Goal: Task Accomplishment & Management: Use online tool/utility

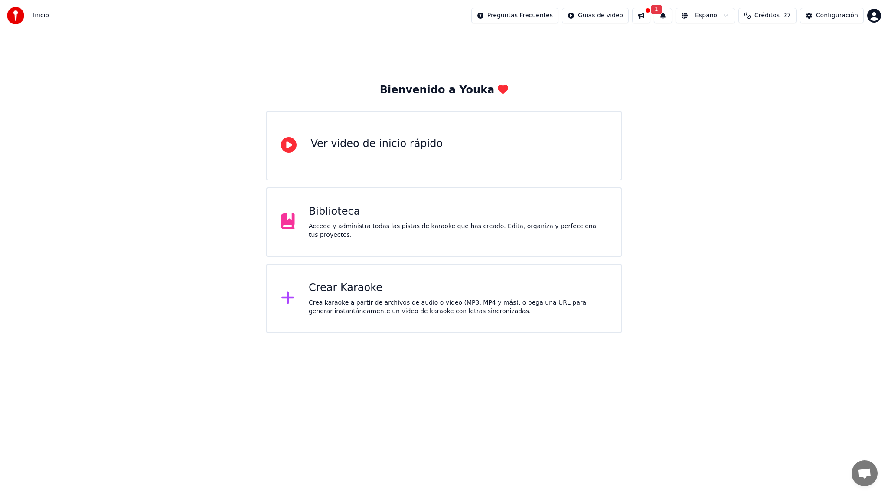
click at [426, 283] on div "Crear Karaoke" at bounding box center [458, 288] width 298 height 14
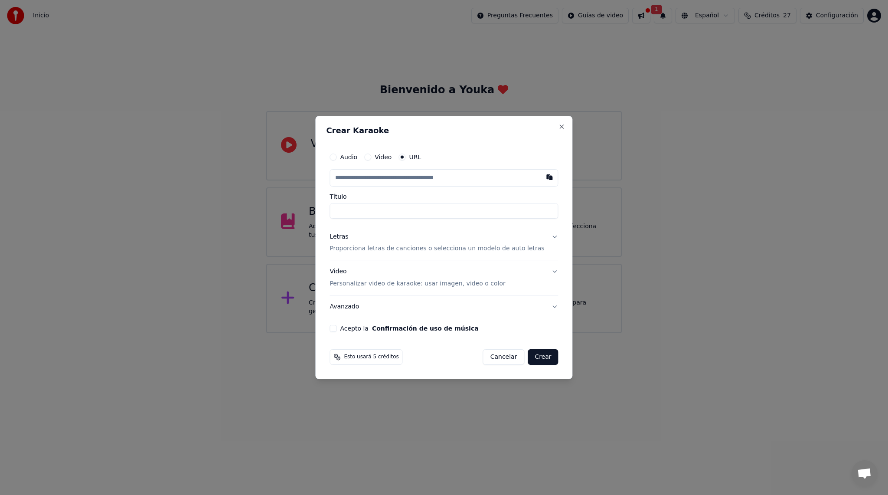
click at [439, 178] on input "text" at bounding box center [443, 177] width 228 height 17
click at [551, 235] on button "Letras Proporciona letras de canciones o selecciona un modelo de auto letras" at bounding box center [443, 242] width 228 height 35
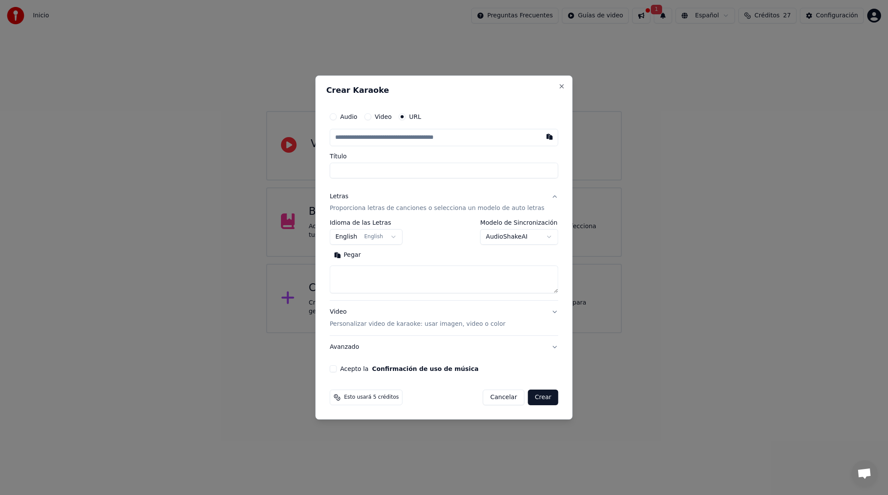
click at [394, 235] on button "English English" at bounding box center [365, 237] width 73 height 16
select select "**"
click at [381, 284] on textarea at bounding box center [443, 280] width 228 height 28
paste textarea "**********"
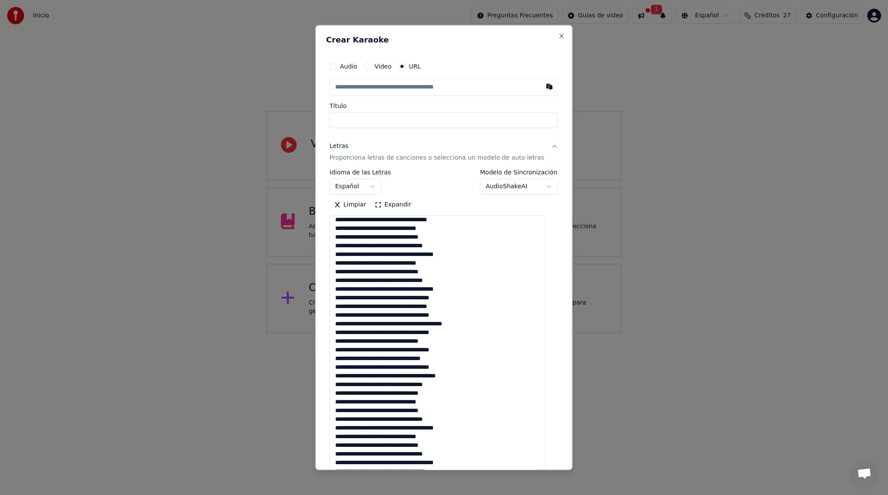
scroll to position [98, 0]
drag, startPoint x: 548, startPoint y: 292, endPoint x: 531, endPoint y: 479, distance: 187.6
click at [531, 333] on body "**********" at bounding box center [444, 166] width 888 height 333
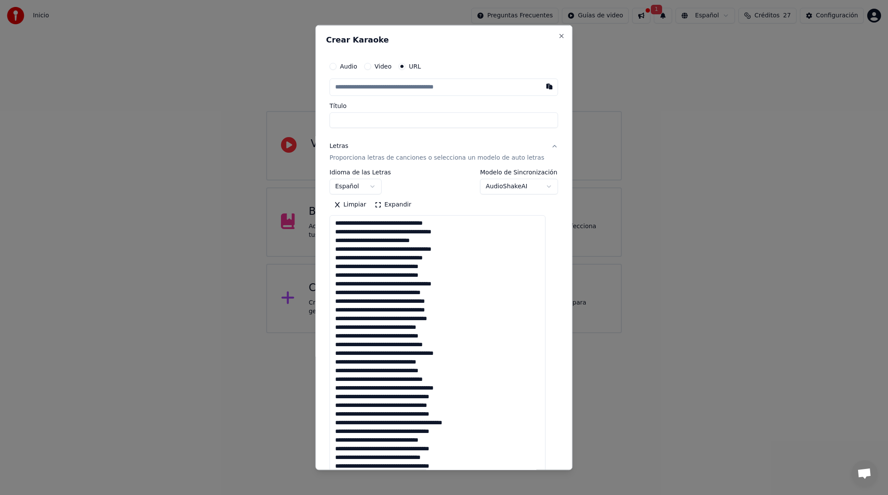
type textarea "**********"
click at [357, 79] on input "text" at bounding box center [443, 86] width 228 height 17
paste input "**********"
type input "**********"
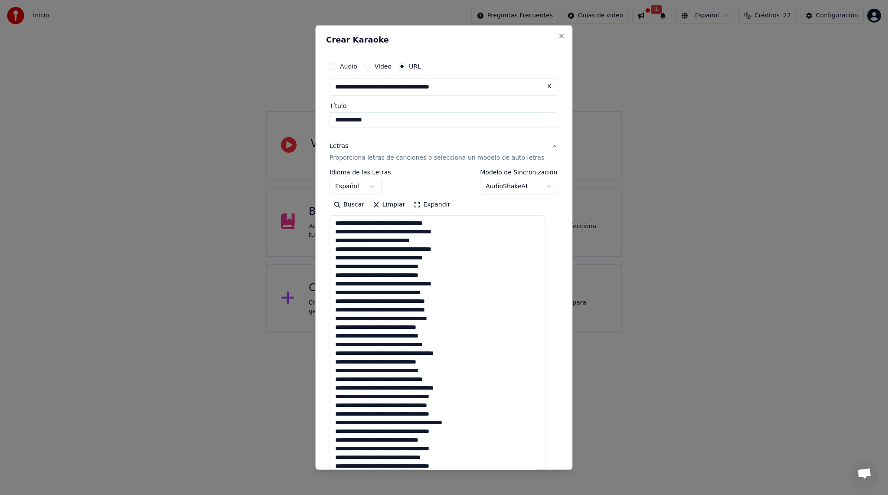
scroll to position [137, 0]
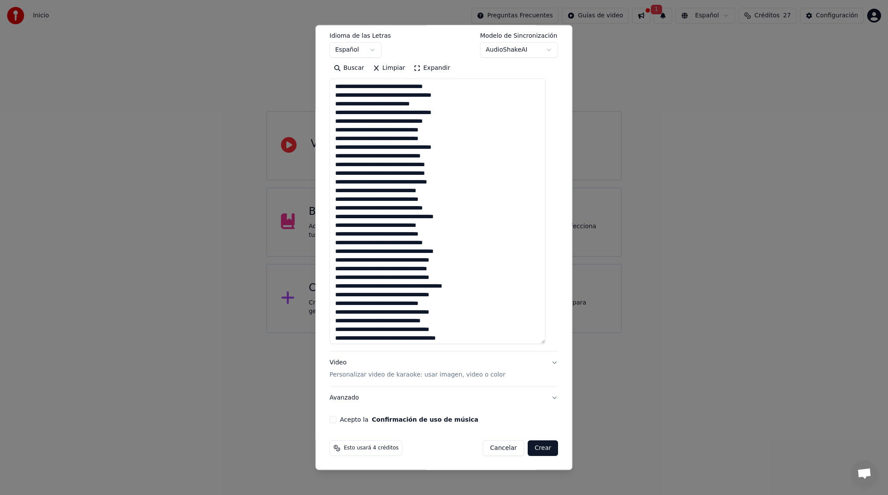
type input "**********"
click at [548, 365] on button "Video Personalizar video de karaoke: usar imagen, video o color" at bounding box center [443, 368] width 228 height 35
type input "**********"
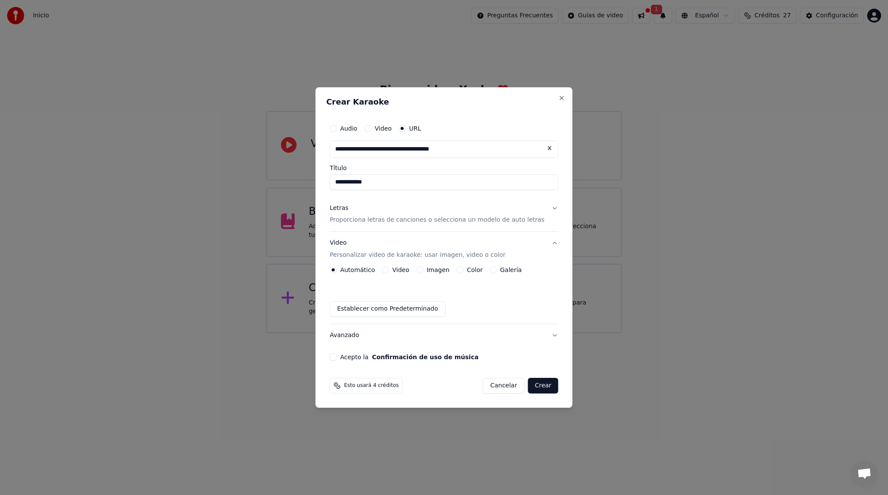
click at [423, 270] on button "Imagen" at bounding box center [419, 269] width 7 height 7
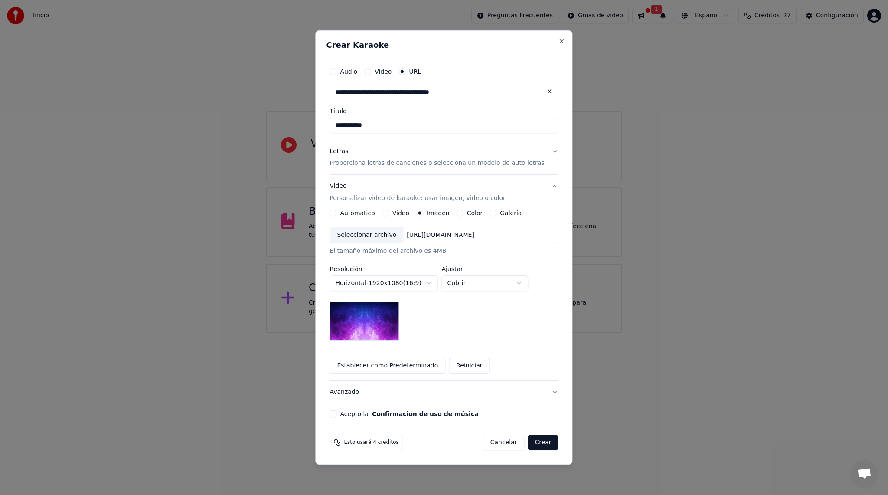
click at [379, 236] on div "Seleccionar archivo" at bounding box center [366, 235] width 73 height 16
click at [548, 185] on button "Video Personalizar video de karaoke: usar imagen, video o color" at bounding box center [443, 192] width 228 height 35
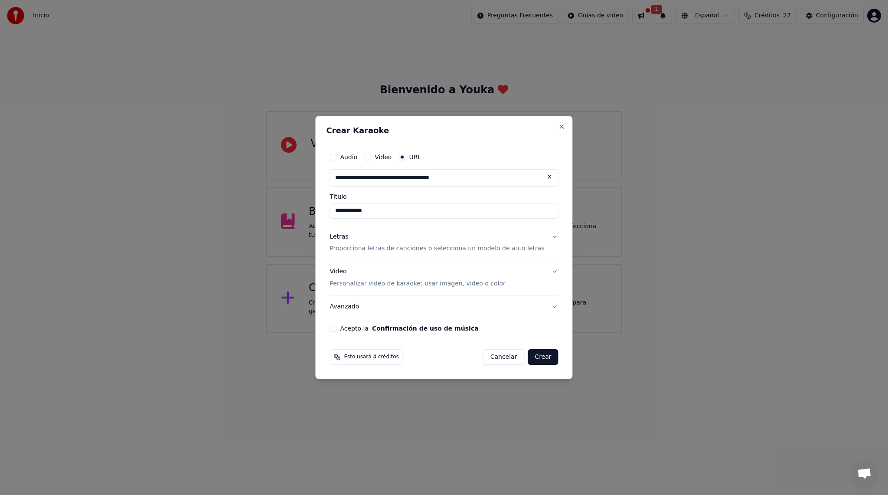
click at [544, 235] on button "Letras Proporciona letras de canciones o selecciona un modelo de auto letras" at bounding box center [443, 242] width 228 height 35
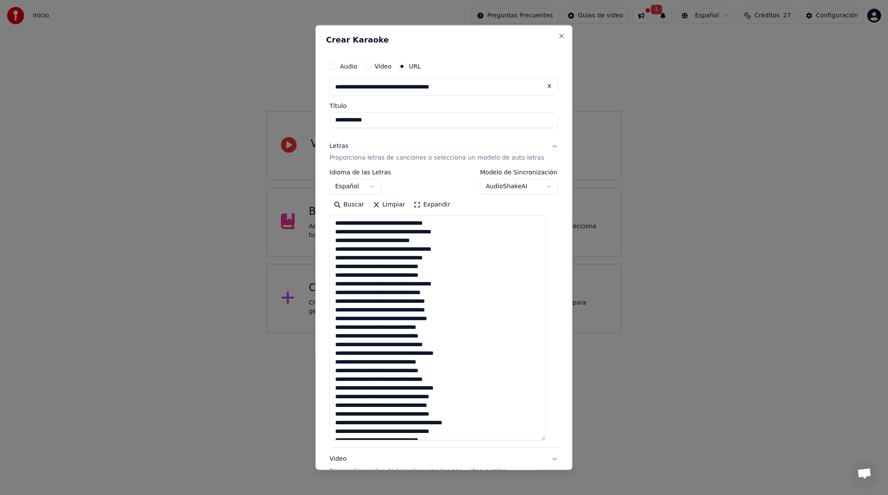
drag, startPoint x: 548, startPoint y: 291, endPoint x: 539, endPoint y: 437, distance: 146.3
click at [539, 437] on textarea at bounding box center [437, 327] width 216 height 225
click at [339, 225] on textarea at bounding box center [437, 327] width 216 height 225
click at [342, 221] on textarea at bounding box center [437, 327] width 216 height 225
click at [429, 223] on textarea at bounding box center [437, 327] width 216 height 225
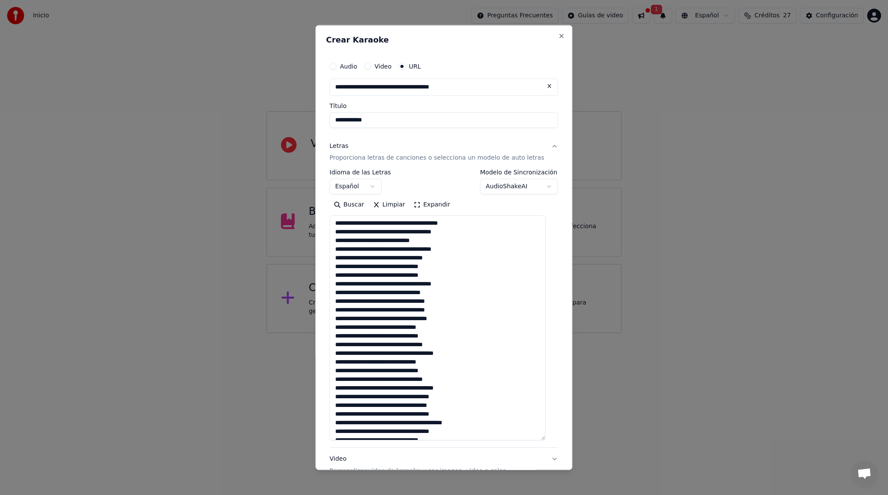
click at [423, 222] on textarea at bounding box center [437, 327] width 216 height 225
click at [409, 240] on textarea at bounding box center [437, 327] width 216 height 225
click at [397, 268] on textarea at bounding box center [437, 327] width 216 height 225
click at [425, 273] on textarea at bounding box center [437, 327] width 216 height 225
click at [342, 294] on textarea at bounding box center [437, 327] width 216 height 225
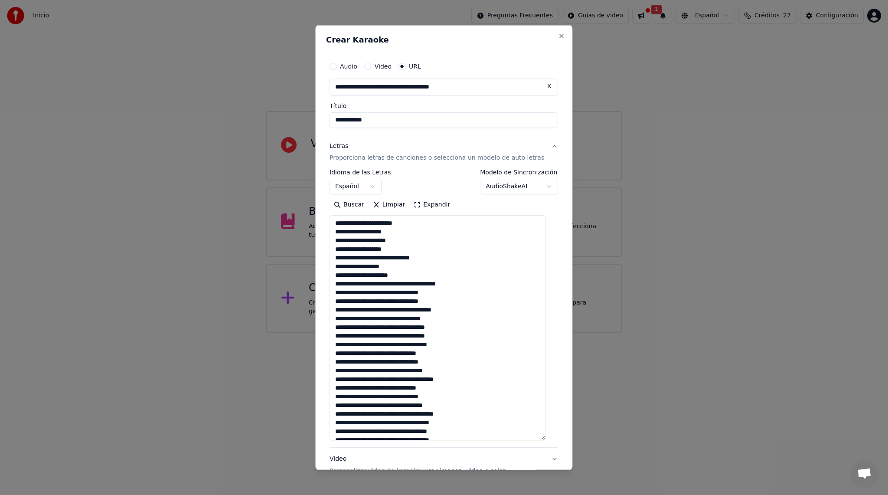
click at [433, 270] on textarea at bounding box center [437, 327] width 216 height 225
click at [427, 275] on textarea at bounding box center [437, 327] width 216 height 225
click at [389, 260] on textarea at bounding box center [437, 327] width 216 height 225
click at [413, 278] on textarea at bounding box center [437, 327] width 216 height 225
click at [413, 282] on textarea at bounding box center [437, 327] width 216 height 225
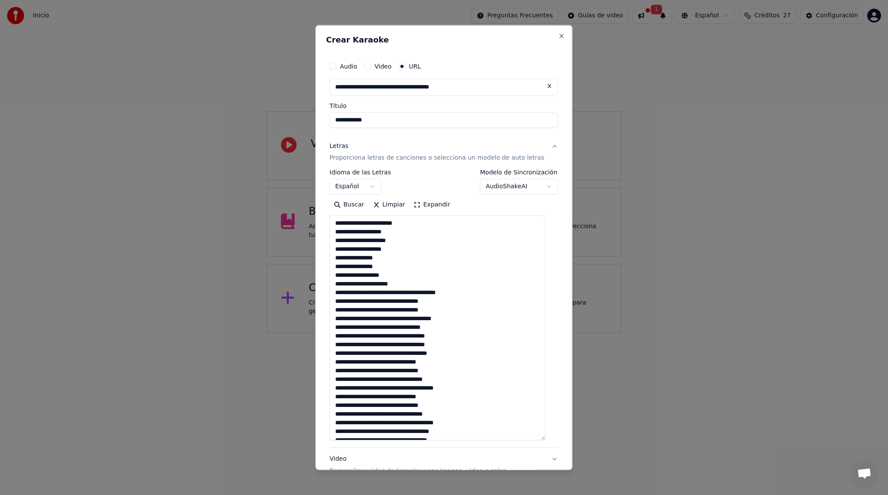
click at [423, 286] on textarea at bounding box center [437, 327] width 216 height 225
click at [450, 281] on textarea at bounding box center [437, 327] width 216 height 225
click at [394, 303] on textarea at bounding box center [437, 327] width 216 height 225
click at [402, 293] on textarea at bounding box center [437, 327] width 216 height 225
click at [412, 291] on textarea at bounding box center [437, 327] width 216 height 225
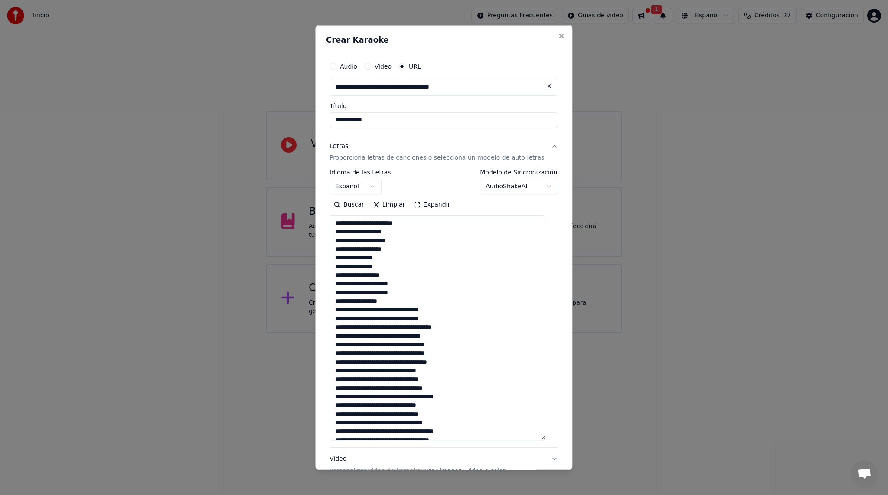
click at [414, 299] on textarea at bounding box center [437, 327] width 216 height 225
click at [480, 309] on textarea at bounding box center [437, 327] width 216 height 225
click at [394, 311] on textarea at bounding box center [437, 327] width 216 height 225
click at [446, 313] on textarea at bounding box center [437, 327] width 216 height 225
click at [396, 329] on textarea at bounding box center [437, 327] width 216 height 225
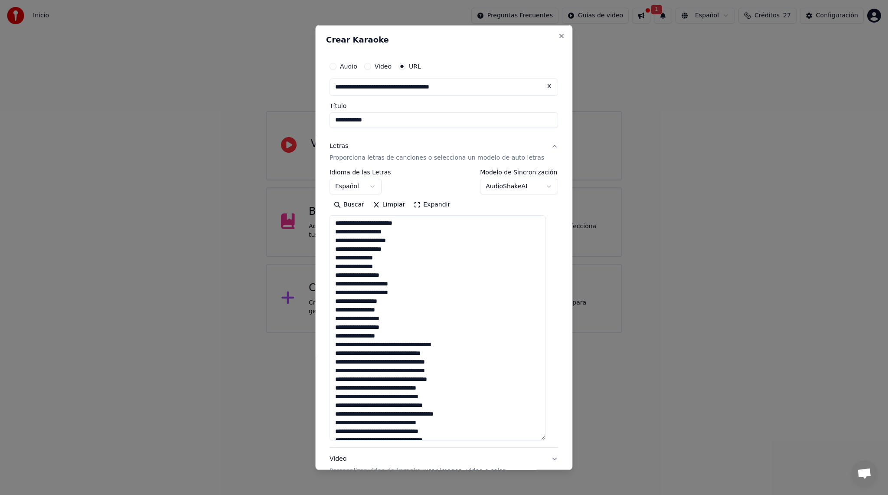
click at [482, 308] on textarea at bounding box center [437, 327] width 216 height 225
click at [411, 344] on textarea at bounding box center [437, 327] width 216 height 225
click at [420, 353] on textarea at bounding box center [437, 327] width 216 height 225
click at [460, 358] on textarea at bounding box center [437, 327] width 216 height 225
click at [417, 370] on textarea at bounding box center [437, 327] width 216 height 225
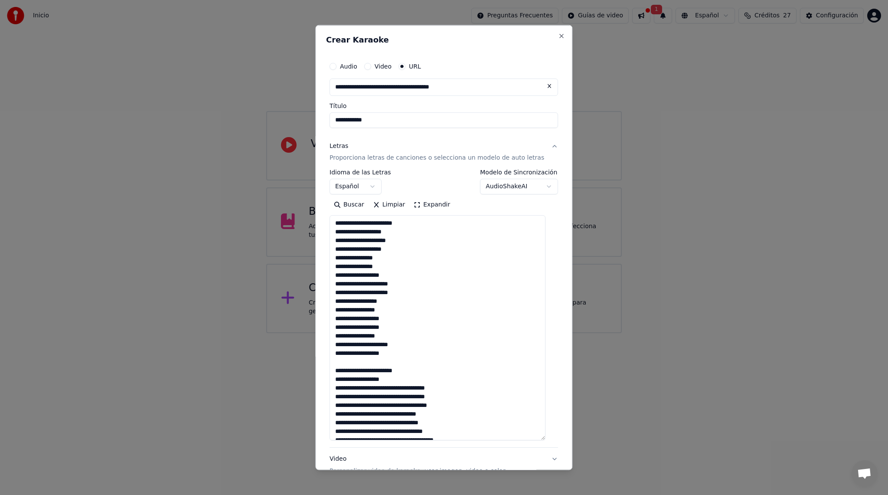
click at [452, 371] on textarea at bounding box center [437, 327] width 216 height 225
click at [344, 389] on textarea at bounding box center [437, 327] width 216 height 225
click at [423, 386] on textarea at bounding box center [437, 327] width 216 height 225
click at [400, 387] on textarea at bounding box center [437, 327] width 216 height 225
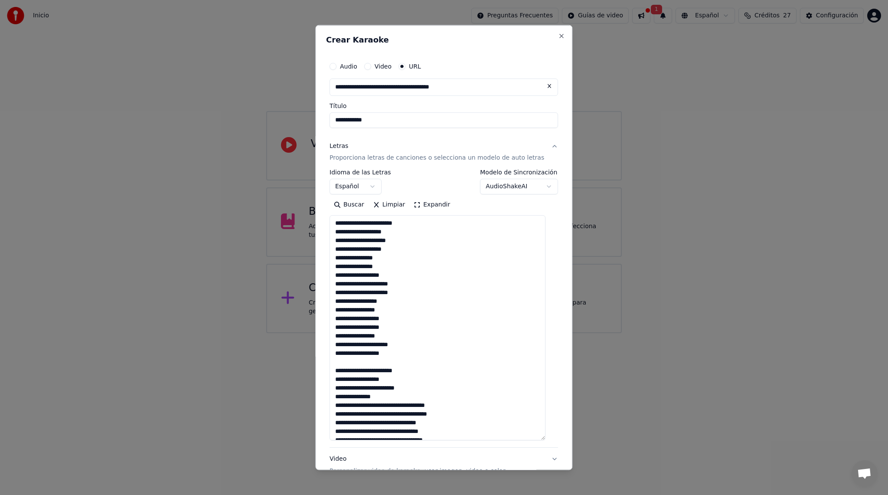
click at [396, 387] on textarea at bounding box center [437, 327] width 216 height 225
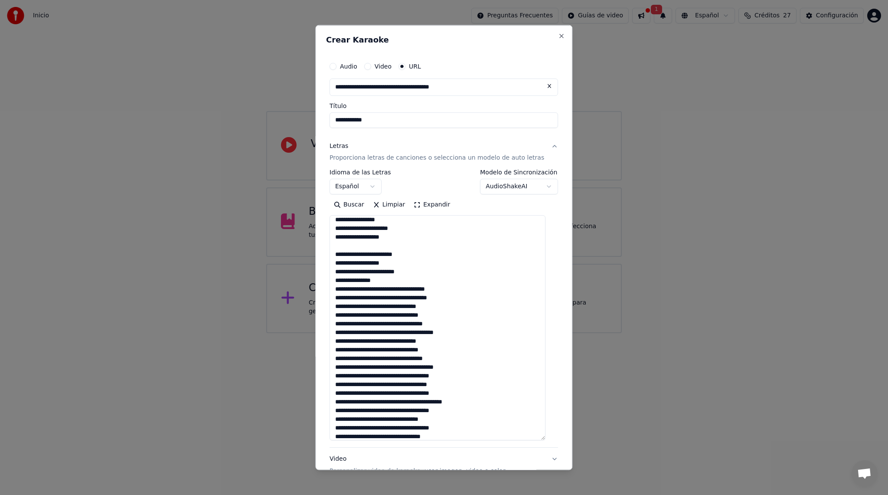
scroll to position [110, 0]
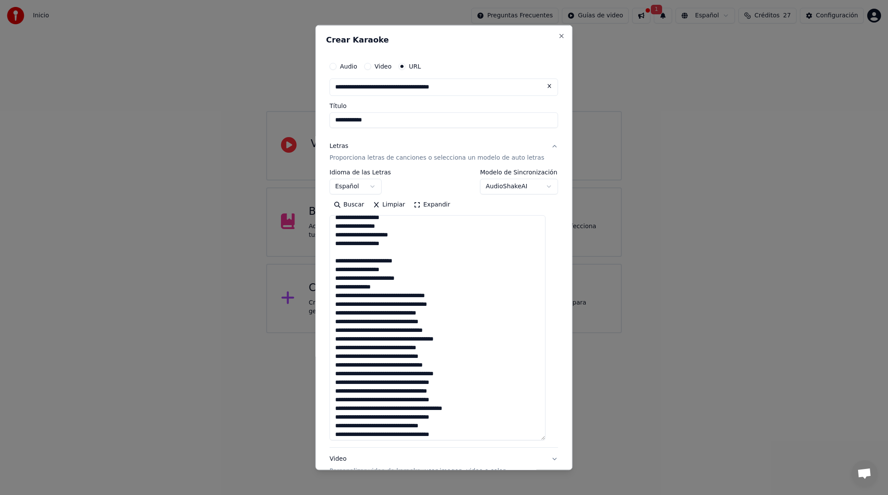
click at [413, 296] on textarea at bounding box center [437, 327] width 216 height 225
click at [370, 297] on textarea at bounding box center [437, 327] width 216 height 225
click at [346, 304] on textarea at bounding box center [437, 327] width 216 height 225
click at [404, 313] on textarea at bounding box center [437, 327] width 216 height 225
click at [405, 322] on textarea at bounding box center [437, 327] width 216 height 225
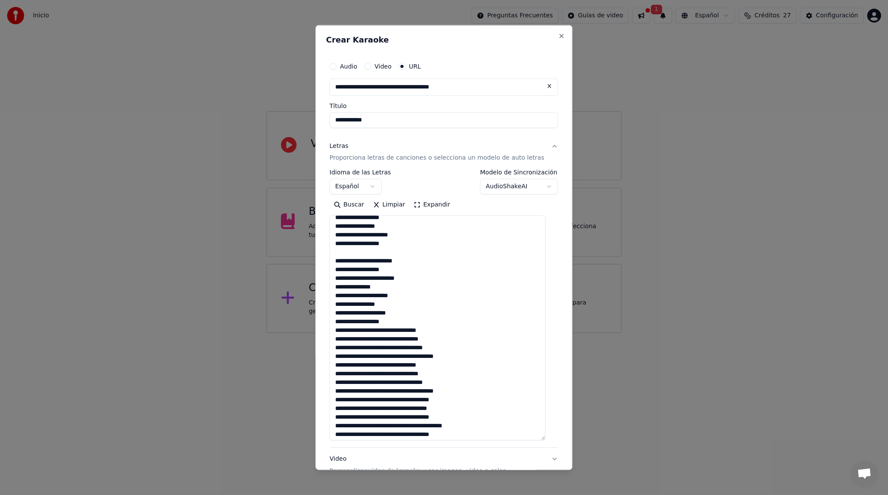
click at [342, 330] on textarea at bounding box center [437, 327] width 216 height 225
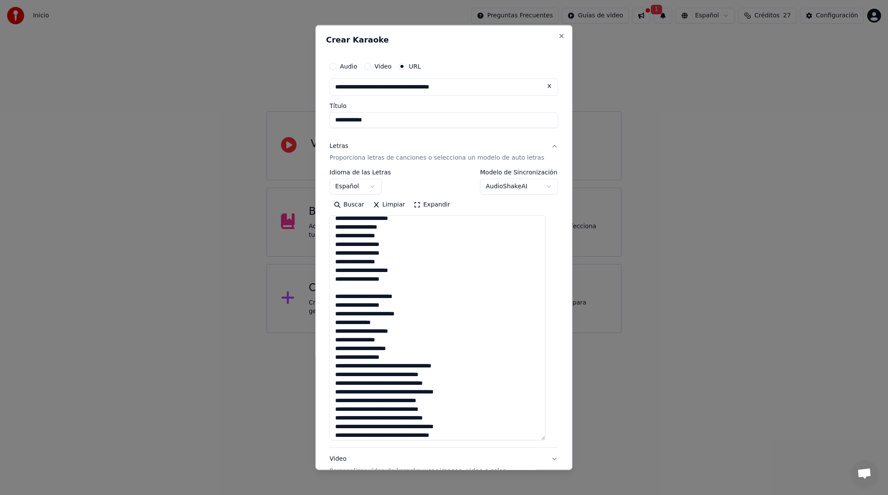
scroll to position [0, 0]
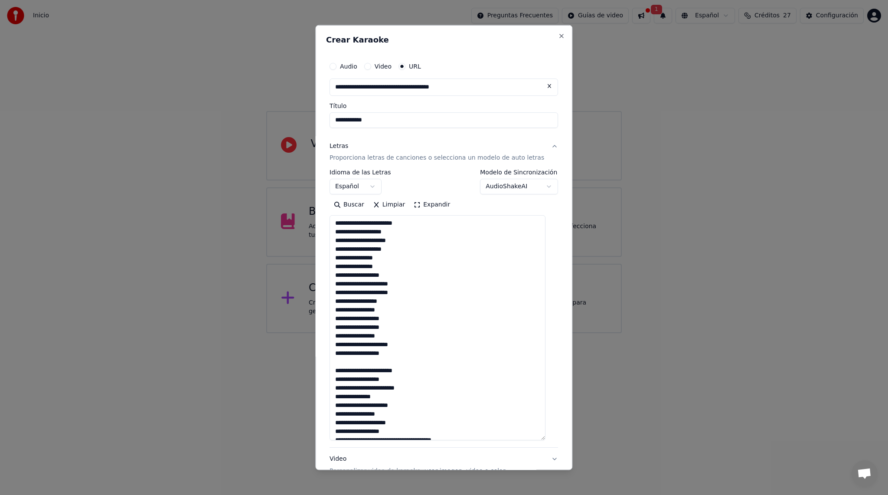
click at [416, 281] on textarea at bounding box center [437, 327] width 216 height 225
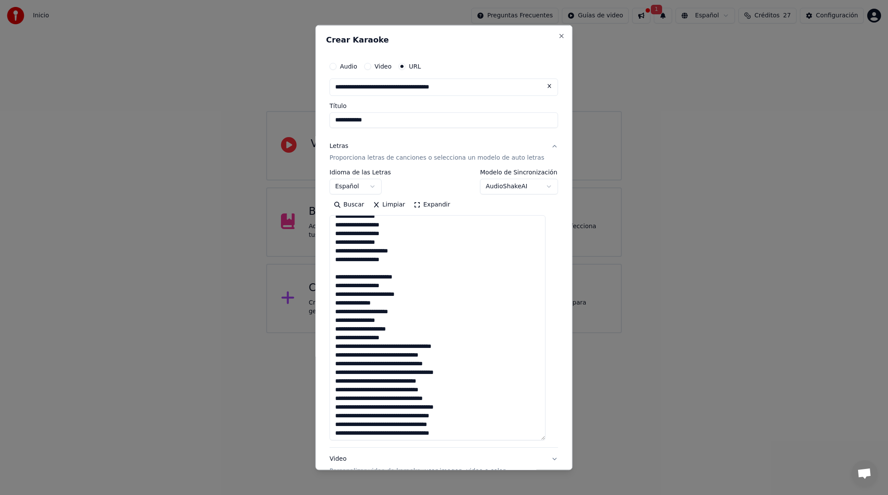
scroll to position [107, 0]
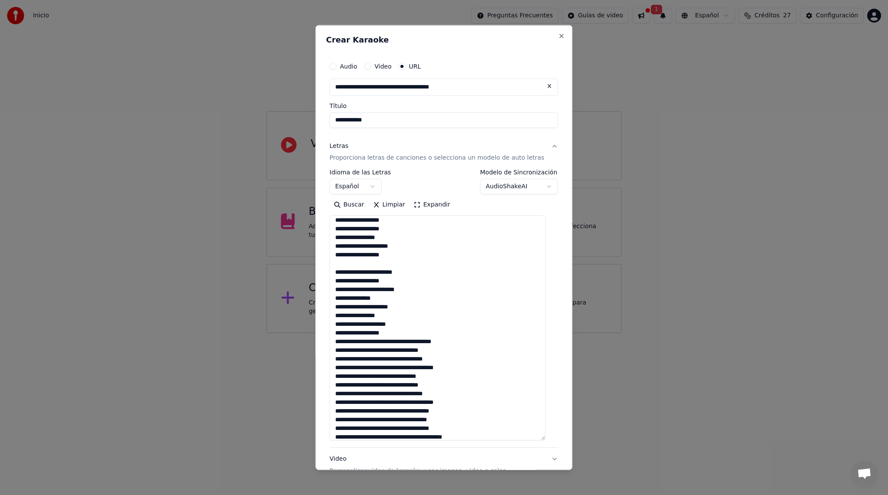
click at [425, 333] on textarea at bounding box center [437, 327] width 216 height 225
click at [436, 350] on textarea at bounding box center [437, 327] width 216 height 225
click at [409, 367] on textarea at bounding box center [437, 327] width 216 height 225
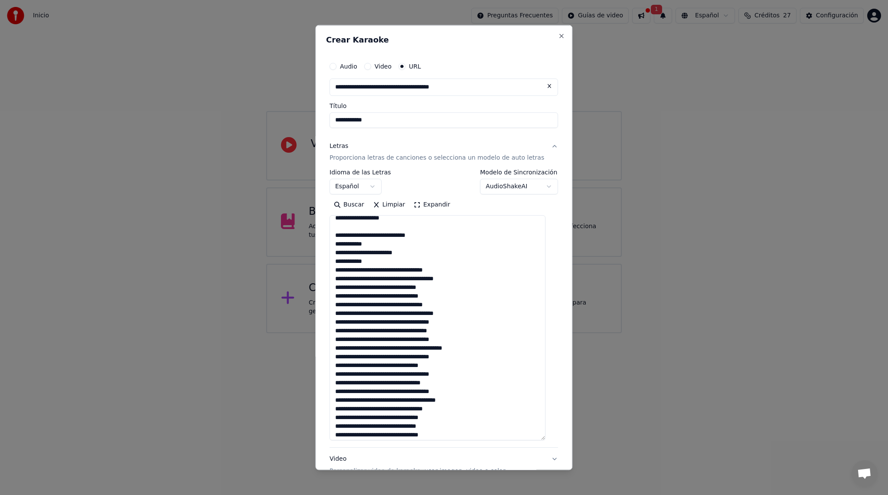
scroll to position [222, 0]
click at [380, 270] on textarea at bounding box center [437, 327] width 216 height 225
click at [412, 296] on textarea at bounding box center [437, 327] width 216 height 225
click at [410, 314] on textarea at bounding box center [437, 327] width 216 height 225
click at [462, 306] on textarea at bounding box center [437, 327] width 216 height 225
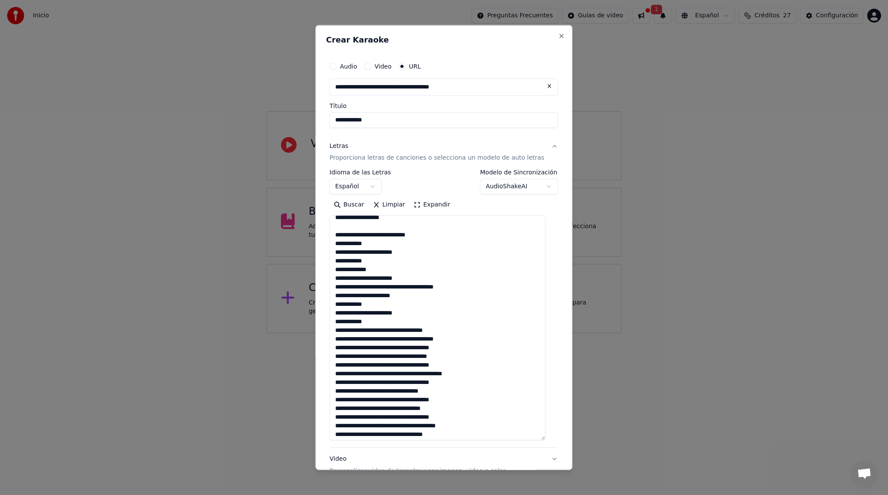
click at [453, 333] on textarea at bounding box center [437, 327] width 216 height 225
click at [378, 330] on textarea at bounding box center [437, 327] width 216 height 225
click at [475, 340] on textarea at bounding box center [437, 327] width 216 height 225
click at [379, 329] on textarea at bounding box center [437, 327] width 216 height 225
click at [407, 347] on textarea at bounding box center [437, 327] width 216 height 225
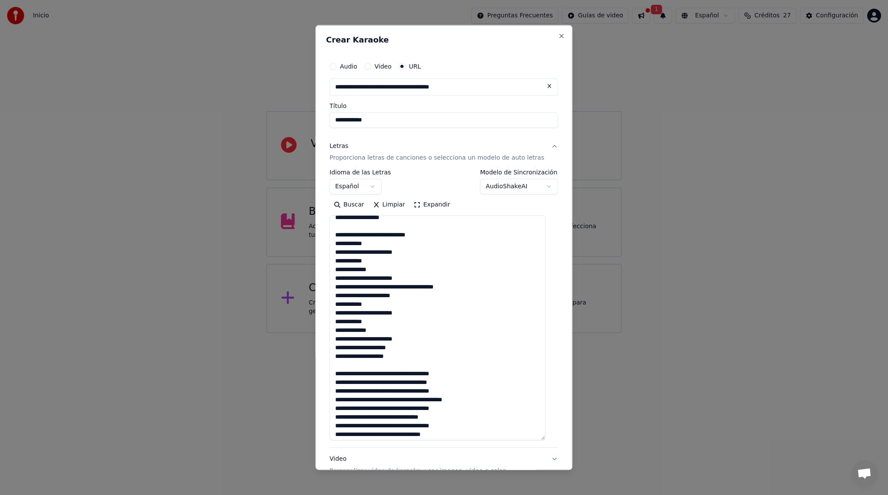
click at [409, 286] on textarea at bounding box center [437, 327] width 216 height 225
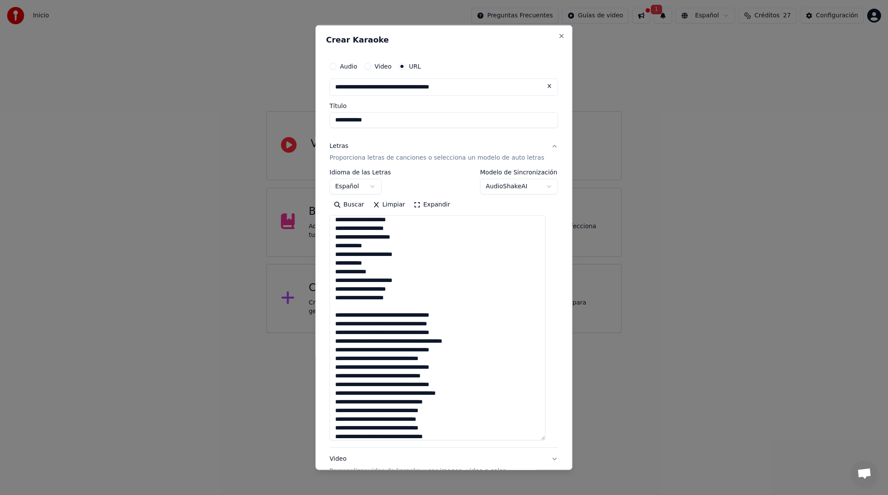
scroll to position [293, 0]
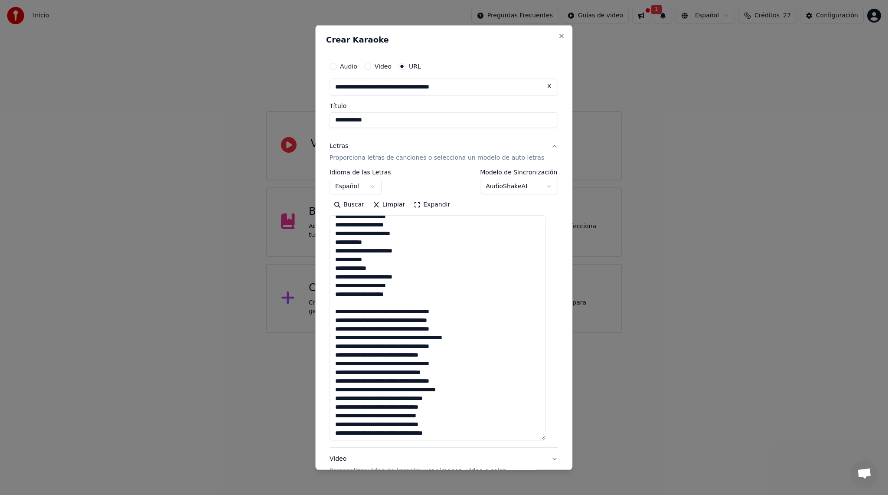
click at [342, 312] on textarea at bounding box center [437, 327] width 216 height 225
click at [422, 312] on textarea at bounding box center [437, 327] width 216 height 225
click at [421, 312] on textarea at bounding box center [437, 327] width 216 height 225
click at [437, 314] on textarea at bounding box center [437, 327] width 216 height 225
click at [401, 329] on textarea at bounding box center [437, 327] width 216 height 225
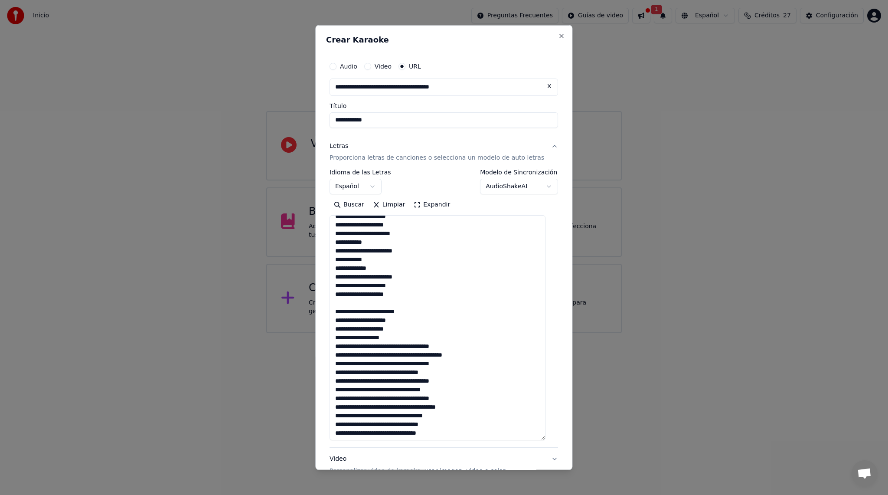
click at [438, 318] on textarea at bounding box center [437, 327] width 216 height 225
click at [404, 347] on textarea at bounding box center [437, 327] width 216 height 225
click at [459, 404] on textarea at bounding box center [437, 327] width 216 height 225
click at [398, 362] on textarea at bounding box center [437, 327] width 216 height 225
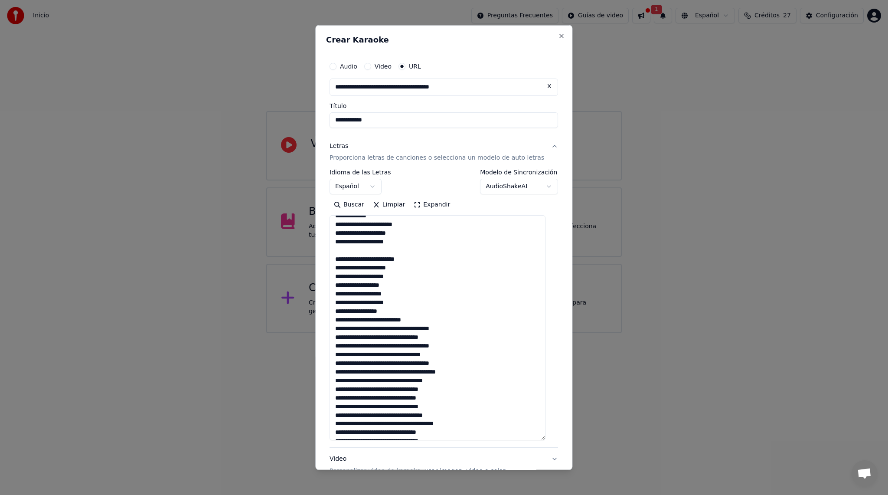
scroll to position [346, 0]
click at [443, 315] on textarea at bounding box center [437, 327] width 216 height 225
click at [342, 327] on textarea at bounding box center [437, 327] width 216 height 225
click at [428, 316] on textarea at bounding box center [437, 327] width 216 height 225
click at [376, 266] on textarea at bounding box center [437, 327] width 216 height 225
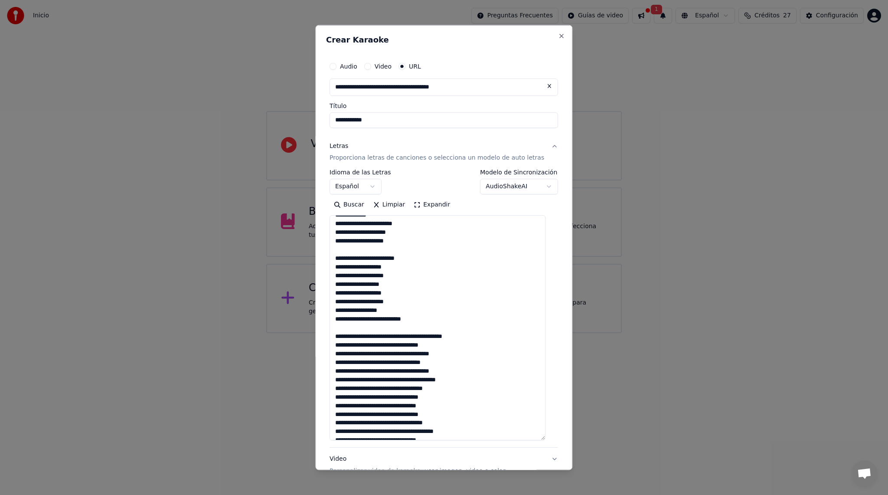
click at [442, 271] on textarea at bounding box center [437, 327] width 216 height 225
click at [371, 268] on textarea at bounding box center [437, 327] width 216 height 225
click at [441, 275] on textarea at bounding box center [437, 327] width 216 height 225
click at [436, 298] on textarea at bounding box center [437, 327] width 216 height 225
click at [429, 383] on textarea at bounding box center [437, 327] width 216 height 225
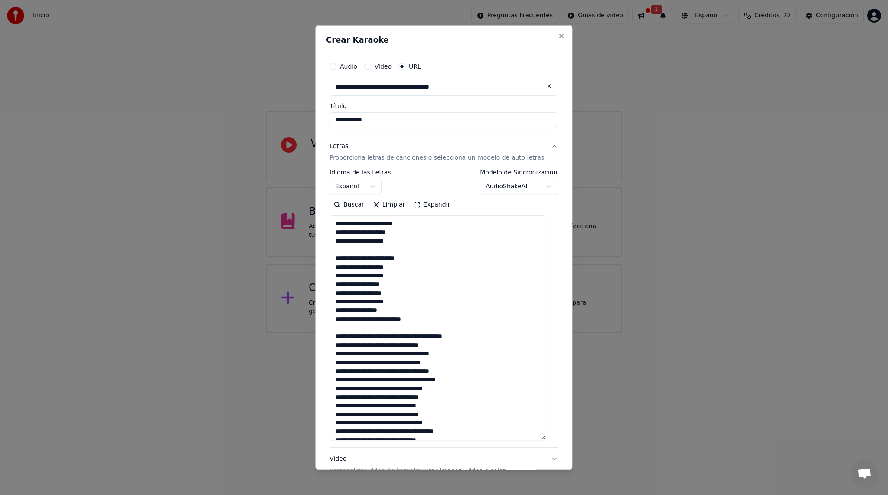
click at [420, 336] on textarea at bounding box center [437, 327] width 216 height 225
click at [394, 354] on textarea at bounding box center [437, 327] width 216 height 225
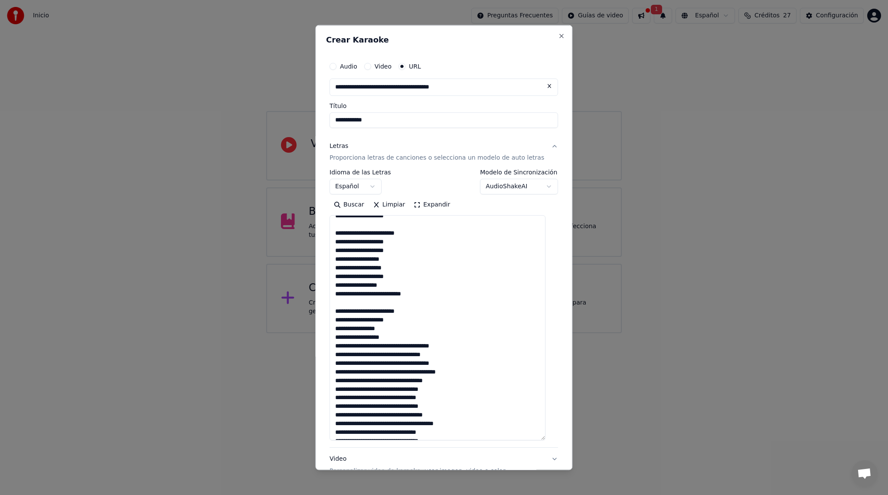
scroll to position [380, 0]
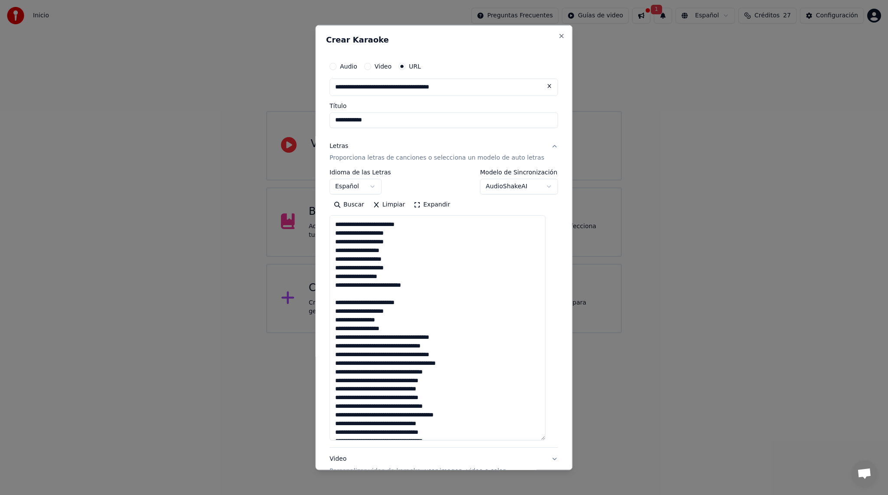
click at [400, 335] on textarea at bounding box center [437, 327] width 216 height 225
click at [400, 355] on textarea at bounding box center [437, 327] width 216 height 225
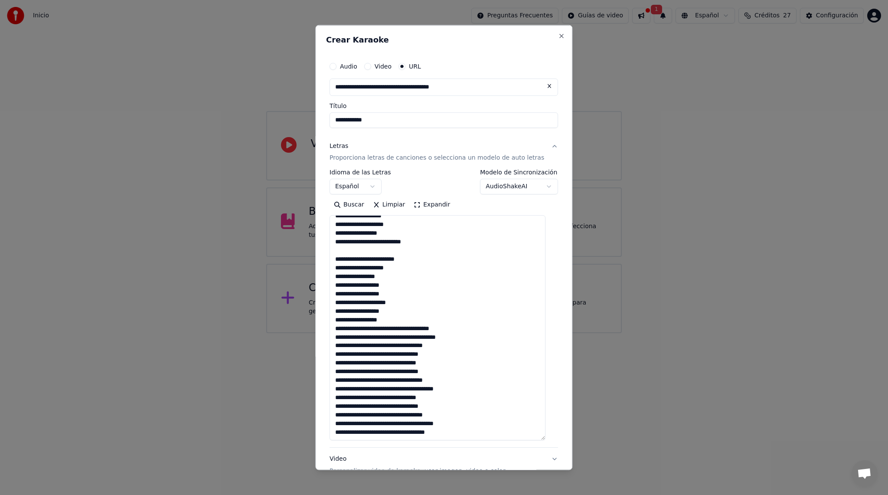
scroll to position [424, 0]
click at [404, 319] on textarea at bounding box center [437, 327] width 216 height 225
click at [426, 328] on textarea at bounding box center [437, 327] width 216 height 225
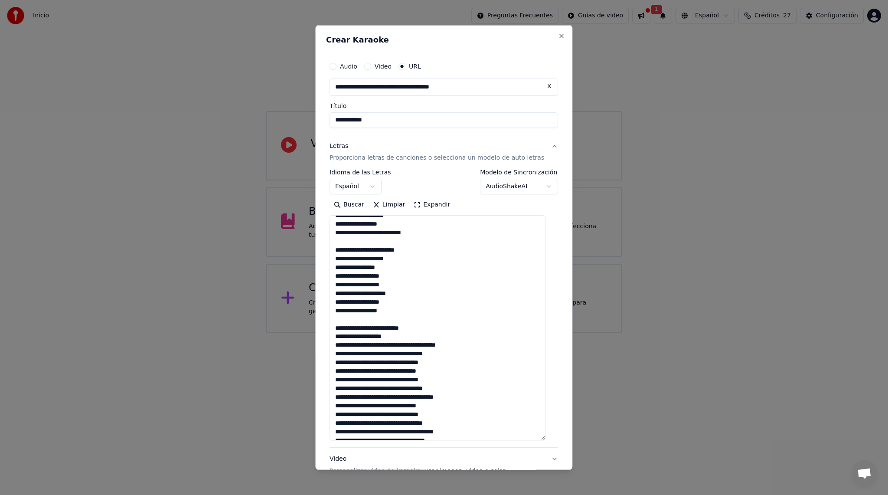
click at [398, 328] on textarea at bounding box center [437, 327] width 216 height 225
click at [373, 337] on textarea at bounding box center [437, 327] width 216 height 225
click at [405, 343] on textarea at bounding box center [437, 327] width 216 height 225
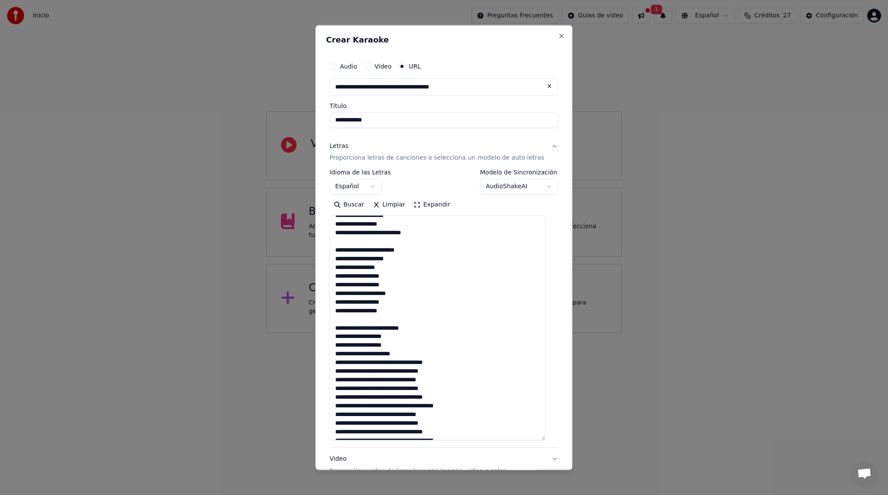
click at [379, 354] on textarea at bounding box center [437, 327] width 216 height 225
click at [346, 363] on textarea at bounding box center [437, 327] width 216 height 225
click at [402, 364] on textarea at bounding box center [437, 327] width 216 height 225
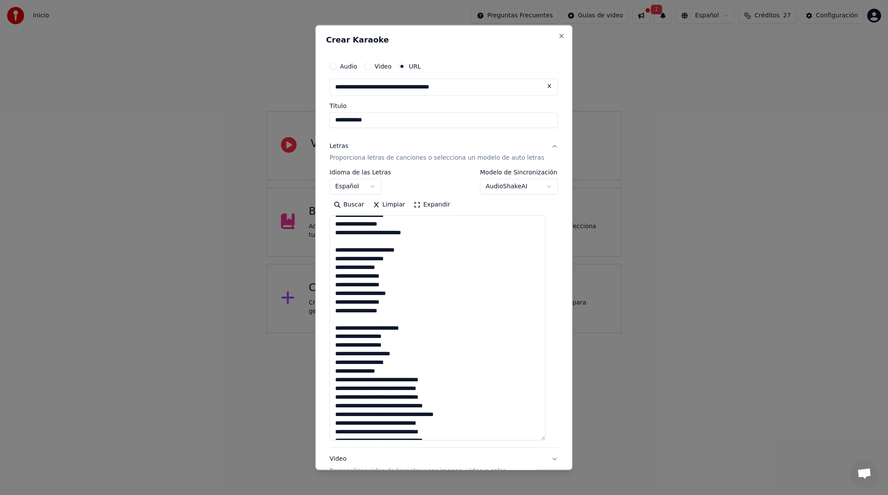
click at [350, 369] on textarea at bounding box center [437, 327] width 216 height 225
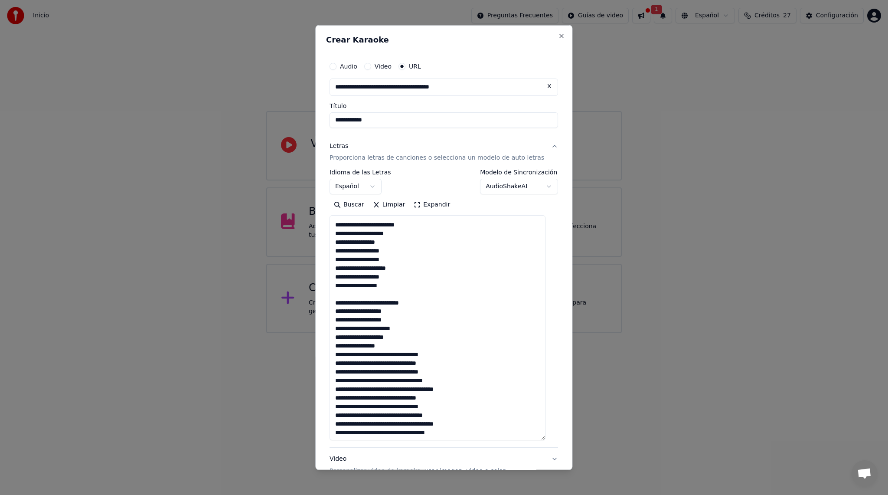
scroll to position [459, 0]
click at [408, 345] on textarea at bounding box center [437, 327] width 216 height 225
click at [368, 353] on textarea at bounding box center [437, 327] width 216 height 225
click at [345, 363] on textarea at bounding box center [437, 327] width 216 height 225
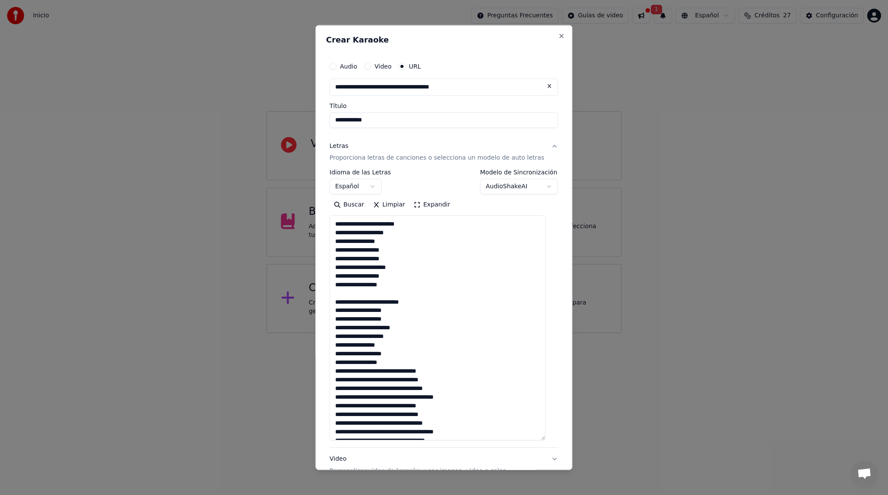
click at [403, 359] on textarea at bounding box center [437, 327] width 216 height 225
click at [340, 380] on textarea at bounding box center [437, 327] width 216 height 225
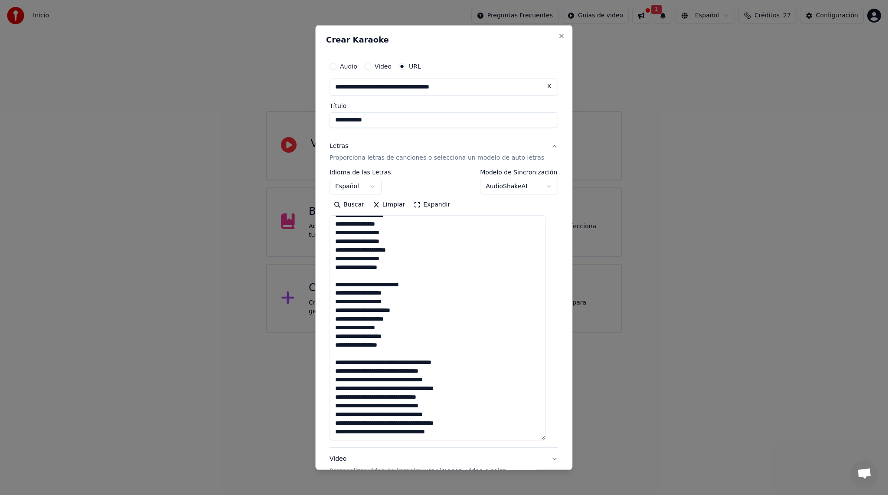
click at [437, 362] on textarea at bounding box center [437, 327] width 216 height 225
click at [411, 378] on textarea at bounding box center [437, 327] width 216 height 225
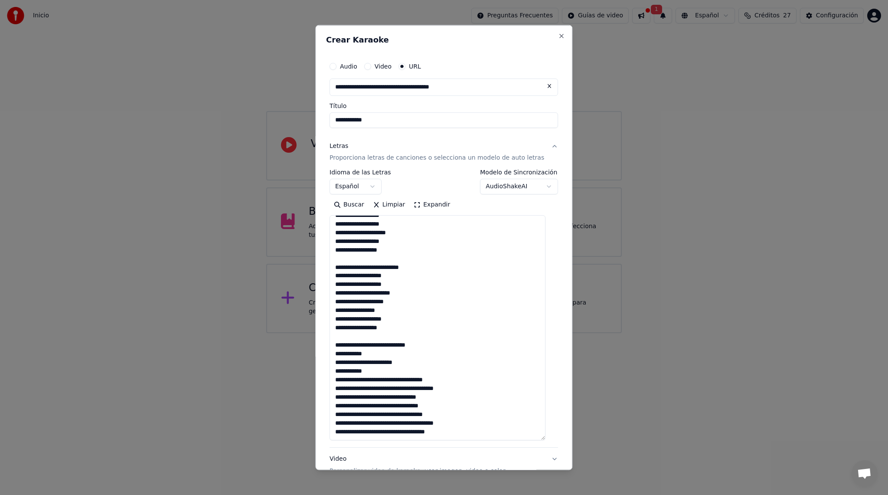
click at [378, 379] on textarea at bounding box center [437, 327] width 216 height 225
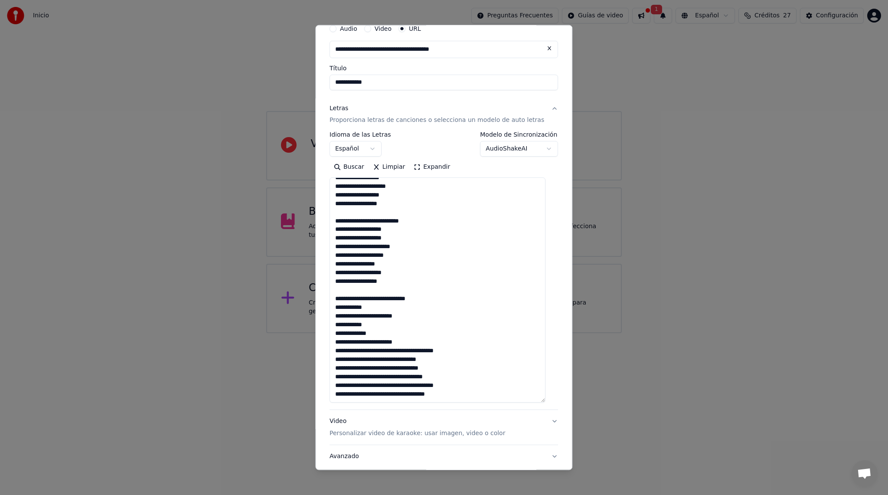
scroll to position [39, 0]
click at [464, 394] on textarea at bounding box center [437, 288] width 216 height 225
click at [409, 351] on textarea at bounding box center [437, 288] width 216 height 225
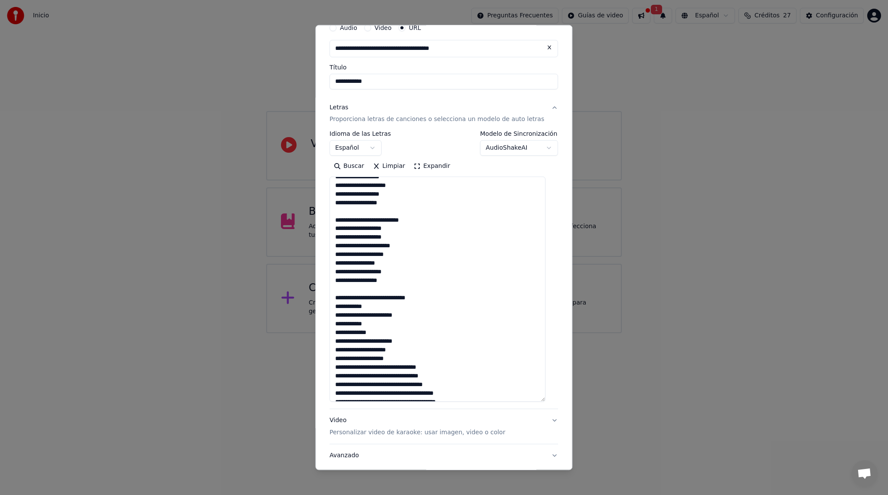
click at [411, 366] on textarea at bounding box center [437, 288] width 216 height 225
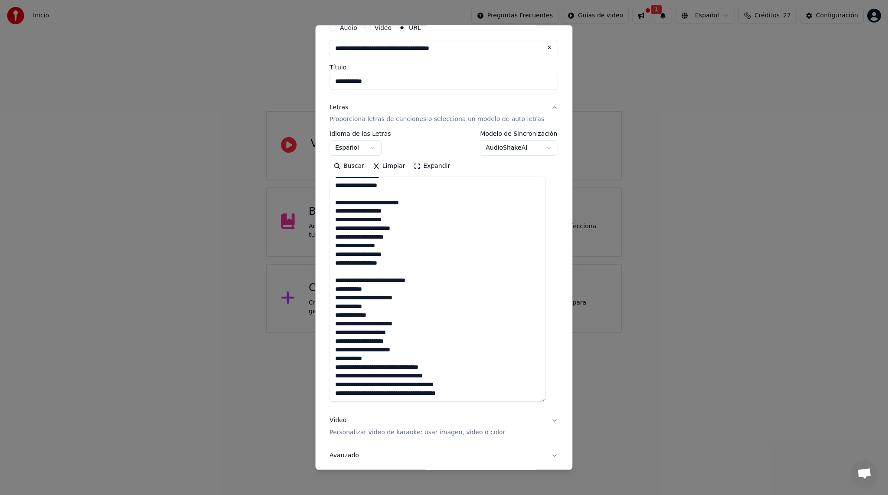
click at [410, 368] on textarea at bounding box center [437, 288] width 216 height 225
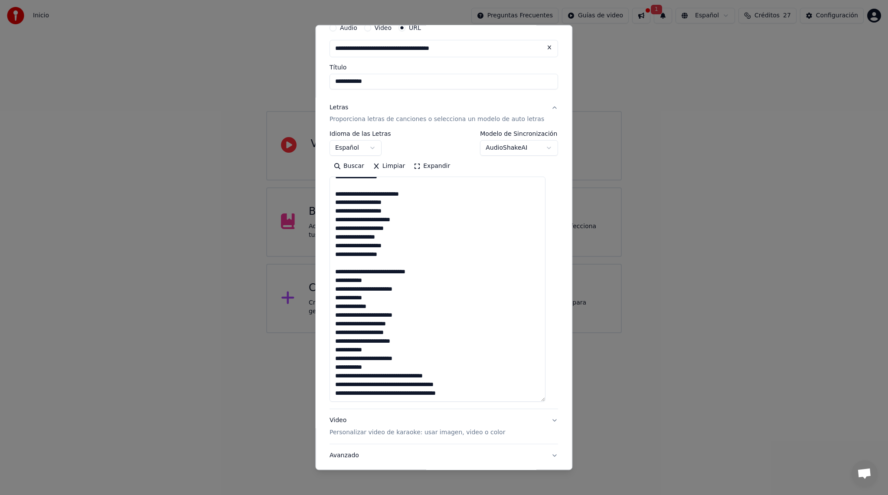
click at [380, 377] on textarea at bounding box center [437, 288] width 216 height 225
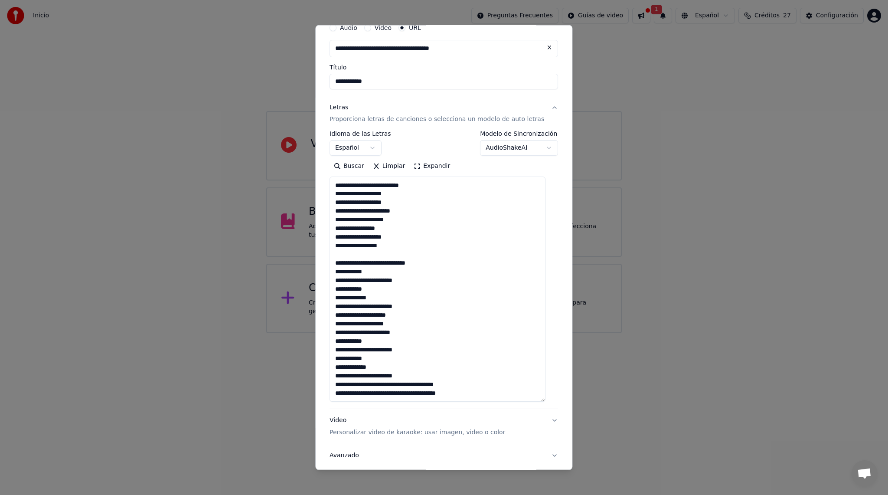
click at [407, 384] on textarea at bounding box center [437, 288] width 216 height 225
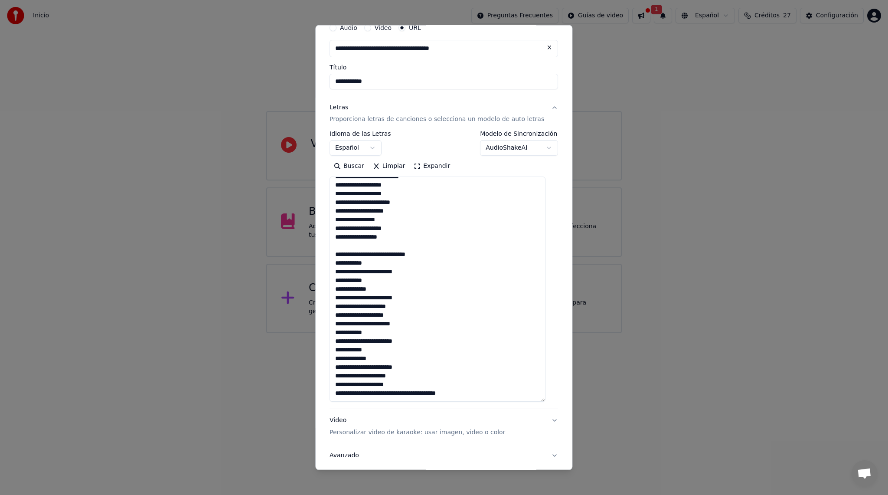
click at [378, 394] on textarea at bounding box center [437, 288] width 216 height 225
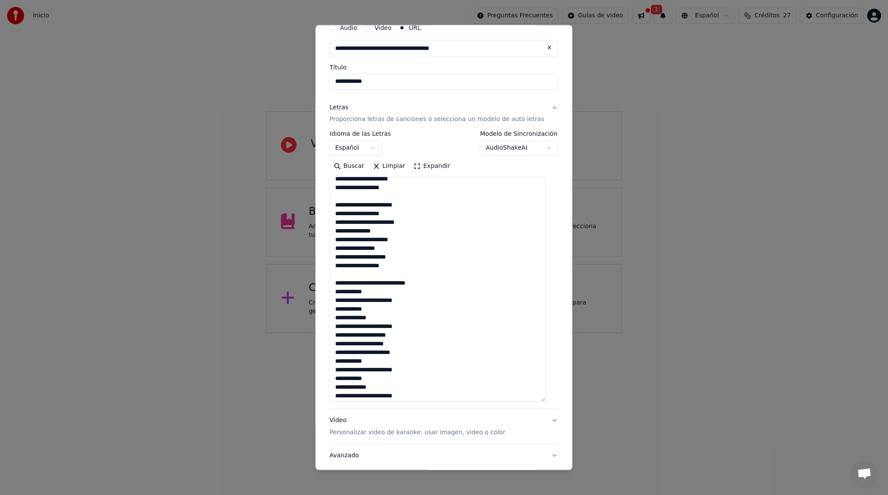
scroll to position [143, 0]
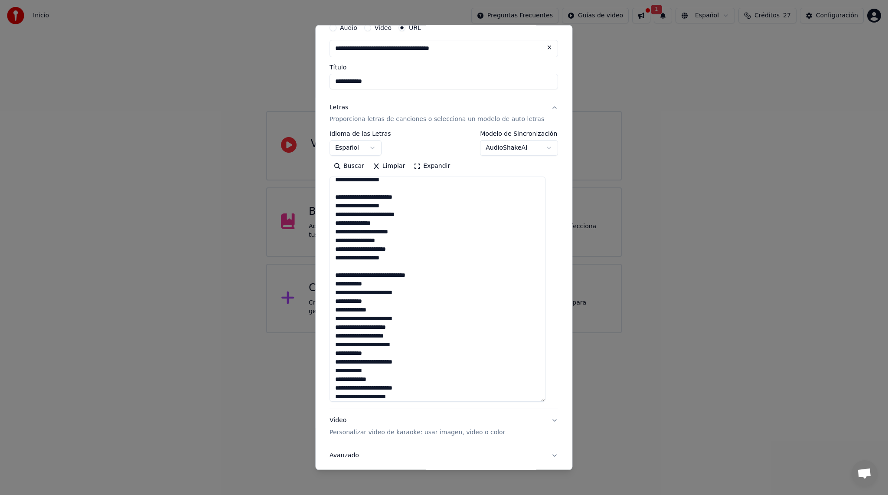
click at [366, 221] on textarea at bounding box center [437, 288] width 216 height 225
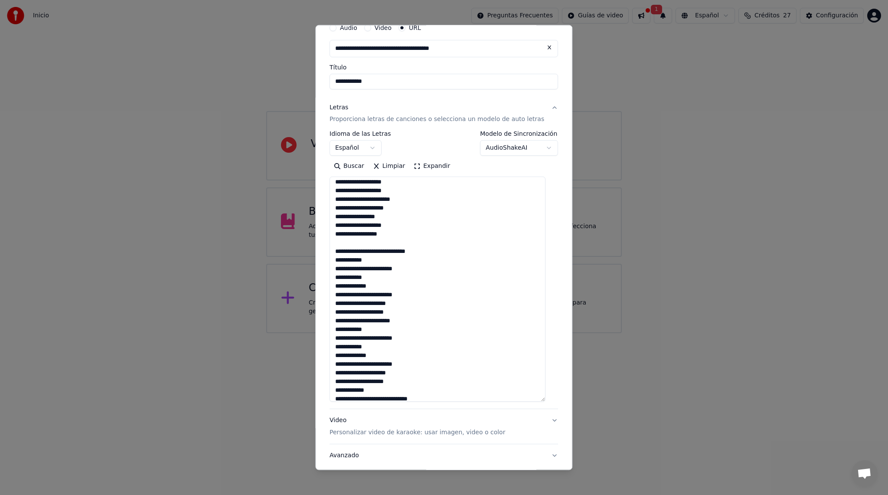
scroll to position [554, 0]
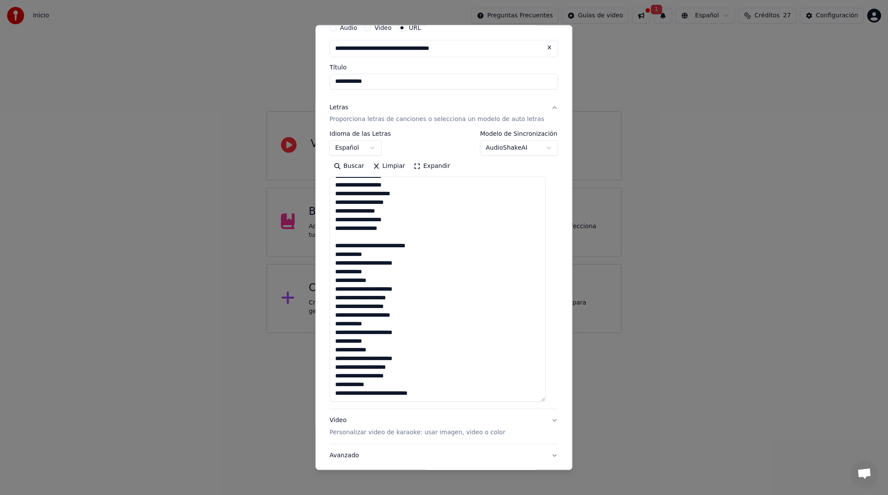
click at [359, 219] on textarea at bounding box center [437, 288] width 216 height 225
click at [340, 391] on textarea at bounding box center [437, 288] width 216 height 225
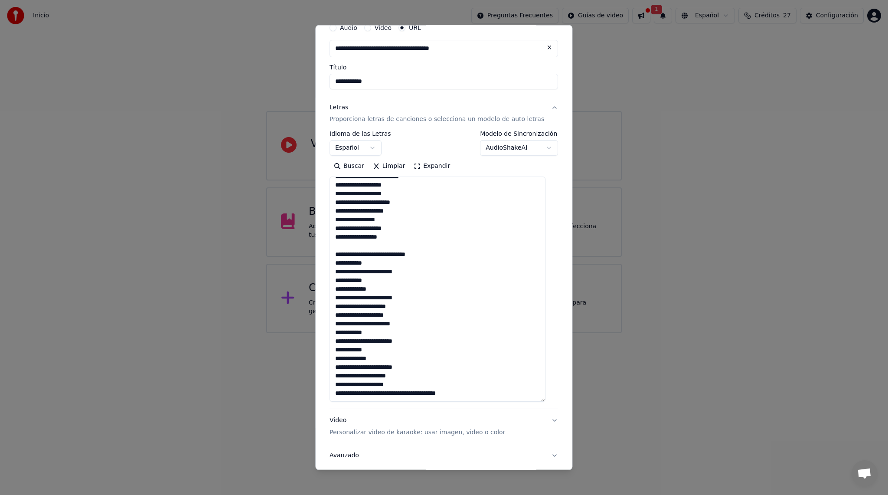
scroll to position [545, 0]
click at [417, 394] on textarea at bounding box center [437, 288] width 216 height 225
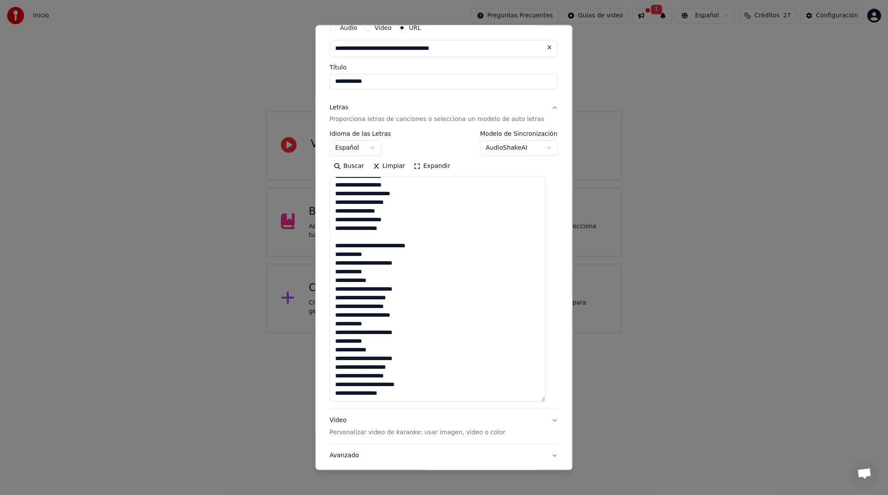
type textarea "**********"
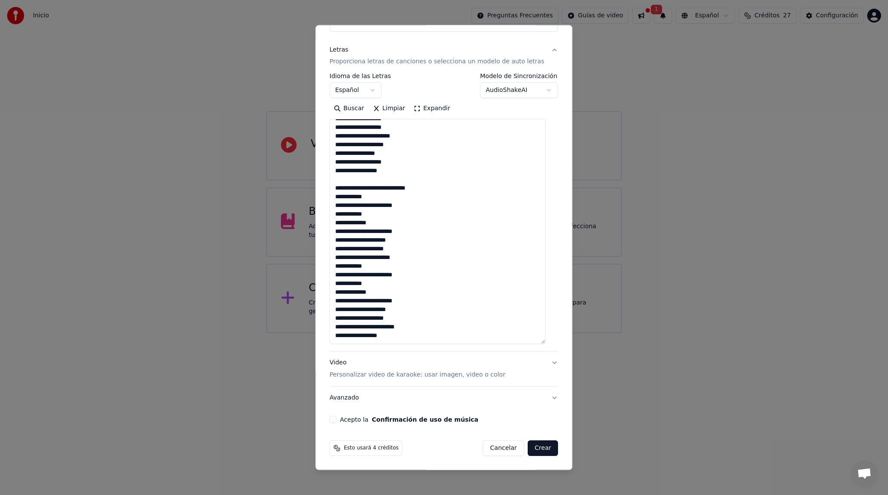
click at [336, 417] on button "Acepto la Confirmación de uso de música" at bounding box center [332, 419] width 7 height 7
click at [363, 449] on span "Esto usará 4 créditos" at bounding box center [371, 447] width 55 height 7
click at [543, 445] on button "Crear" at bounding box center [542, 448] width 30 height 16
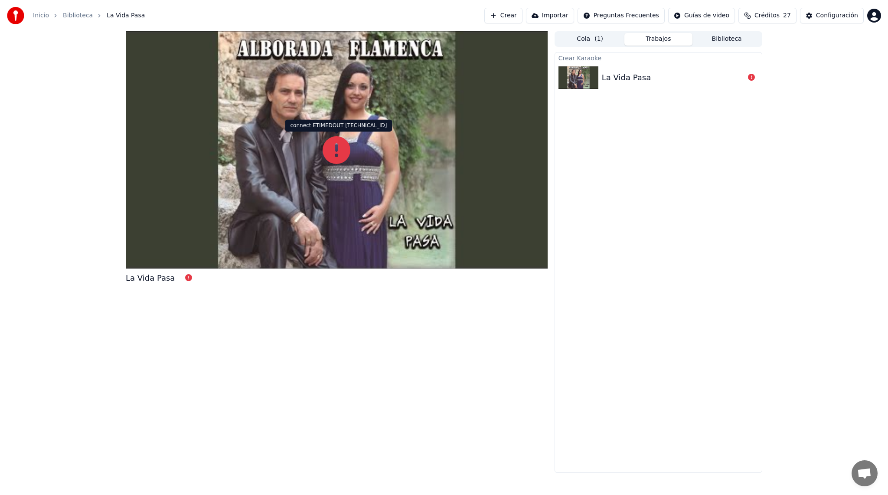
click at [339, 152] on icon at bounding box center [336, 150] width 28 height 28
click at [331, 199] on div at bounding box center [337, 149] width 422 height 237
click at [589, 92] on div "Crear Karaoke La Vida Pasa" at bounding box center [658, 262] width 208 height 420
click at [590, 80] on img at bounding box center [578, 77] width 40 height 23
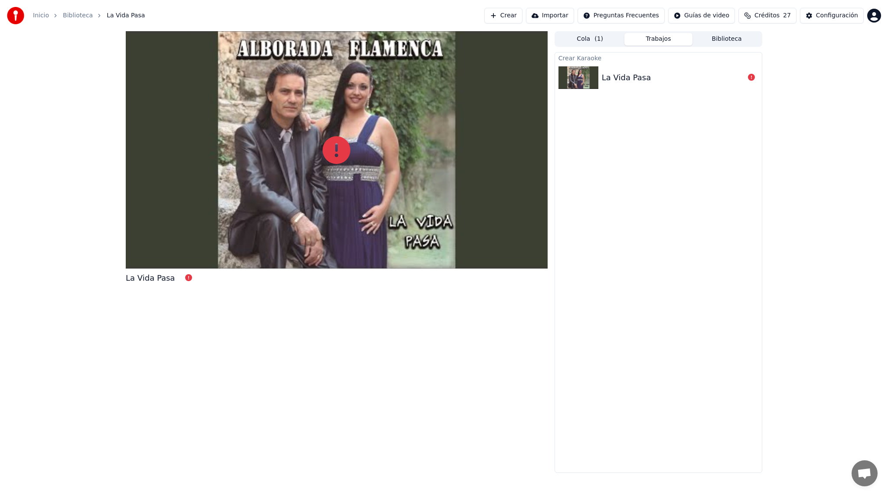
click at [590, 80] on img at bounding box center [578, 77] width 40 height 23
click at [753, 78] on icon at bounding box center [751, 77] width 7 height 7
click at [604, 64] on div "La Vida Pasa" at bounding box center [658, 77] width 207 height 29
click at [603, 48] on div "Cola ( 1 ) Trabajos Biblioteca Crear Karaoke La Vida Pasa" at bounding box center [658, 251] width 208 height 441
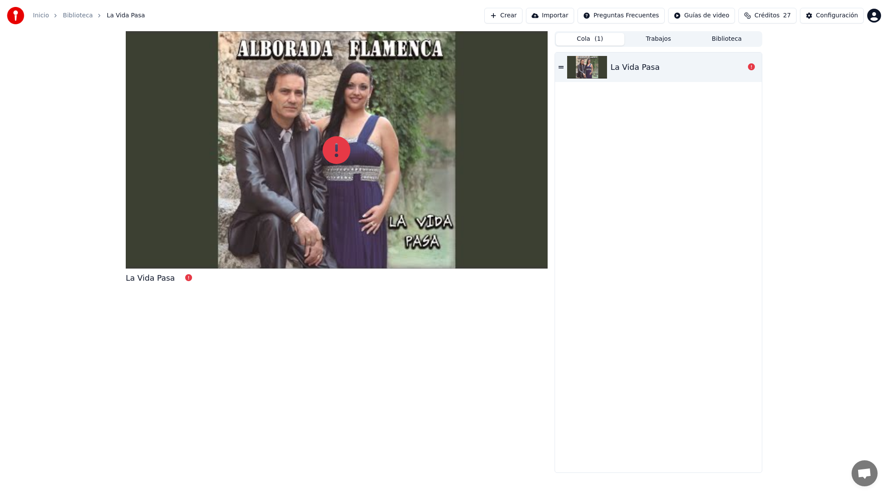
click at [602, 39] on button "Cola ( 1 )" at bounding box center [590, 39] width 68 height 13
click at [559, 69] on icon at bounding box center [560, 67] width 5 height 6
click at [623, 68] on div "La Vida Pasa" at bounding box center [634, 67] width 49 height 12
click at [598, 67] on img at bounding box center [587, 67] width 40 height 23
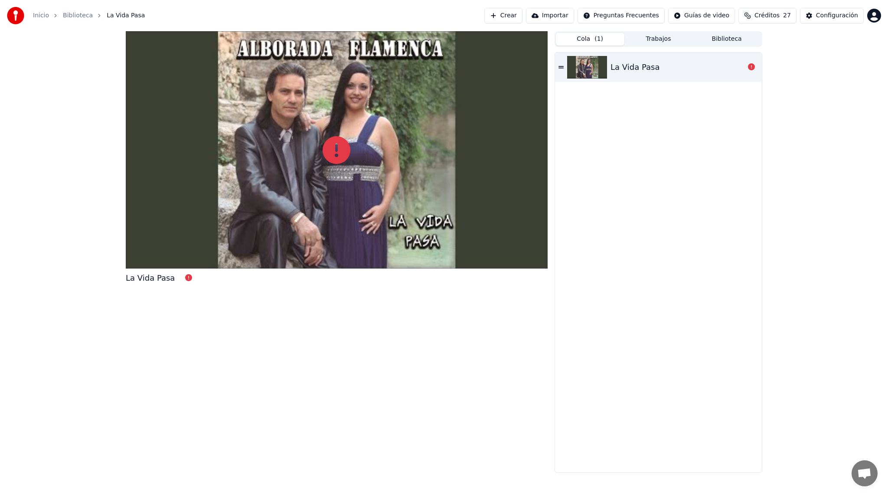
click at [657, 41] on button "Trabajos" at bounding box center [658, 39] width 68 height 13
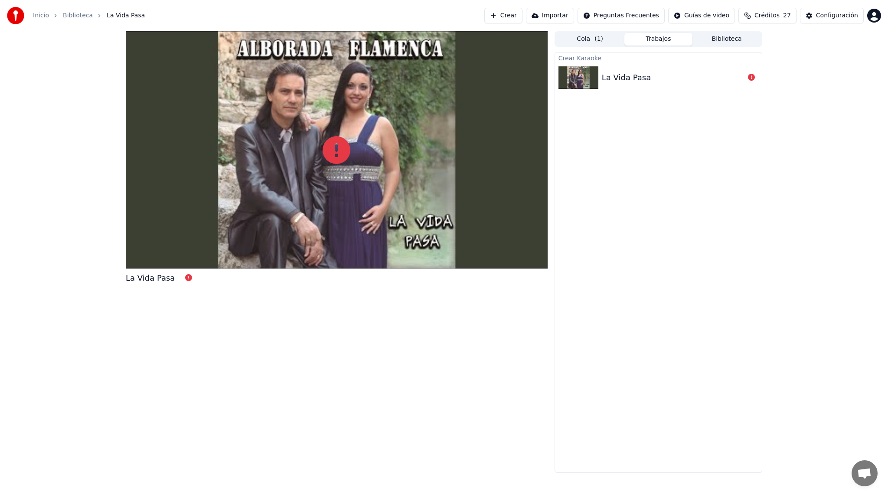
click at [290, 151] on div at bounding box center [337, 149] width 422 height 237
click at [727, 81] on div "La Vida Pasa" at bounding box center [673, 78] width 143 height 12
click at [493, 177] on div at bounding box center [337, 149] width 422 height 237
click at [36, 13] on link "Inicio" at bounding box center [41, 15] width 16 height 9
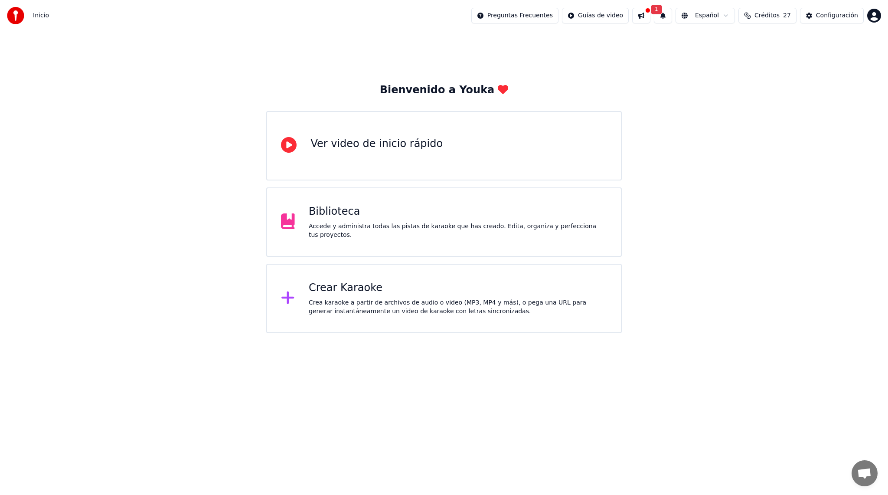
click at [299, 206] on div "Biblioteca Accede y administra todas las pistas de karaoke que has creado. Edit…" at bounding box center [443, 221] width 355 height 69
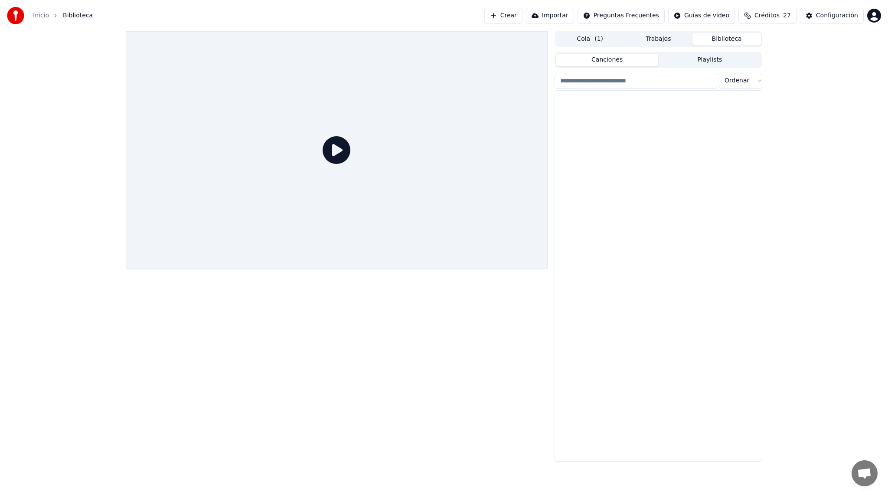
click at [733, 39] on button "Biblioteca" at bounding box center [726, 39] width 68 height 13
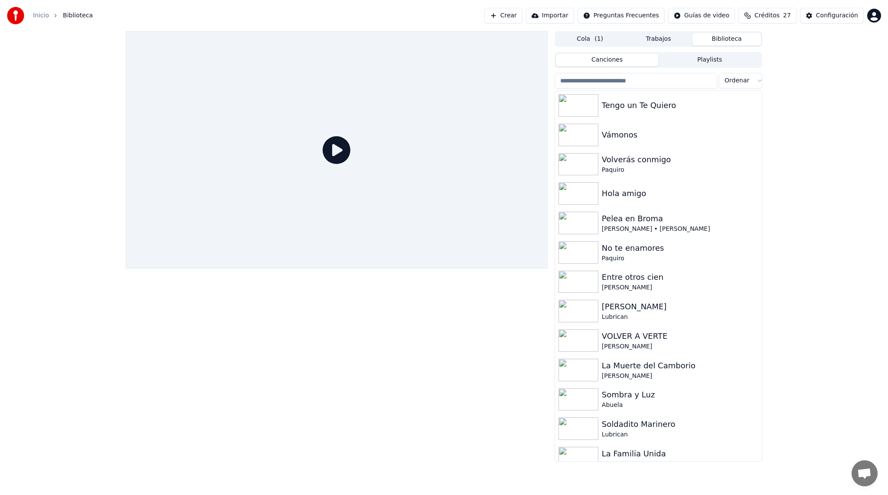
click at [669, 76] on input "search" at bounding box center [635, 81] width 163 height 16
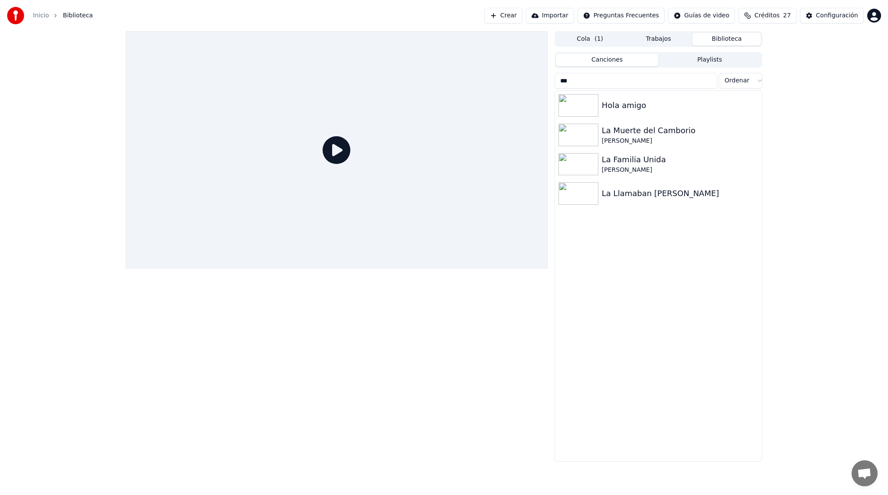
type input "****"
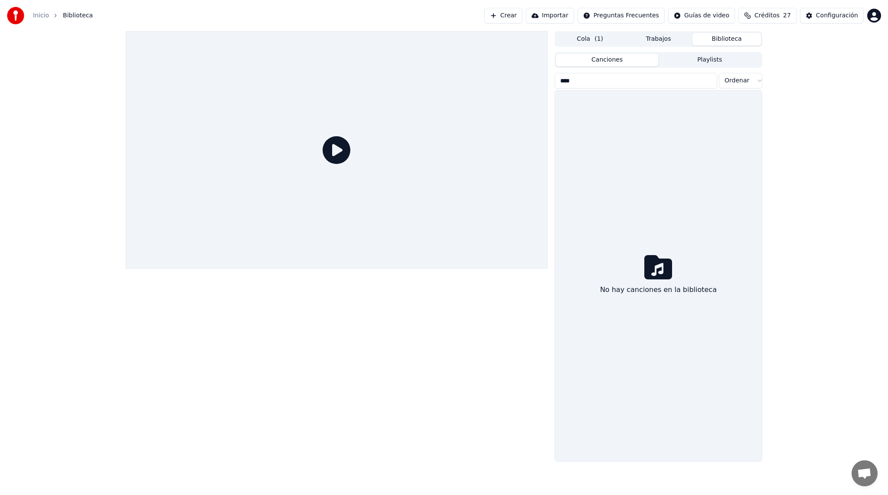
click at [613, 41] on button "Cola ( 1 )" at bounding box center [590, 39] width 68 height 13
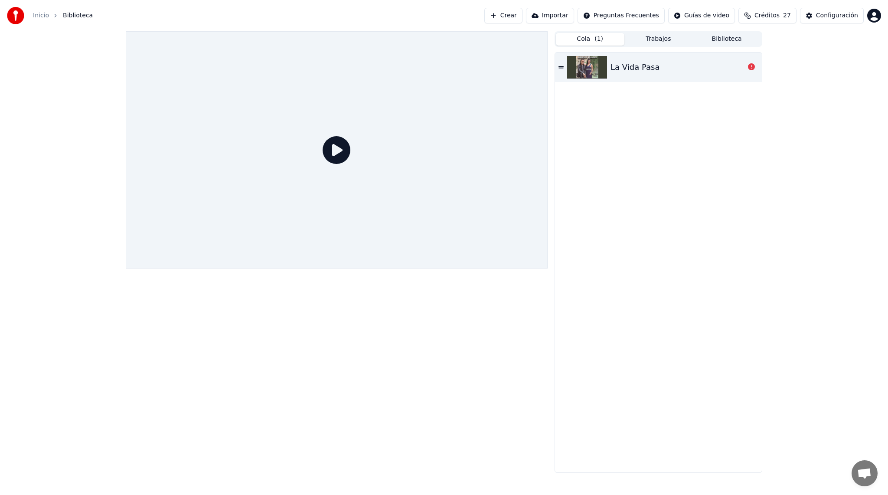
click at [561, 69] on icon at bounding box center [560, 67] width 5 height 6
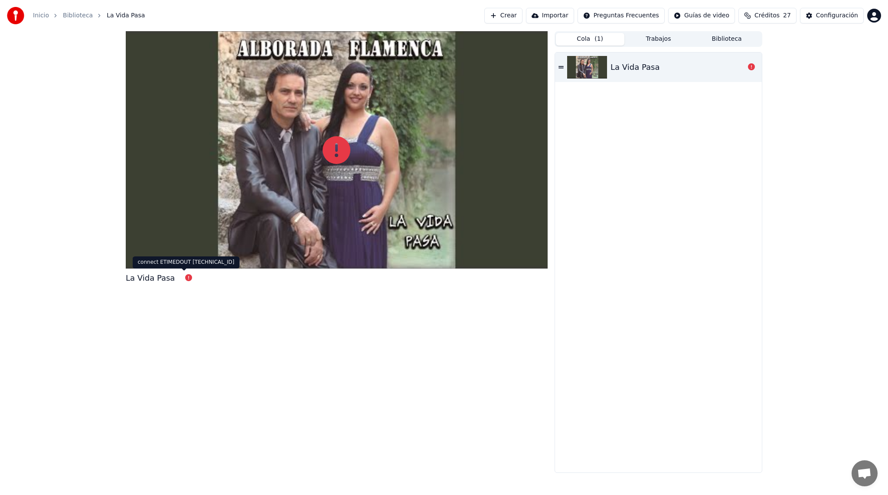
click at [185, 275] on icon at bounding box center [188, 277] width 7 height 7
click at [185, 277] on icon at bounding box center [188, 277] width 7 height 7
click at [570, 14] on button "Importar" at bounding box center [550, 16] width 48 height 16
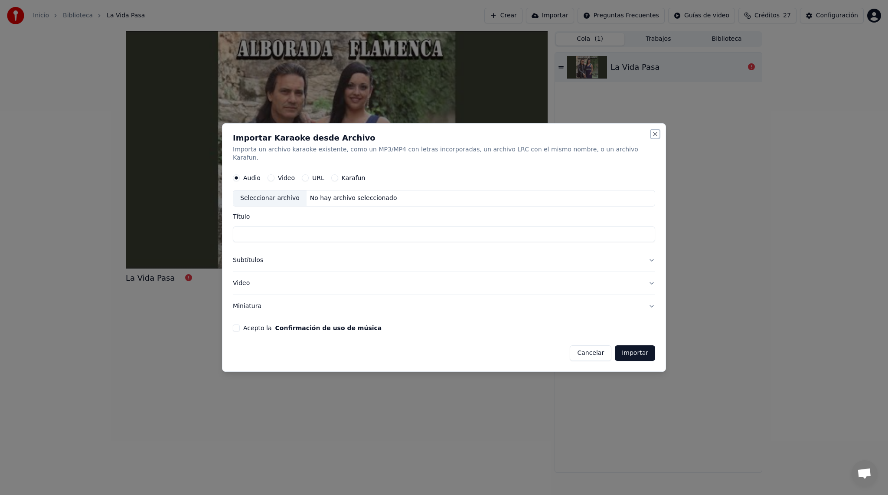
click at [651, 137] on button "Close" at bounding box center [654, 133] width 7 height 7
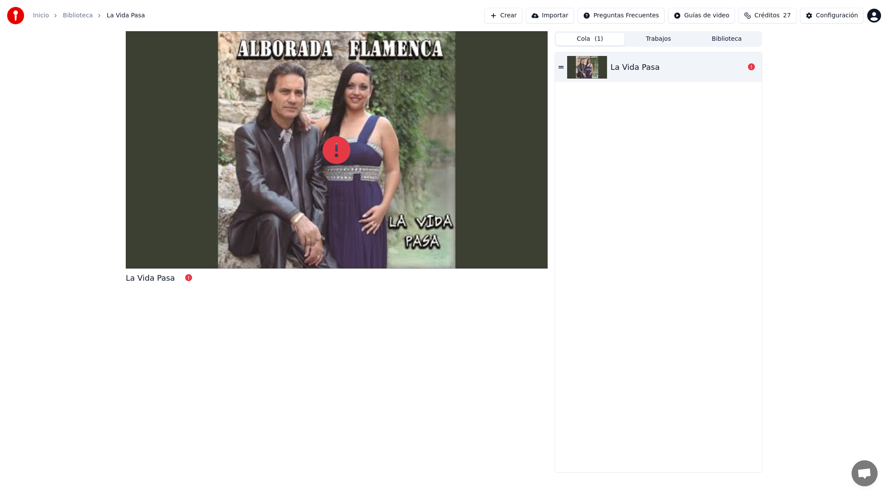
click at [763, 18] on span "Créditos" at bounding box center [766, 15] width 25 height 9
click at [757, 85] on button "Actualizar" at bounding box center [770, 80] width 52 height 16
click at [517, 16] on button "Crear" at bounding box center [503, 16] width 38 height 16
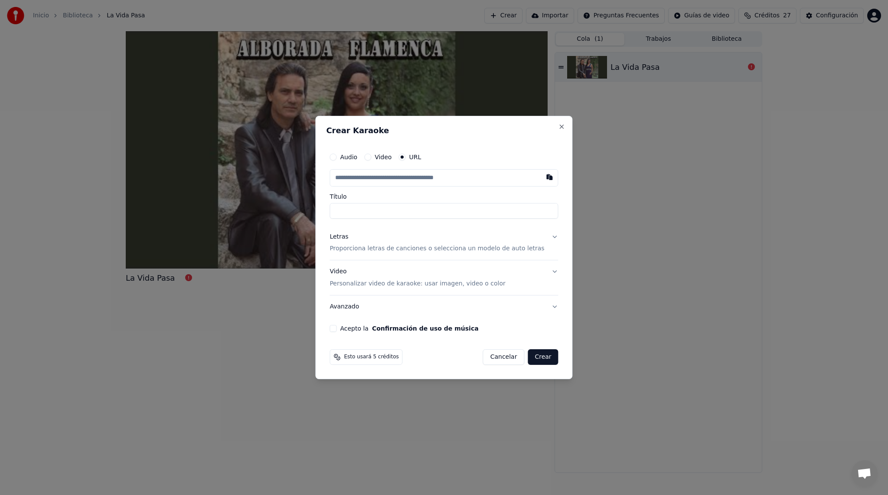
click at [414, 174] on input "text" at bounding box center [443, 177] width 228 height 17
type input "**********"
click at [336, 155] on button "Audio" at bounding box center [332, 156] width 7 height 7
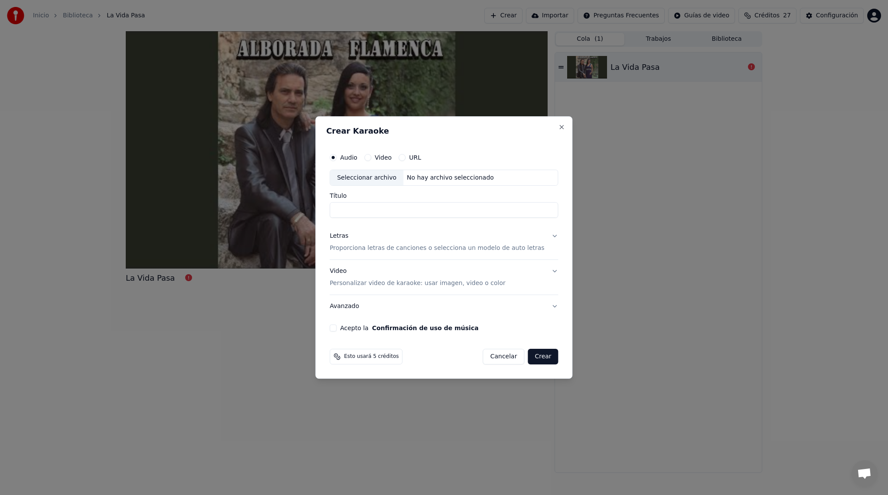
click at [378, 178] on div "Seleccionar archivo" at bounding box center [366, 178] width 73 height 16
click at [422, 212] on input "**********" at bounding box center [443, 210] width 228 height 16
type input "**********"
click at [409, 248] on p "Proporciona letras de canciones o selecciona un modelo de auto letras" at bounding box center [436, 248] width 215 height 9
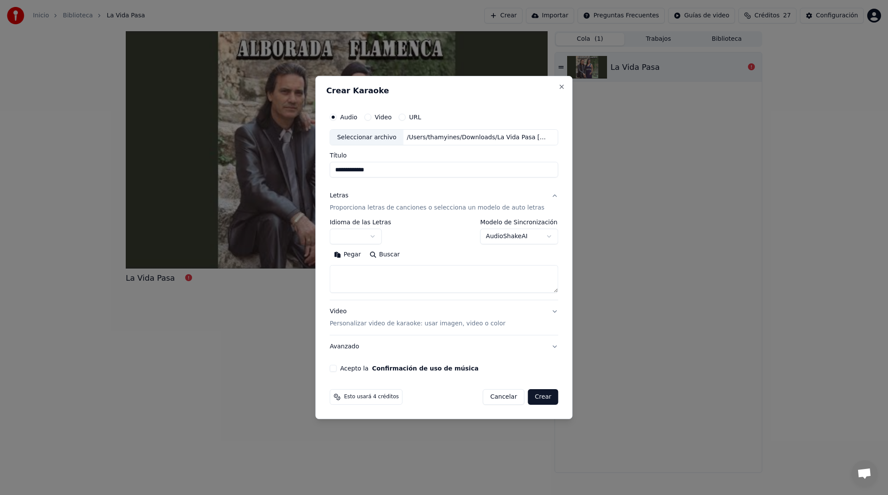
click at [401, 286] on textarea at bounding box center [443, 279] width 228 height 28
paste textarea "**********"
type textarea "**********"
click at [550, 310] on button "Video Personalizar video de karaoke: usar imagen, video o color" at bounding box center [443, 317] width 228 height 35
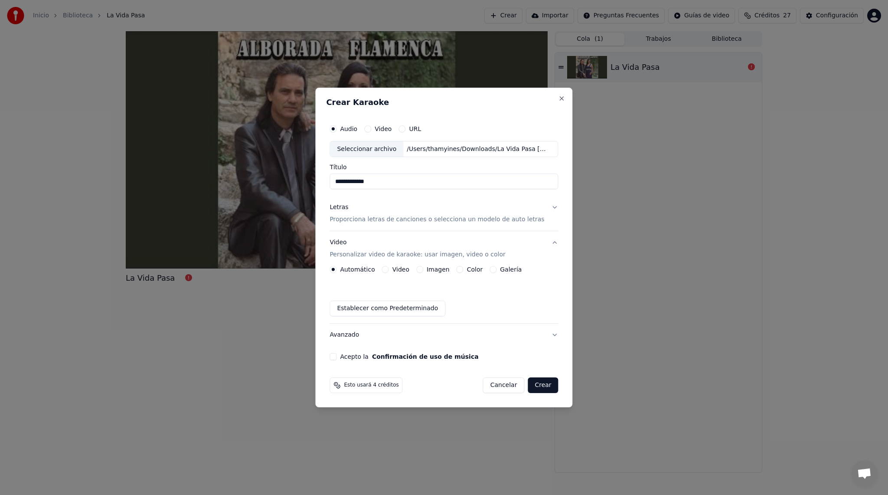
click at [426, 265] on button "Video Personalizar video de karaoke: usar imagen, video o color" at bounding box center [443, 248] width 228 height 35
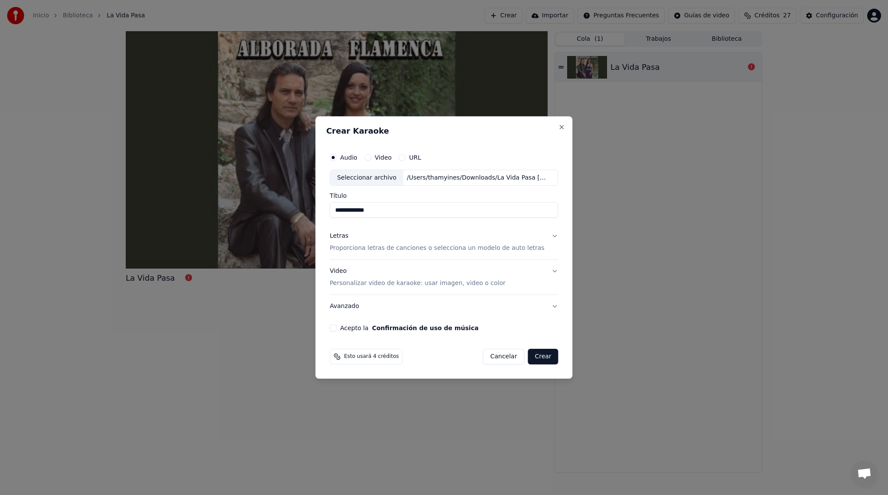
click at [548, 270] on button "Video Personalizar video de karaoke: usar imagen, video o color" at bounding box center [443, 277] width 228 height 35
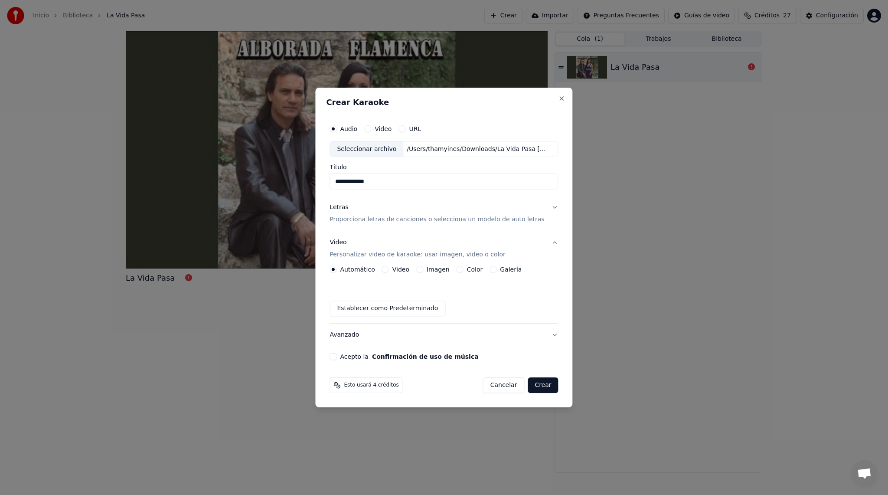
click at [423, 268] on button "Imagen" at bounding box center [419, 269] width 7 height 7
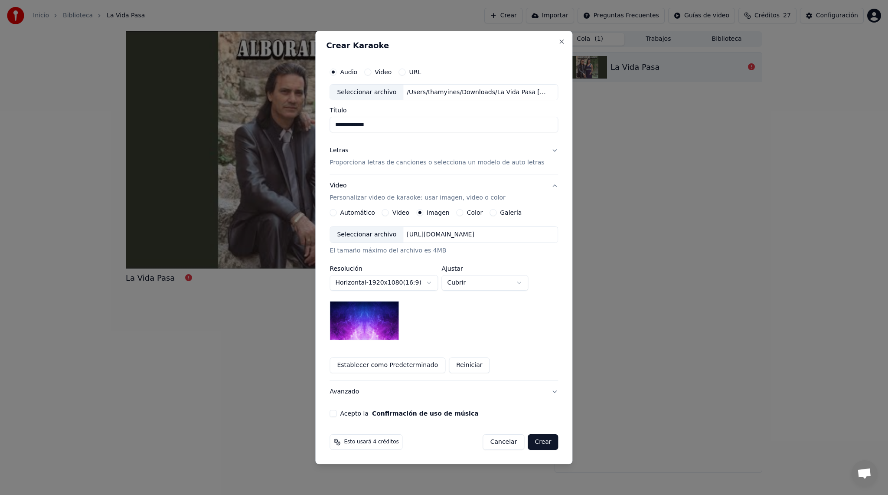
click at [407, 284] on body "**********" at bounding box center [444, 247] width 888 height 495
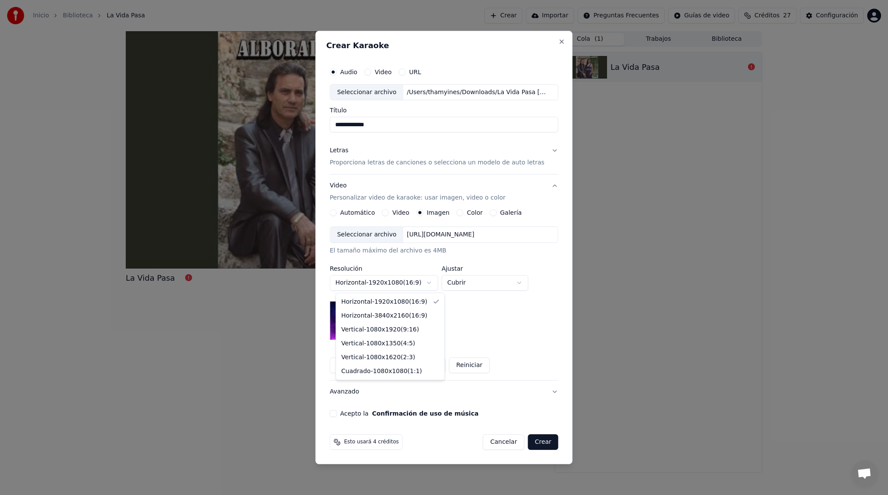
click at [465, 323] on body "**********" at bounding box center [444, 247] width 888 height 495
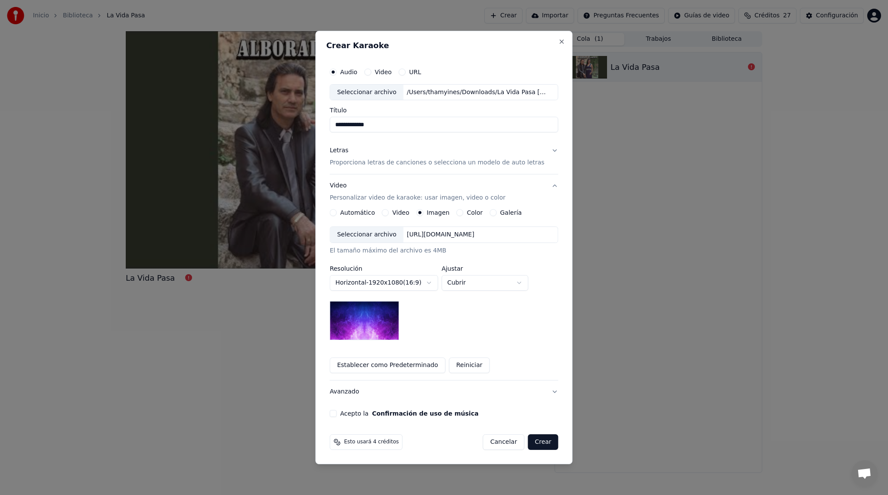
click at [364, 235] on div "Seleccionar archivo" at bounding box center [366, 235] width 73 height 16
click at [370, 164] on p "Proporciona letras de canciones o selecciona un modelo de auto letras" at bounding box center [436, 163] width 215 height 9
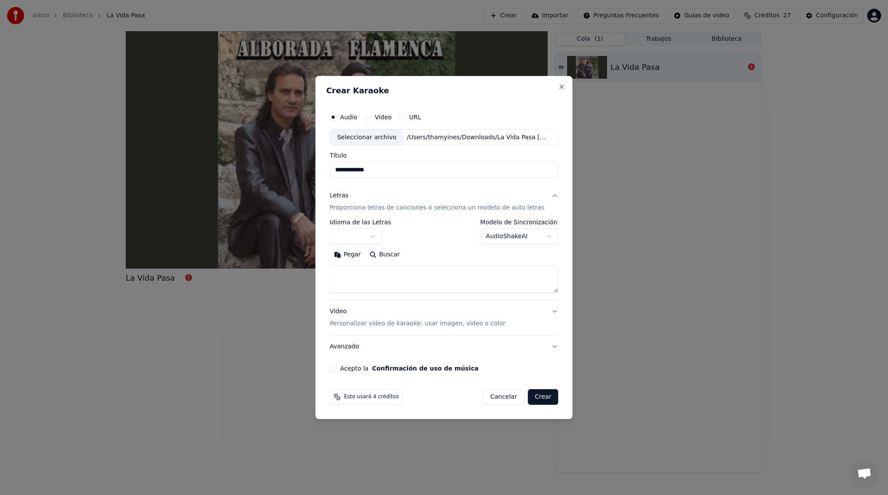
click at [358, 272] on textarea at bounding box center [443, 279] width 228 height 28
click at [378, 275] on textarea at bounding box center [443, 279] width 228 height 28
paste textarea "**********"
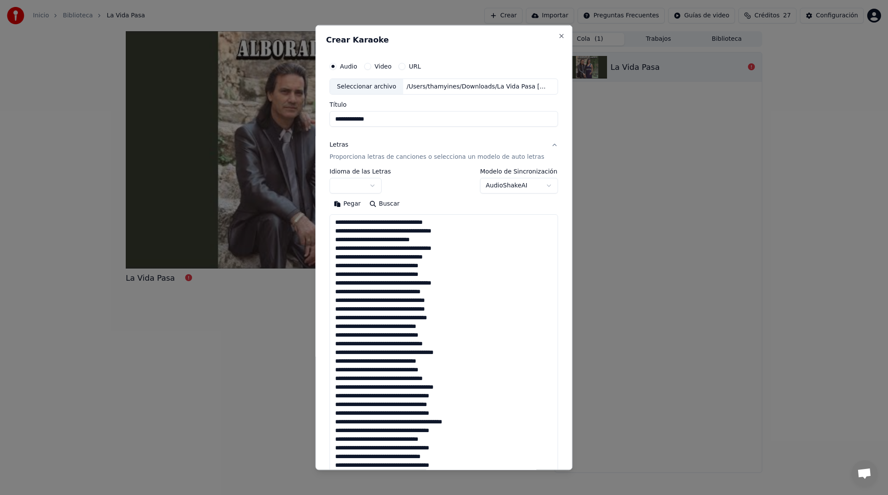
scroll to position [331, 0]
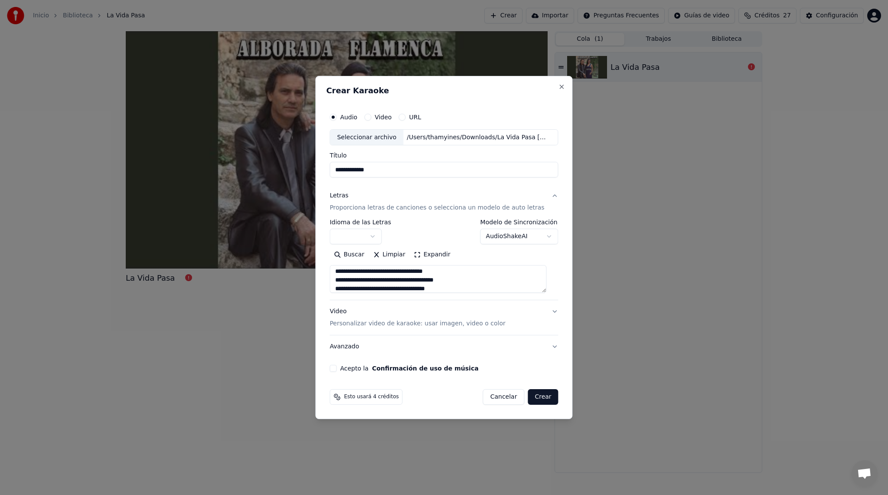
click at [546, 292] on textarea at bounding box center [437, 279] width 217 height 28
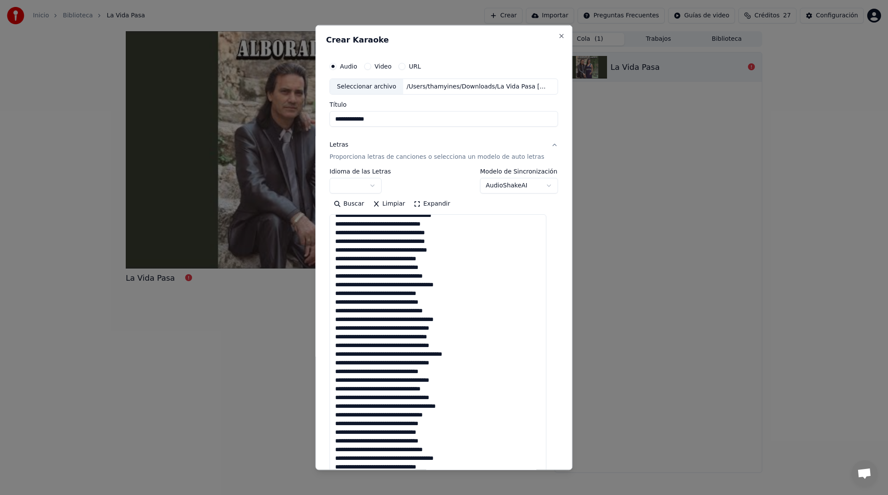
scroll to position [66, 0]
drag, startPoint x: 550, startPoint y: 292, endPoint x: 505, endPoint y: 510, distance: 222.7
click at [505, 494] on html "**********" at bounding box center [444, 247] width 888 height 495
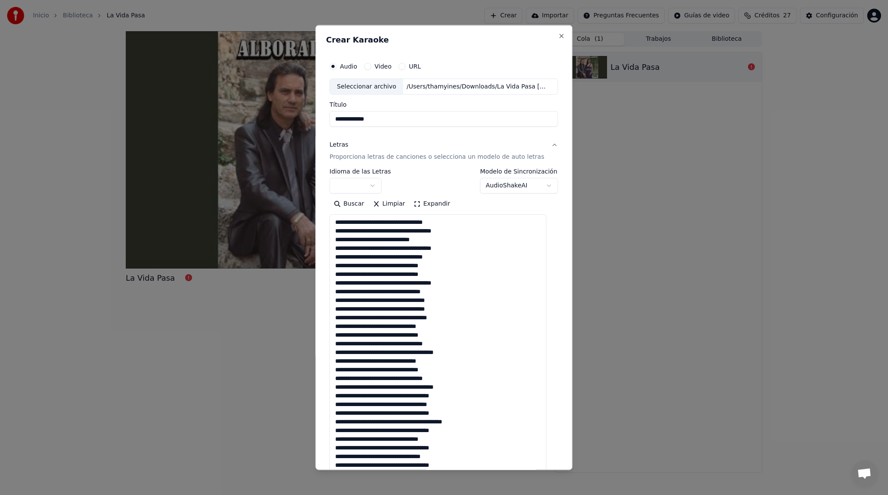
click at [340, 223] on textarea at bounding box center [437, 362] width 217 height 297
click at [424, 221] on textarea at bounding box center [437, 362] width 217 height 297
click at [407, 241] on textarea at bounding box center [437, 362] width 217 height 297
click at [388, 257] on textarea at bounding box center [437, 362] width 217 height 297
click at [396, 276] on textarea at bounding box center [437, 362] width 217 height 297
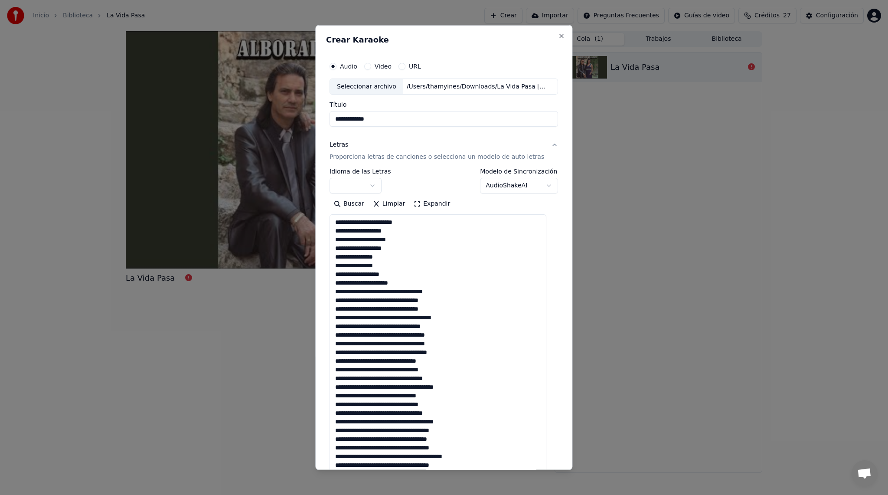
click at [417, 285] on textarea at bounding box center [437, 362] width 217 height 297
click at [384, 294] on textarea at bounding box center [437, 362] width 217 height 297
click at [423, 278] on textarea at bounding box center [437, 362] width 217 height 297
click at [413, 285] on textarea at bounding box center [437, 362] width 217 height 297
click at [361, 302] on textarea at bounding box center [437, 362] width 217 height 297
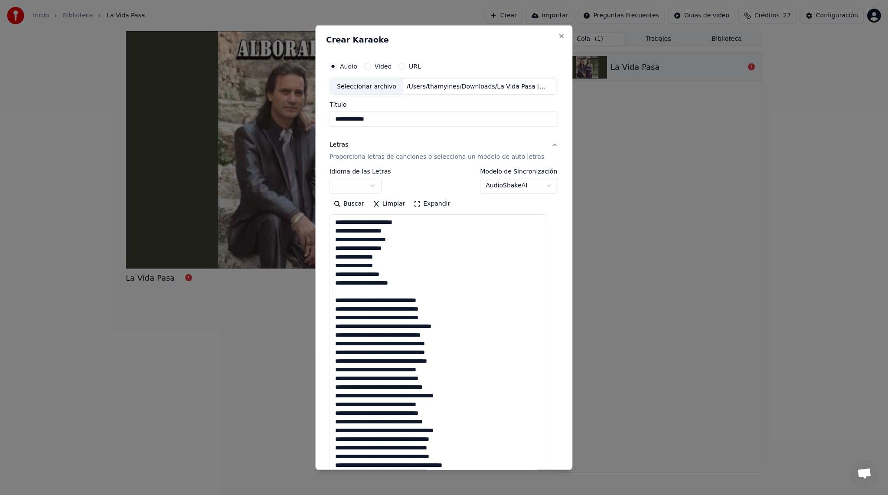
click at [343, 302] on textarea at bounding box center [437, 362] width 217 height 297
click at [410, 300] on textarea at bounding box center [437, 362] width 217 height 297
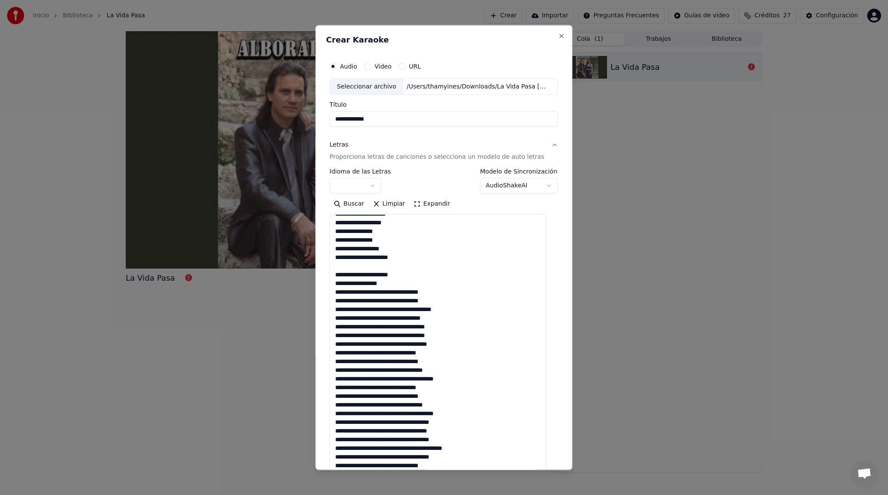
scroll to position [26, 0]
click at [393, 294] on textarea at bounding box center [437, 362] width 217 height 297
click at [397, 308] on textarea at bounding box center [437, 362] width 217 height 297
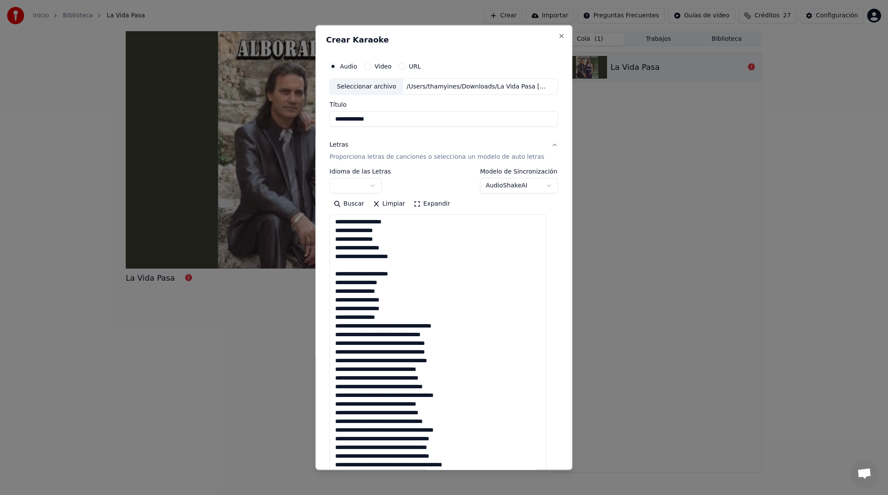
click at [410, 327] on textarea at bounding box center [437, 362] width 217 height 297
click at [413, 331] on textarea at bounding box center [437, 362] width 217 height 297
click at [360, 348] on textarea at bounding box center [437, 362] width 217 height 297
click at [340, 352] on textarea at bounding box center [437, 362] width 217 height 297
click at [419, 354] on textarea at bounding box center [437, 362] width 217 height 297
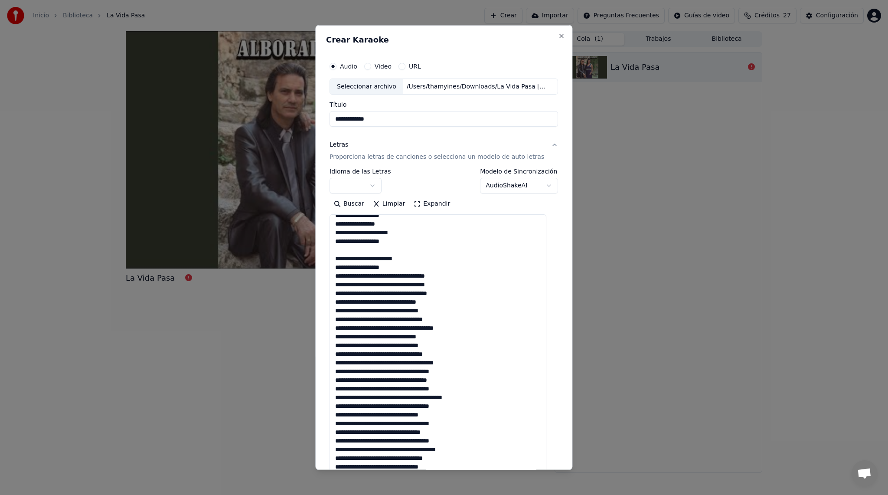
scroll to position [121, 0]
click at [442, 275] on textarea at bounding box center [437, 362] width 217 height 297
click at [417, 277] on textarea at bounding box center [437, 362] width 217 height 297
click at [371, 293] on textarea at bounding box center [437, 362] width 217 height 297
click at [357, 293] on textarea at bounding box center [437, 362] width 217 height 297
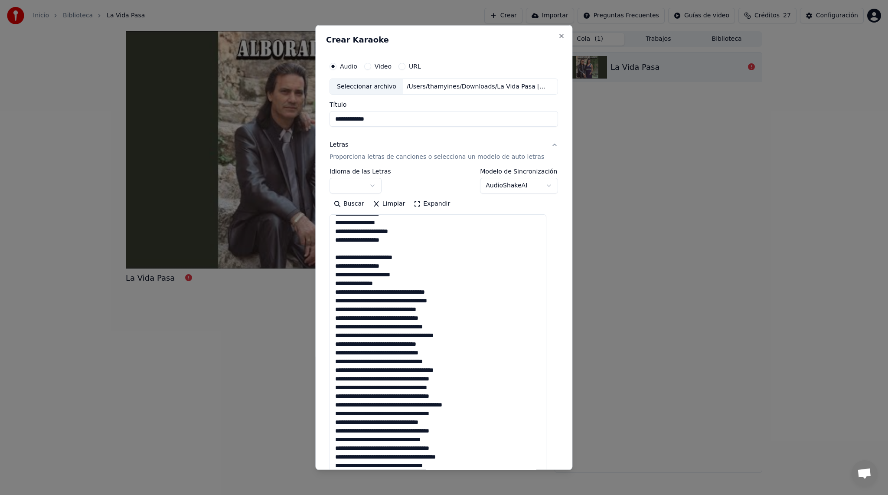
click at [363, 292] on textarea at bounding box center [437, 362] width 217 height 297
click at [418, 293] on textarea at bounding box center [437, 362] width 217 height 297
click at [401, 310] on textarea at bounding box center [437, 362] width 217 height 297
click at [406, 318] on textarea at bounding box center [437, 362] width 217 height 297
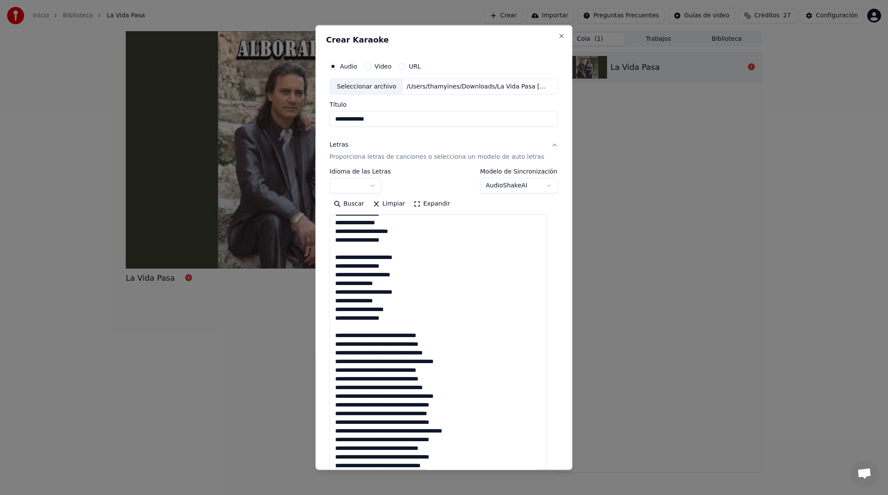
click at [340, 339] on textarea at bounding box center [437, 362] width 217 height 297
click at [435, 336] on textarea at bounding box center [437, 362] width 217 height 297
click at [410, 353] on textarea at bounding box center [437, 362] width 217 height 297
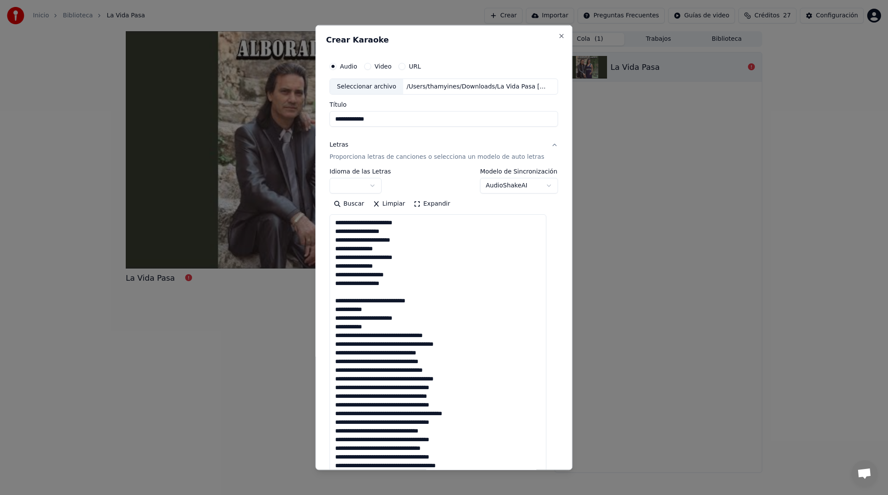
scroll to position [158, 0]
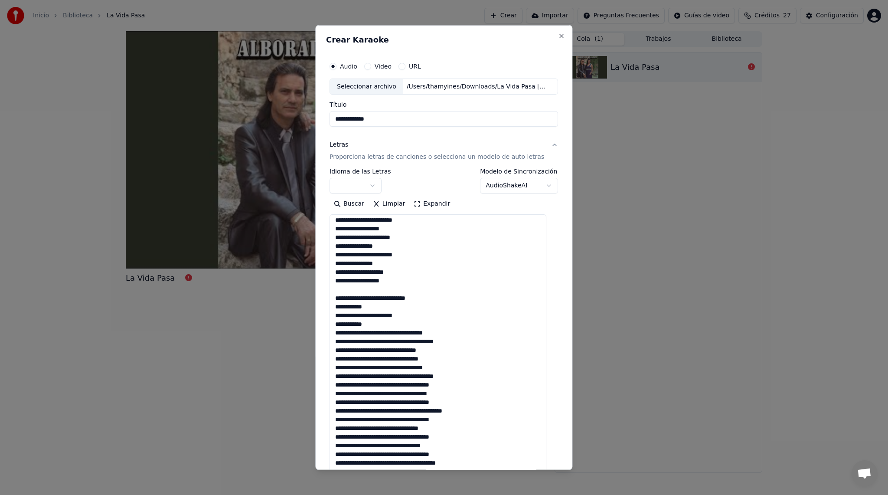
click at [377, 333] on textarea at bounding box center [437, 362] width 217 height 297
click at [407, 351] on textarea at bounding box center [437, 362] width 217 height 297
click at [428, 349] on textarea at bounding box center [437, 362] width 217 height 297
click at [410, 367] on textarea at bounding box center [437, 362] width 217 height 297
click at [410, 384] on textarea at bounding box center [437, 362] width 217 height 297
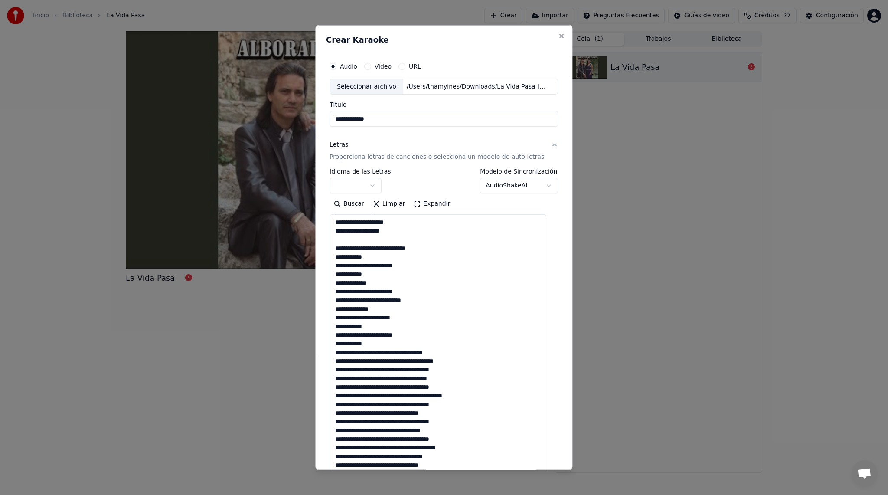
scroll to position [209, 0]
click at [378, 352] on textarea at bounding box center [437, 362] width 217 height 297
click at [420, 356] on textarea at bounding box center [437, 362] width 217 height 297
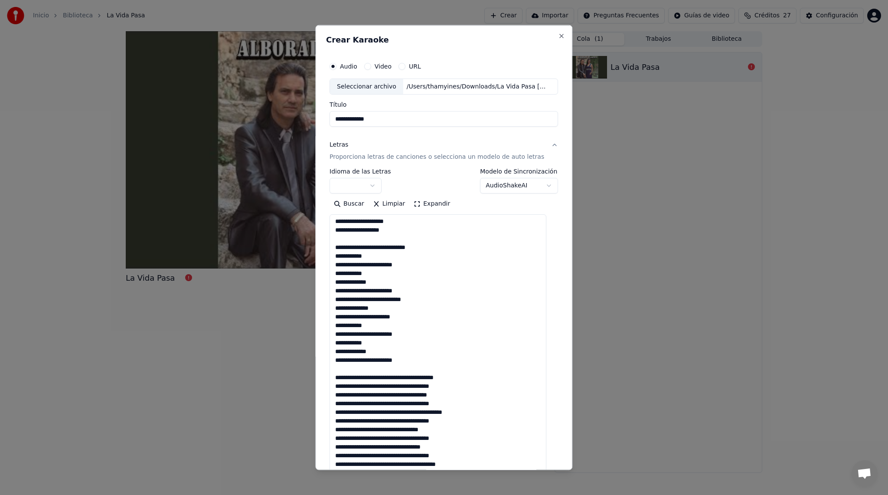
click at [406, 378] on textarea at bounding box center [437, 362] width 217 height 297
click at [446, 358] on textarea at bounding box center [437, 362] width 217 height 297
click at [429, 369] on textarea at bounding box center [437, 362] width 217 height 297
click at [393, 377] on textarea at bounding box center [437, 362] width 217 height 297
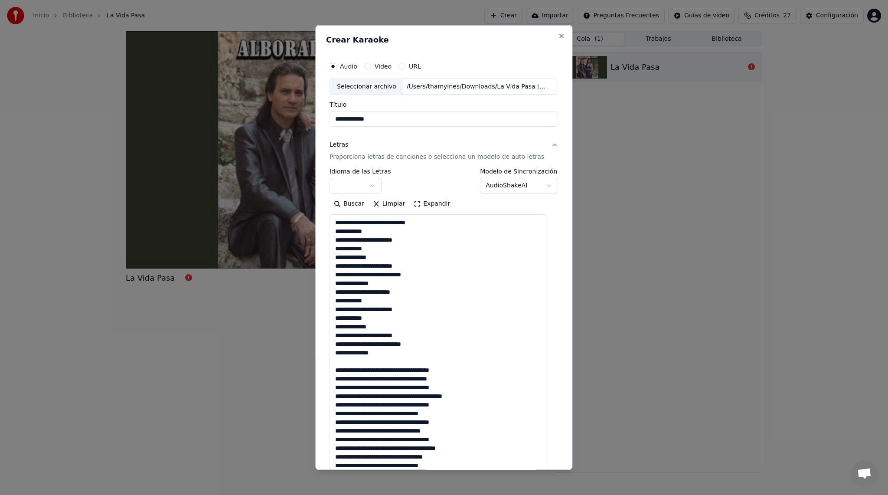
scroll to position [235, 0]
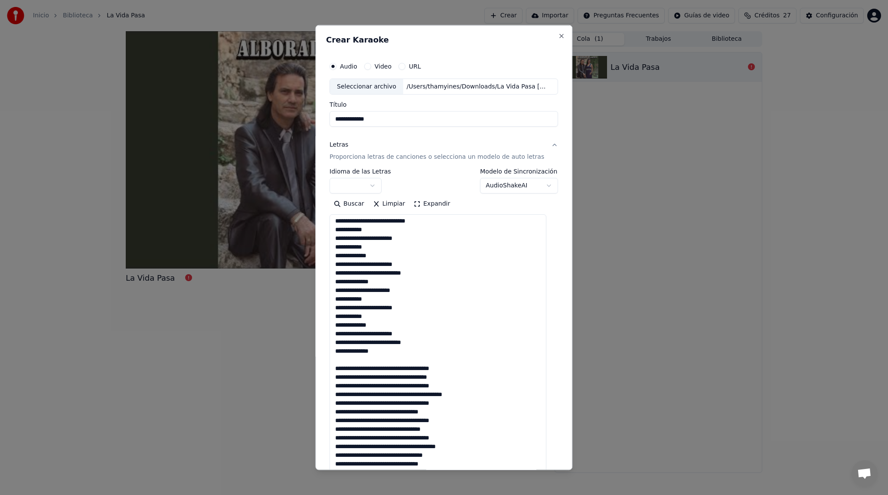
click at [341, 369] on textarea at bounding box center [437, 362] width 217 height 297
click at [420, 368] on textarea at bounding box center [437, 362] width 217 height 297
click at [432, 373] on textarea at bounding box center [437, 362] width 217 height 297
click at [395, 387] on textarea at bounding box center [437, 362] width 217 height 297
click at [403, 387] on textarea at bounding box center [437, 362] width 217 height 297
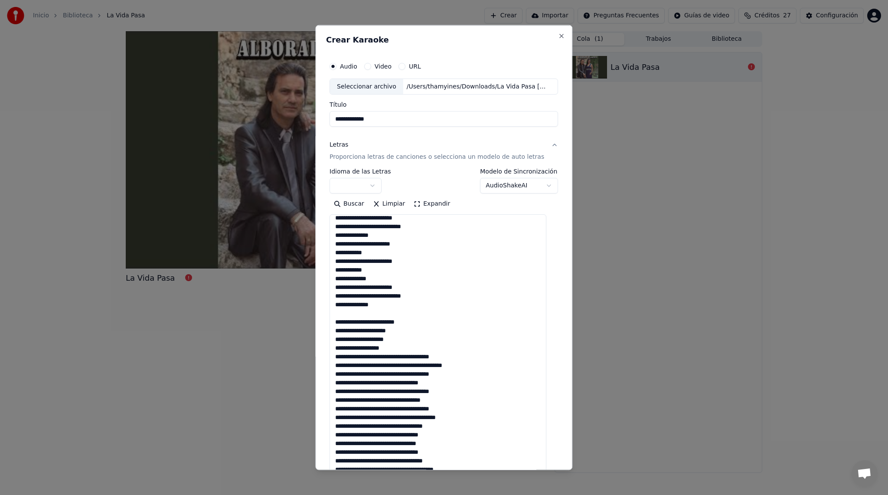
scroll to position [291, 0]
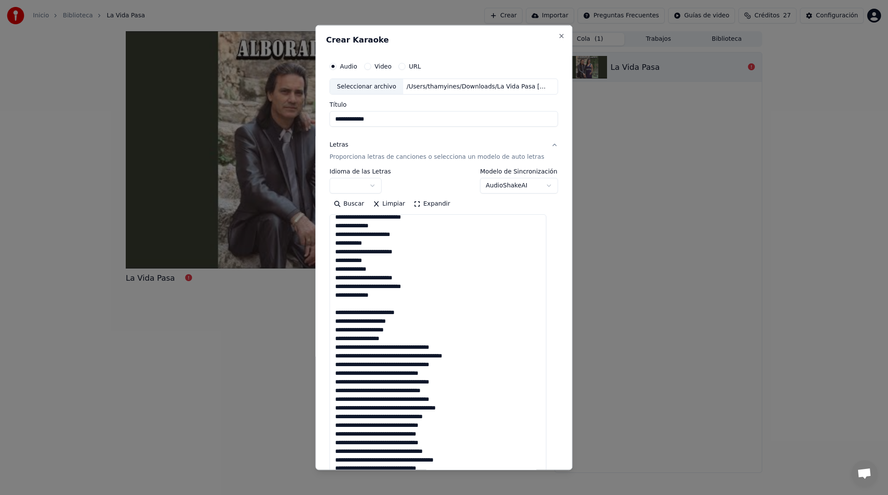
click at [404, 347] on textarea at bounding box center [437, 362] width 217 height 297
click at [396, 363] on textarea at bounding box center [437, 362] width 217 height 297
click at [431, 369] on textarea at bounding box center [437, 362] width 217 height 297
click at [351, 390] on textarea at bounding box center [437, 362] width 217 height 297
click at [340, 389] on textarea at bounding box center [437, 362] width 217 height 297
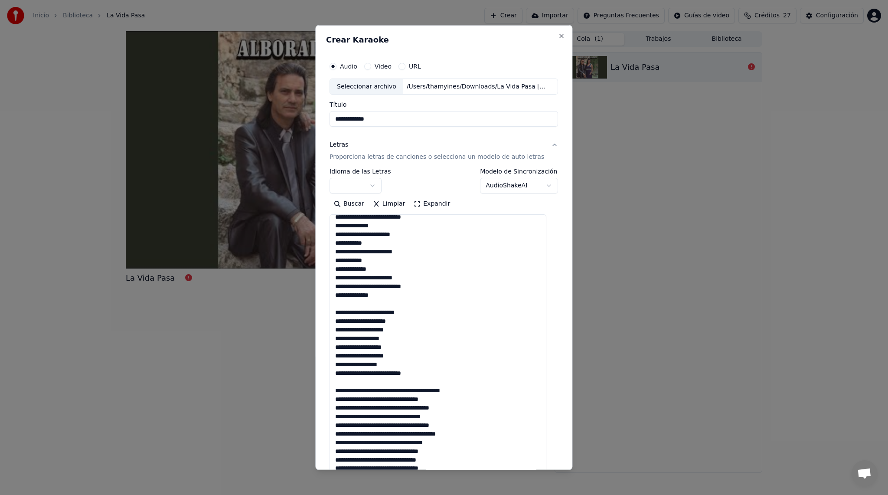
click at [417, 391] on textarea at bounding box center [437, 362] width 217 height 297
click at [394, 407] on textarea at bounding box center [437, 362] width 217 height 297
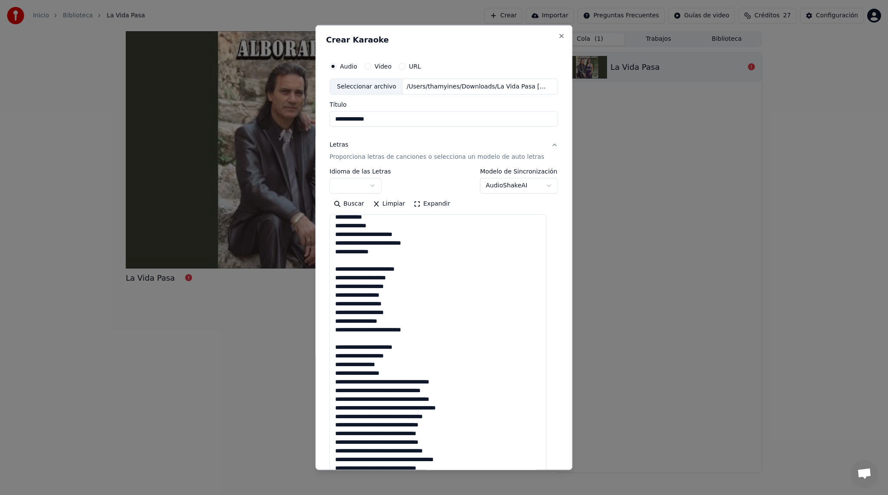
click at [398, 381] on textarea at bounding box center [437, 362] width 217 height 297
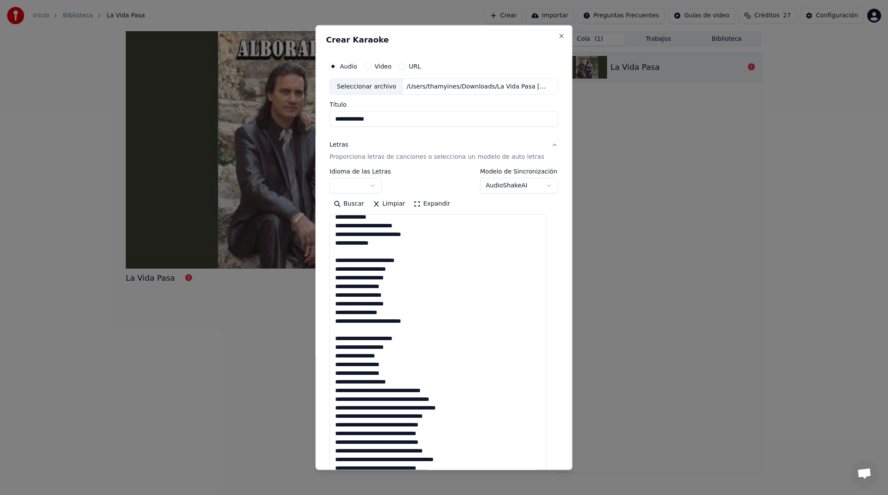
click at [401, 391] on textarea at bounding box center [437, 362] width 217 height 297
click at [434, 394] on textarea at bounding box center [437, 362] width 217 height 297
click at [425, 417] on textarea at bounding box center [437, 362] width 217 height 297
click at [404, 435] on textarea at bounding box center [437, 362] width 217 height 297
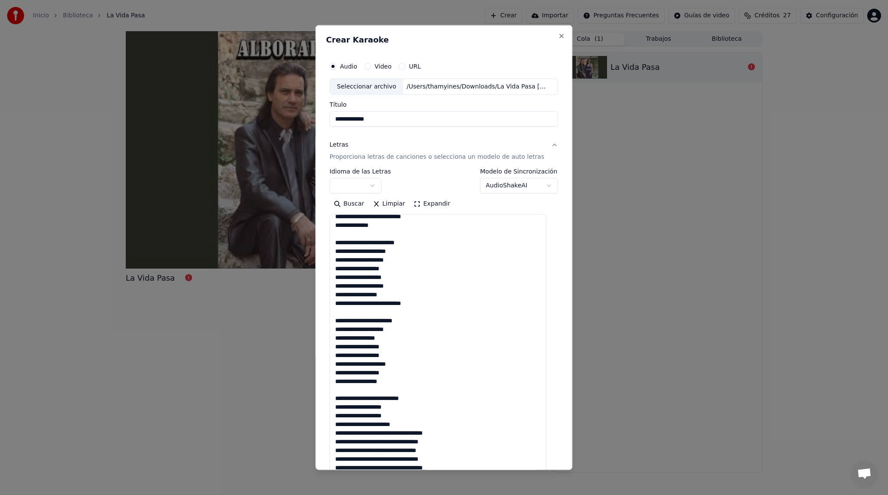
scroll to position [378, 0]
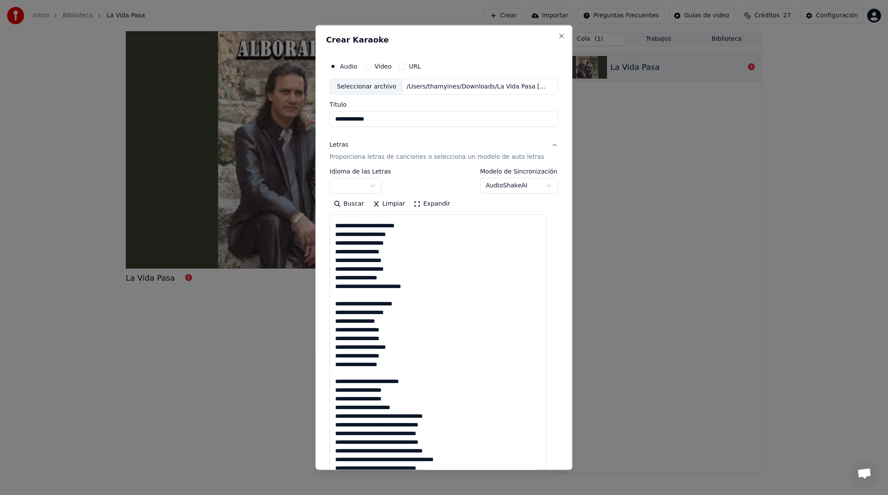
click at [379, 408] on textarea at bounding box center [437, 362] width 217 height 297
click at [345, 418] on textarea at bounding box center [437, 362] width 217 height 297
click at [410, 417] on textarea at bounding box center [437, 362] width 217 height 297
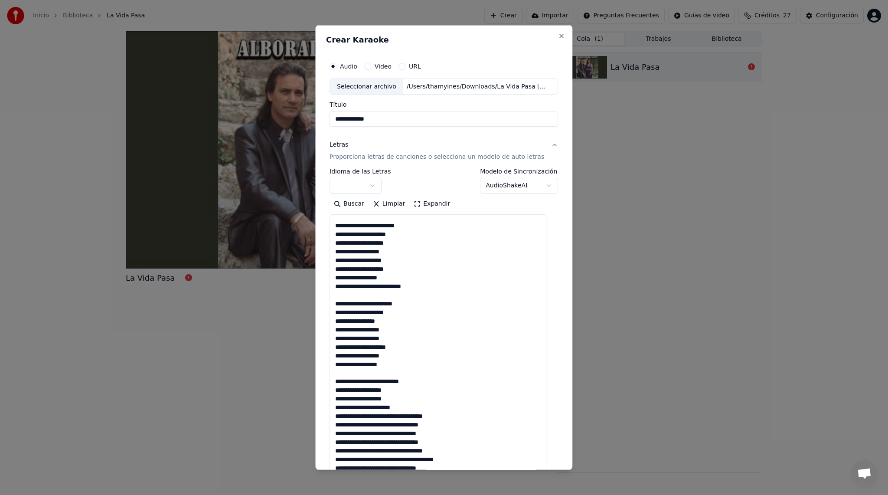
click at [401, 415] on textarea at bounding box center [437, 362] width 217 height 297
click at [352, 425] on textarea at bounding box center [437, 362] width 217 height 297
click at [365, 435] on textarea at bounding box center [437, 362] width 217 height 297
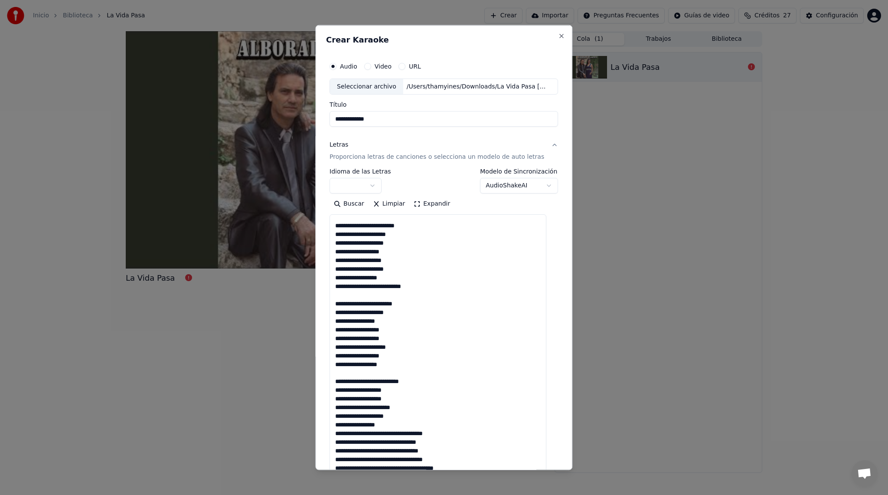
click at [398, 433] on textarea at bounding box center [437, 362] width 217 height 297
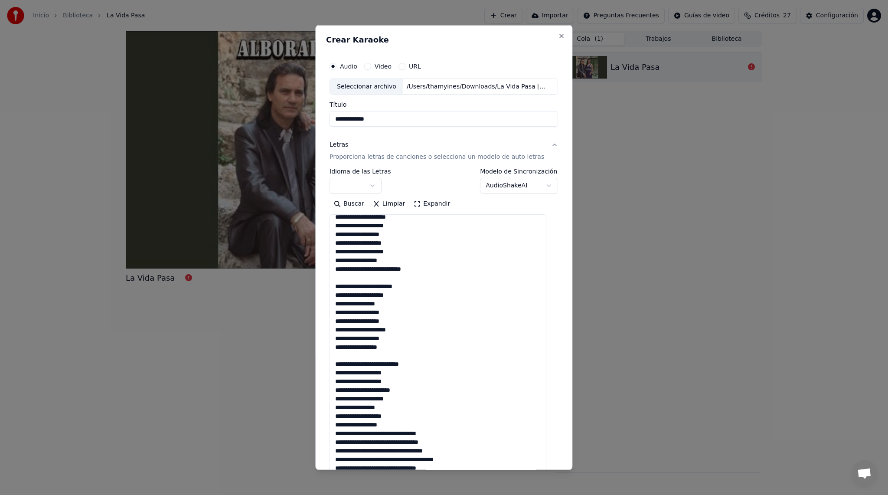
click at [396, 426] on textarea at bounding box center [437, 362] width 217 height 297
click at [340, 443] on textarea at bounding box center [437, 362] width 217 height 297
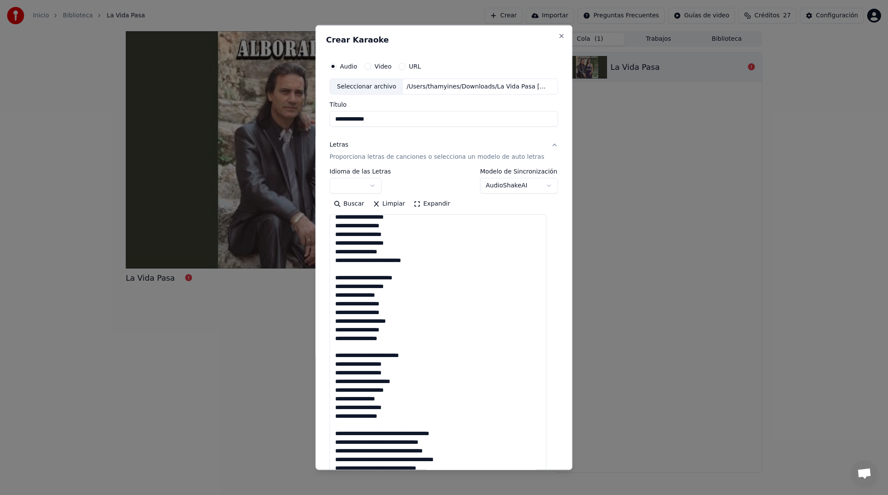
click at [436, 433] on textarea at bounding box center [437, 362] width 217 height 297
click at [434, 436] on textarea at bounding box center [437, 362] width 217 height 297
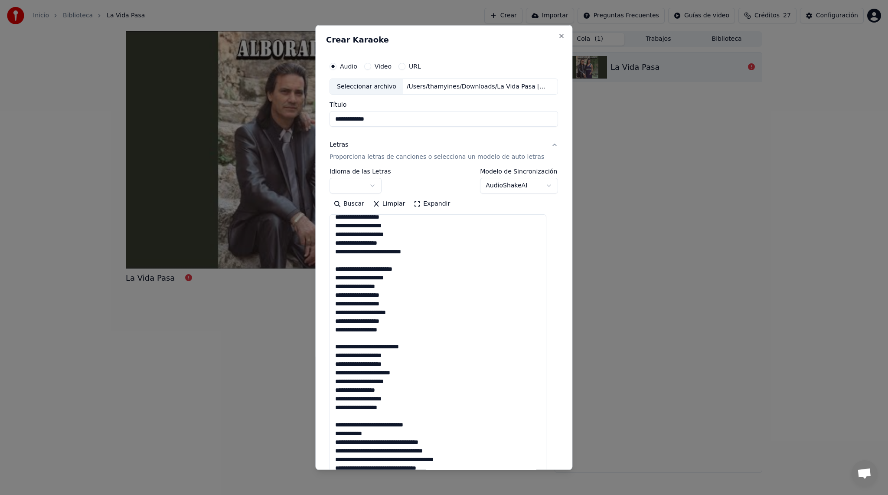
click at [410, 443] on textarea at bounding box center [437, 362] width 217 height 297
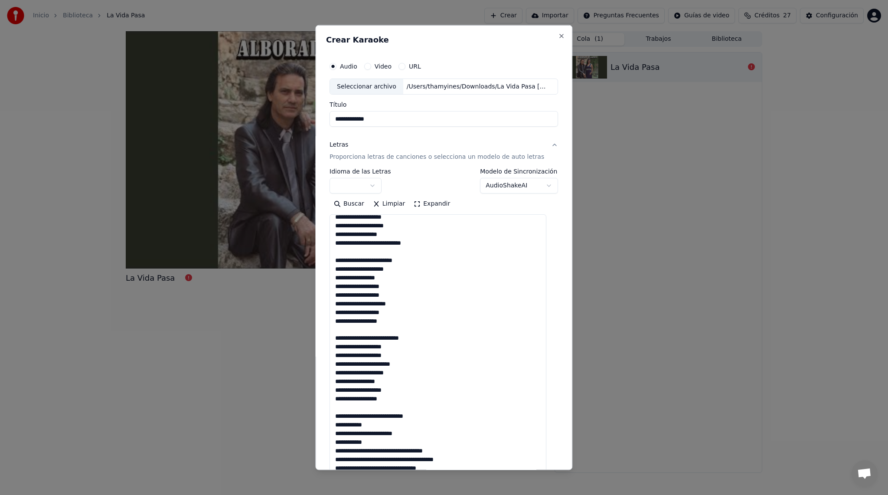
click at [380, 452] on textarea at bounding box center [437, 362] width 217 height 297
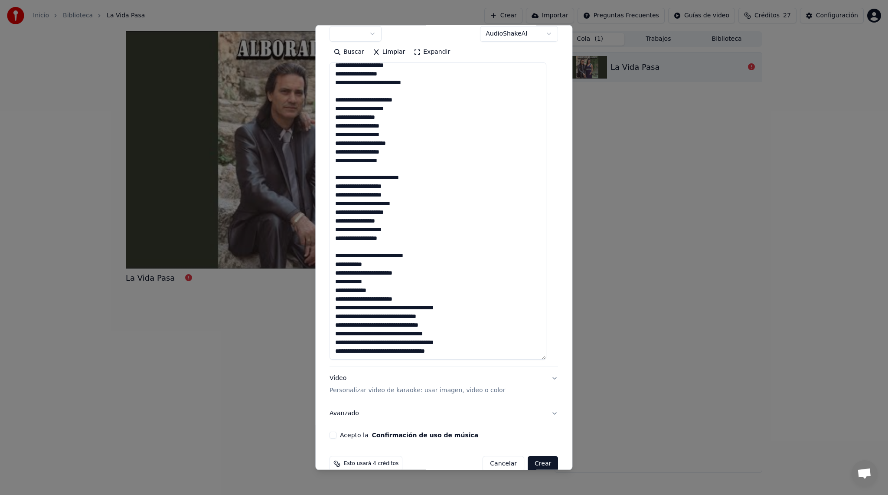
scroll to position [167, 0]
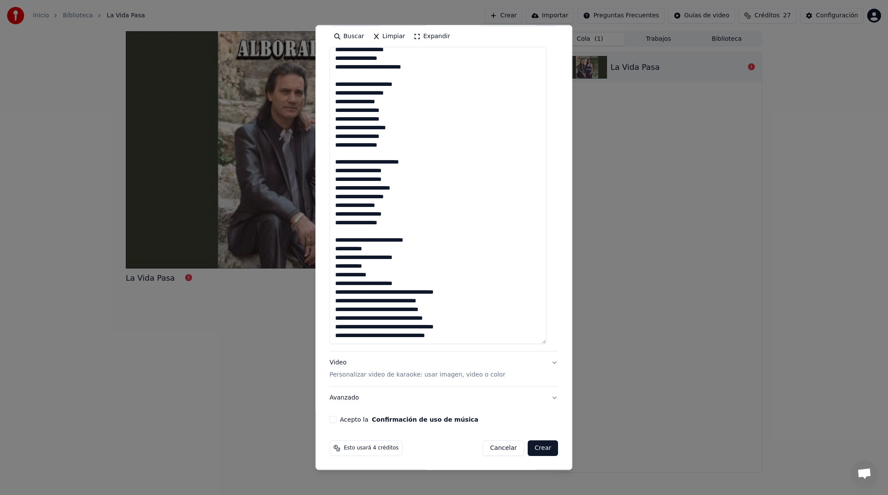
click at [426, 293] on textarea at bounding box center [437, 195] width 217 height 297
click at [411, 309] on textarea at bounding box center [437, 195] width 217 height 297
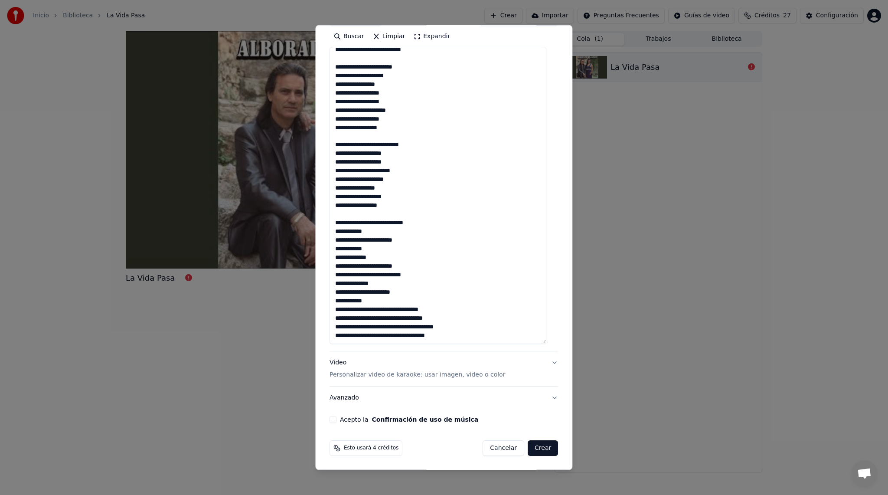
click at [408, 311] on textarea at bounding box center [437, 195] width 217 height 297
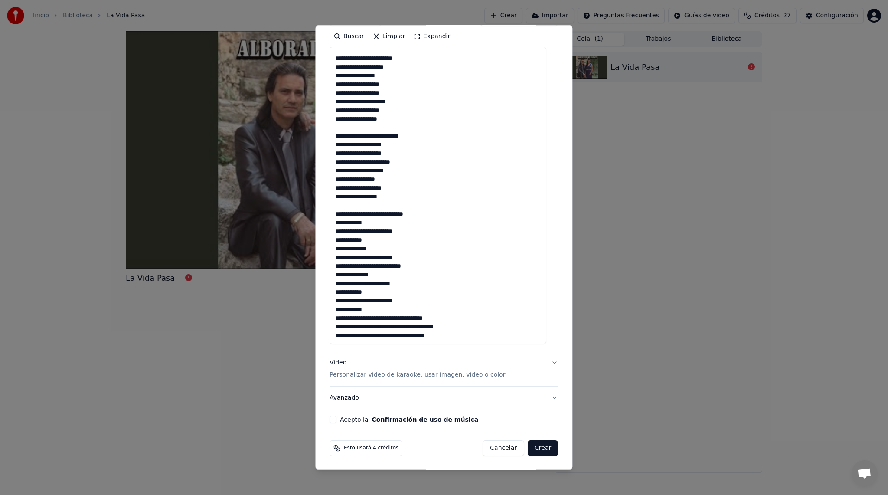
click at [380, 319] on textarea at bounding box center [437, 195] width 217 height 297
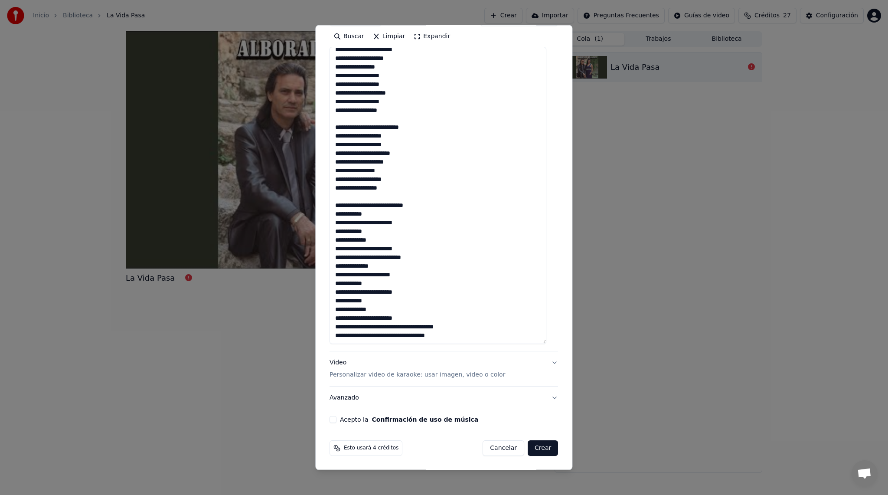
click at [429, 327] on textarea at bounding box center [437, 195] width 217 height 297
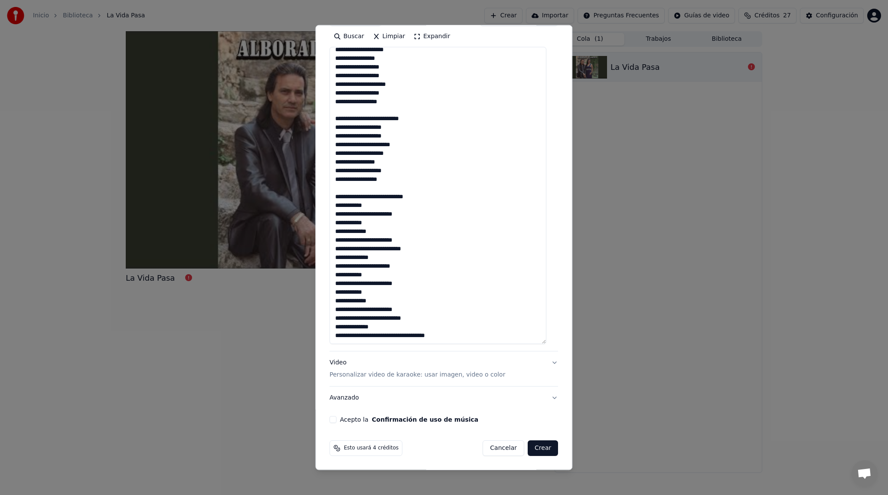
click at [417, 336] on textarea at bounding box center [437, 195] width 217 height 297
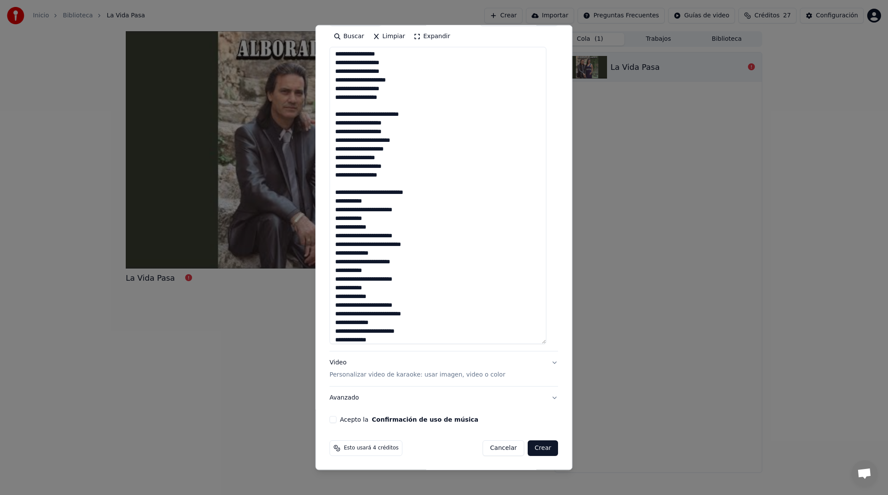
click at [394, 340] on textarea at bounding box center [437, 195] width 217 height 297
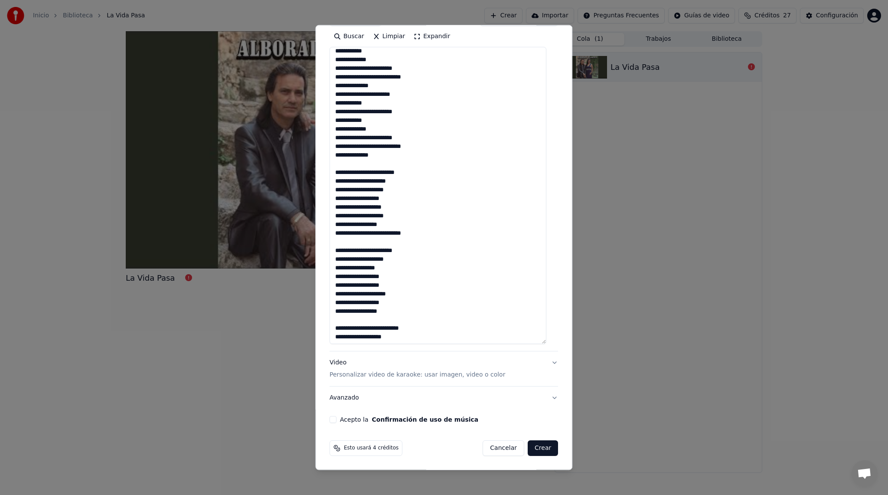
scroll to position [0, 0]
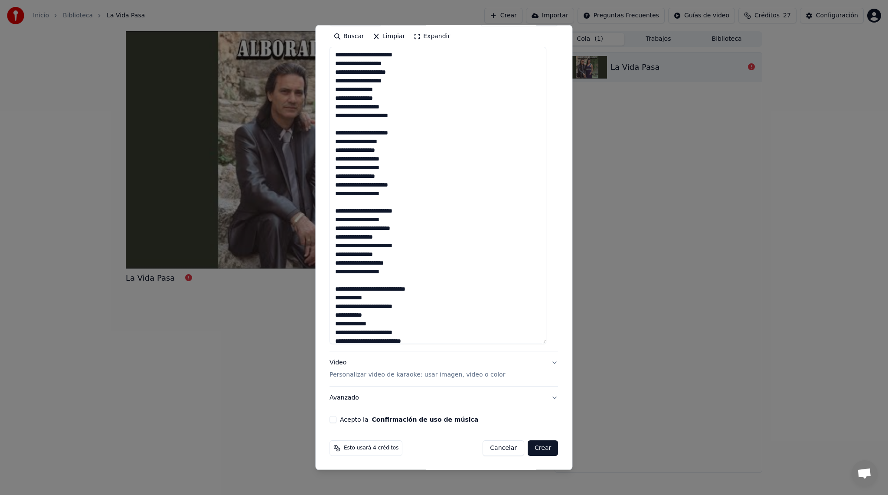
click at [406, 65] on textarea at bounding box center [437, 195] width 217 height 297
click at [342, 230] on textarea at bounding box center [437, 195] width 217 height 297
click at [346, 245] on textarea at bounding box center [437, 195] width 217 height 297
click at [395, 229] on textarea at bounding box center [437, 195] width 217 height 297
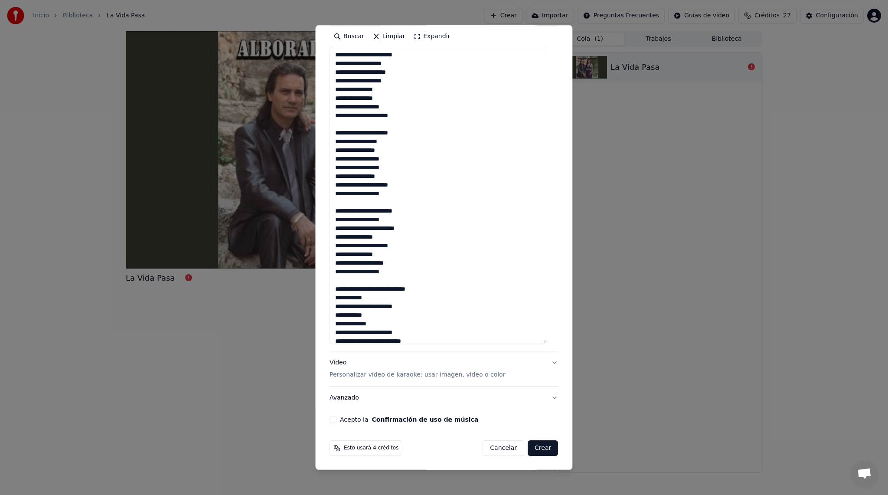
click at [395, 229] on textarea at bounding box center [437, 195] width 217 height 297
click at [345, 255] on textarea at bounding box center [437, 195] width 217 height 297
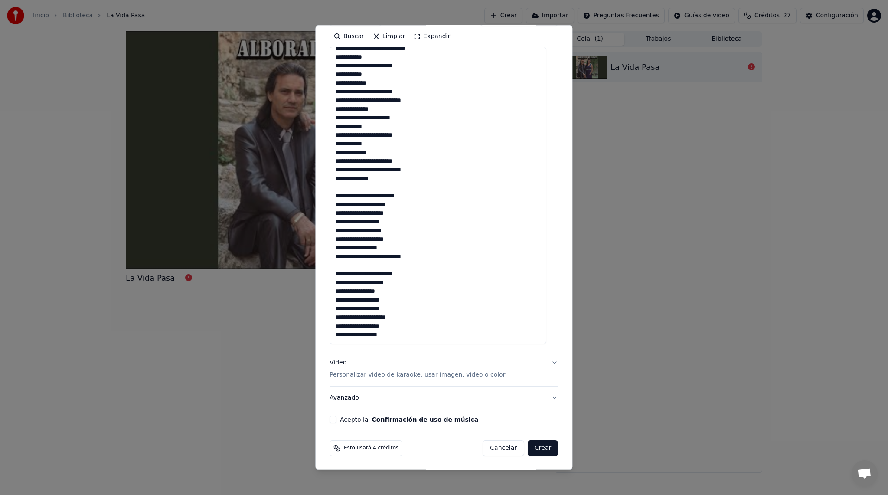
scroll to position [242, 0]
click at [355, 273] on textarea at bounding box center [437, 195] width 217 height 297
click at [374, 202] on textarea at bounding box center [437, 195] width 217 height 297
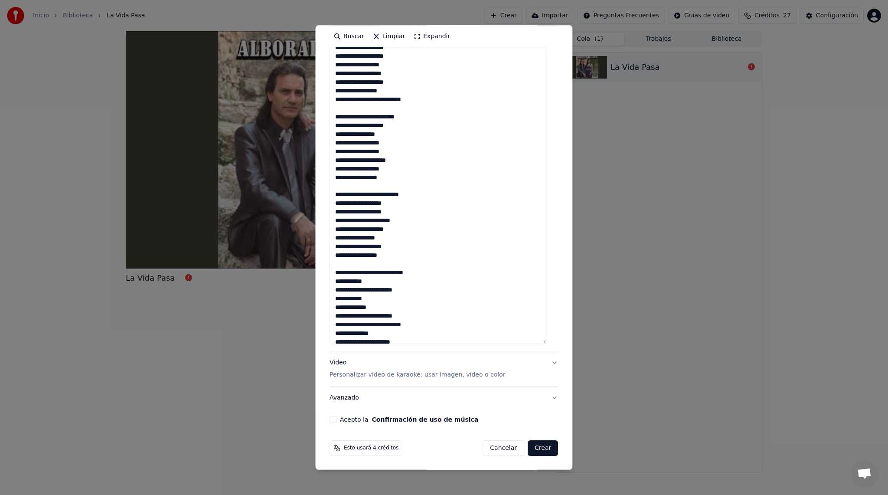
scroll to position [400, 0]
click at [399, 192] on textarea at bounding box center [437, 195] width 217 height 297
click at [372, 199] on textarea at bounding box center [437, 195] width 217 height 297
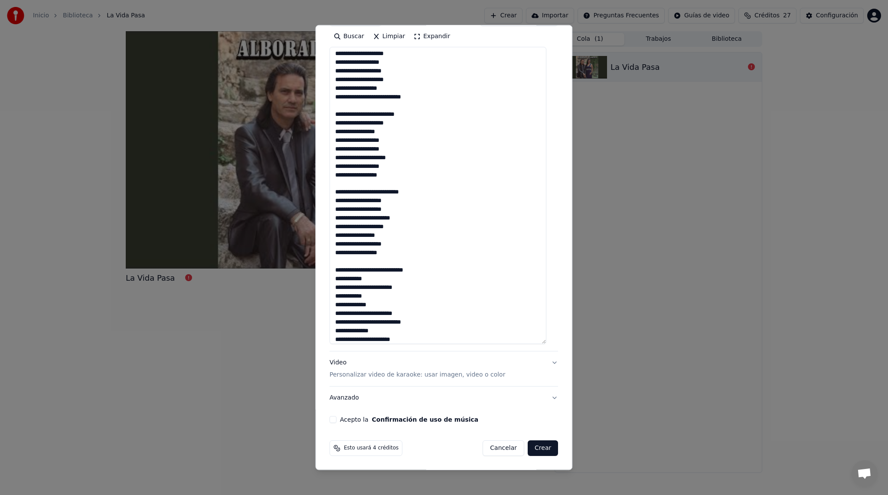
click at [346, 253] on textarea at bounding box center [437, 195] width 217 height 297
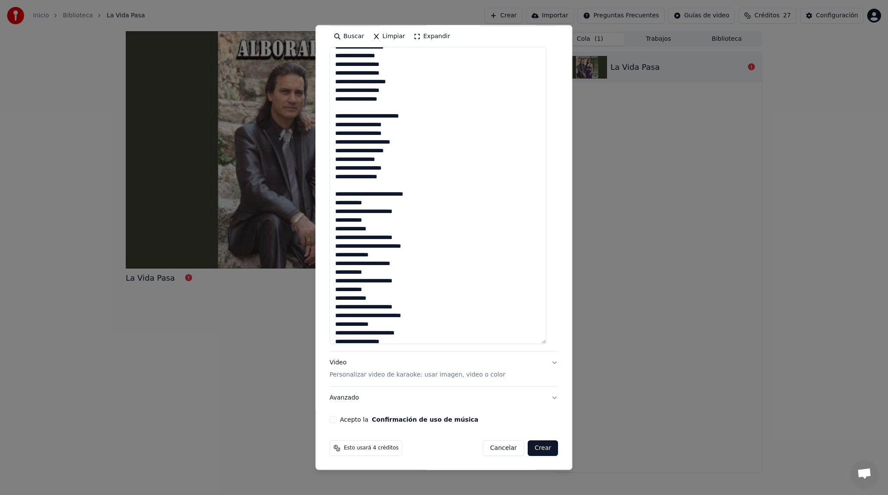
scroll to position [482, 0]
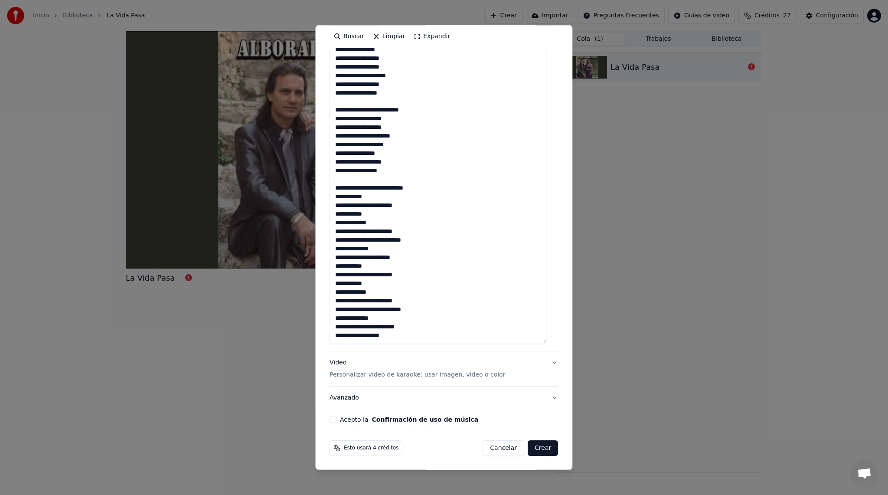
type textarea "**********"
click at [545, 364] on button "Video Personalizar video de karaoke: usar imagen, video o color" at bounding box center [443, 368] width 228 height 35
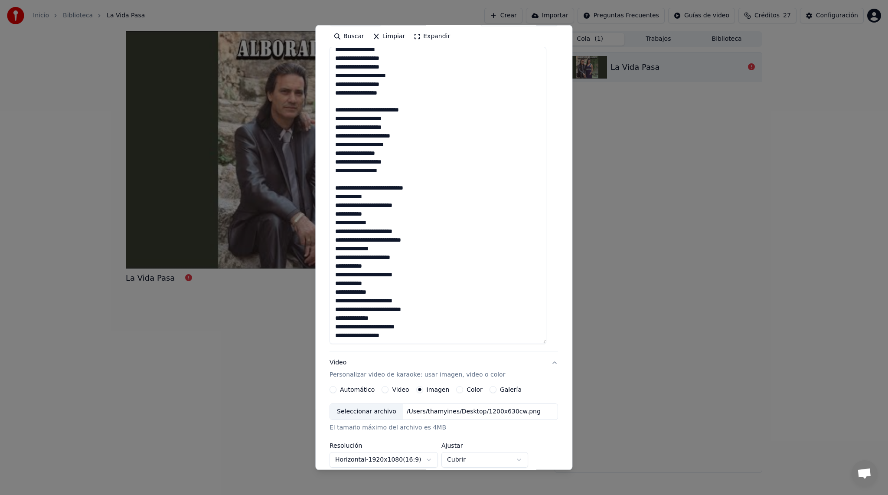
scroll to position [0, 0]
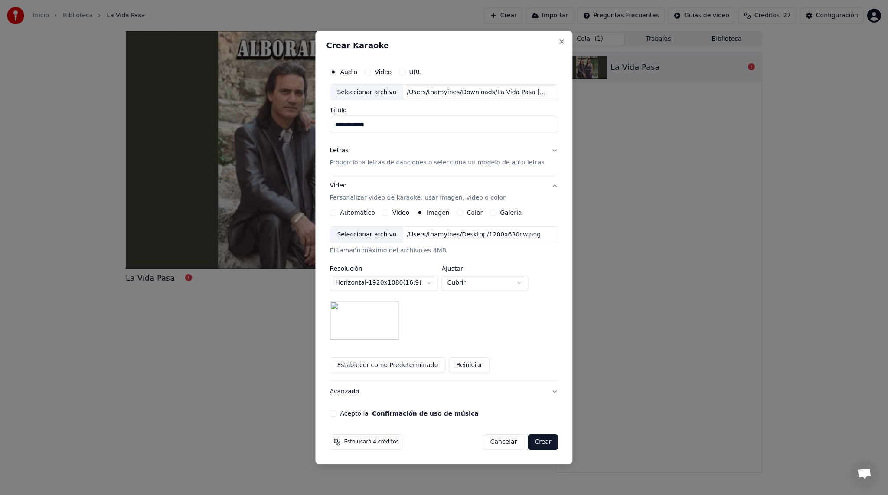
click at [336, 413] on button "Acepto la Confirmación de uso de música" at bounding box center [332, 413] width 7 height 7
click at [543, 447] on button "Crear" at bounding box center [542, 442] width 30 height 16
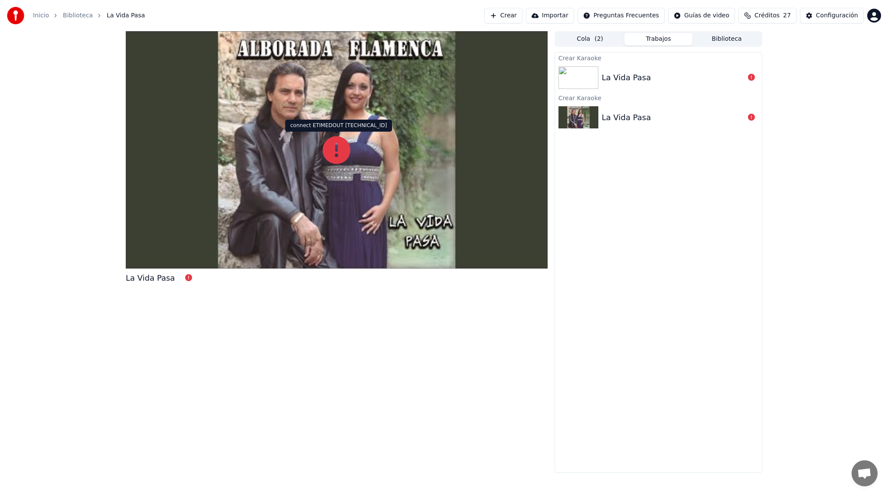
click at [327, 153] on icon at bounding box center [336, 150] width 28 height 28
click at [616, 76] on div "La Vida Pasa" at bounding box center [626, 78] width 49 height 12
click at [583, 88] on img at bounding box center [578, 77] width 40 height 23
click at [592, 79] on img at bounding box center [578, 77] width 40 height 23
click at [752, 78] on icon at bounding box center [751, 77] width 7 height 7
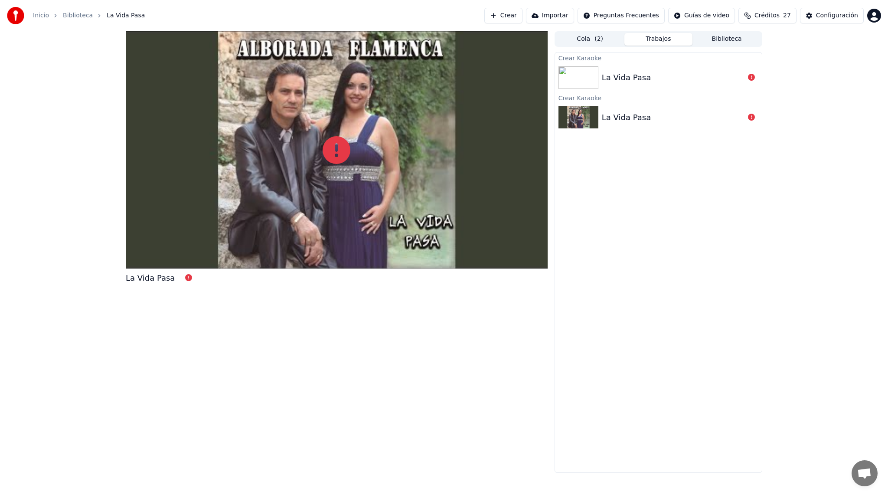
click at [752, 78] on icon at bounding box center [751, 77] width 7 height 7
click at [727, 34] on button "Biblioteca" at bounding box center [726, 39] width 68 height 13
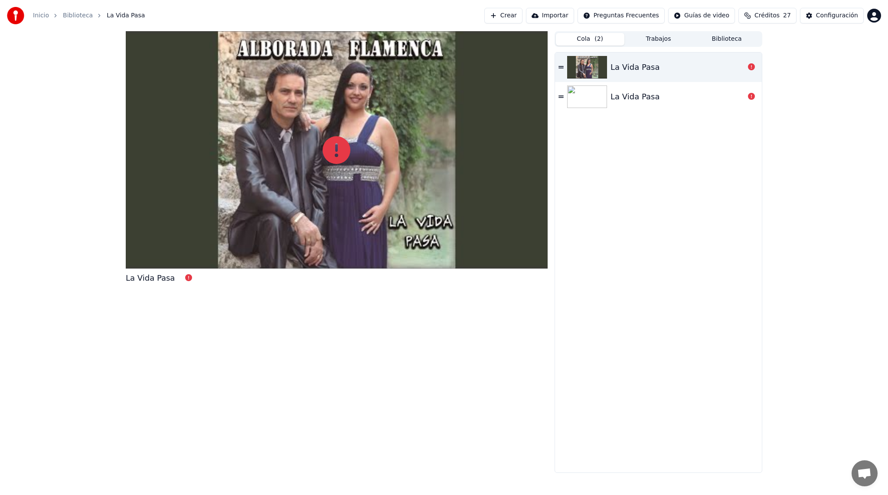
click at [601, 41] on span "( 2 )" at bounding box center [598, 39] width 9 height 9
click at [563, 71] on div "La Vida Pasa" at bounding box center [658, 66] width 207 height 29
click at [562, 68] on icon at bounding box center [560, 67] width 5 height 2
click at [634, 59] on div "La Vida Pasa" at bounding box center [658, 66] width 207 height 29
click at [748, 67] on icon at bounding box center [751, 66] width 7 height 7
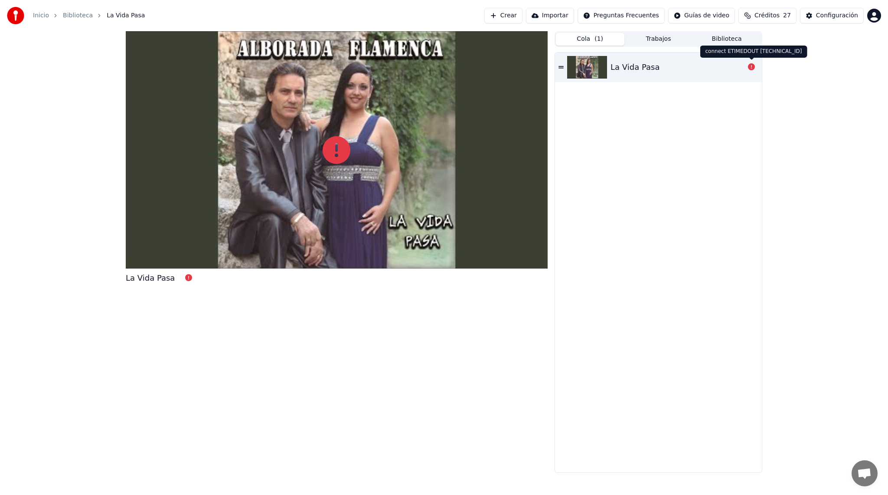
click at [750, 68] on icon at bounding box center [751, 66] width 7 height 7
click at [561, 68] on icon at bounding box center [560, 67] width 5 height 2
click at [672, 37] on button "Trabajos" at bounding box center [658, 39] width 68 height 13
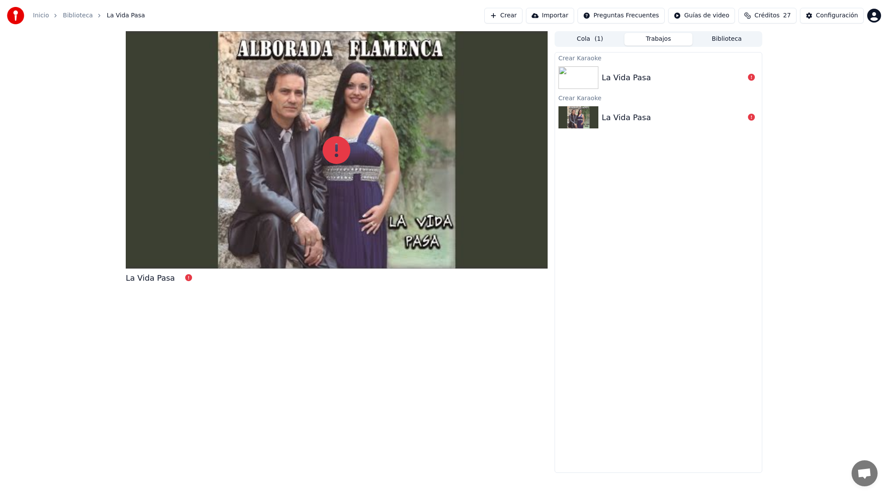
click at [609, 76] on div "La Vida Pasa" at bounding box center [626, 78] width 49 height 12
click at [608, 75] on div "La Vida Pasa" at bounding box center [626, 78] width 49 height 12
click at [745, 73] on div at bounding box center [751, 77] width 14 height 10
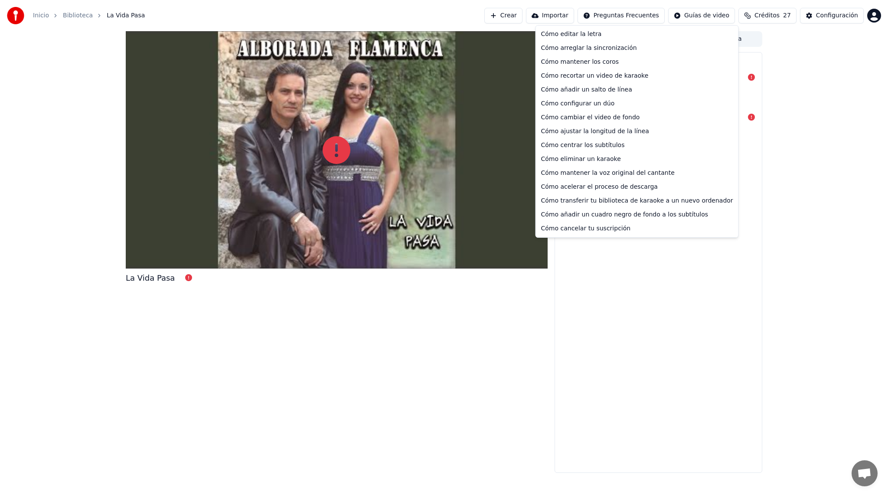
click at [648, 15] on html "Inicio Biblioteca La Vida Pasa Crear Importar Preguntas Frecuentes Guías de vid…" at bounding box center [444, 247] width 888 height 495
click at [702, 16] on html "Inicio Biblioteca La Vida Pasa Crear Importar Preguntas Frecuentes Guías de vid…" at bounding box center [444, 247] width 888 height 495
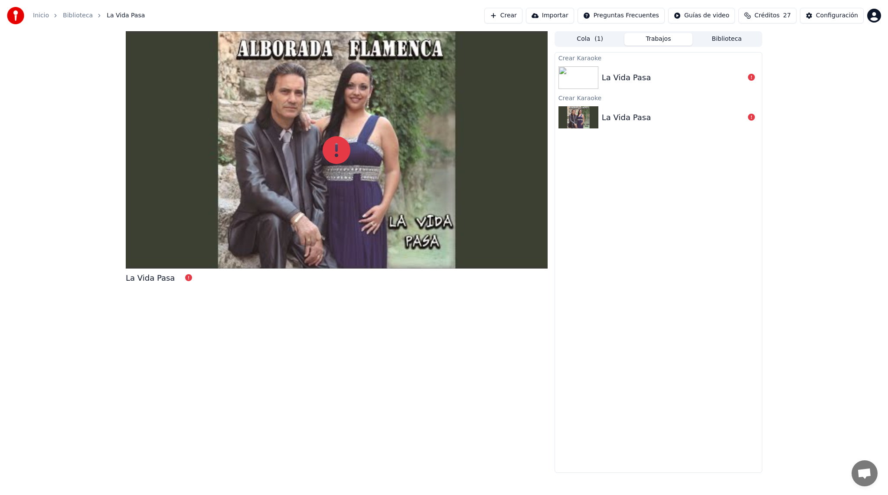
click at [702, 16] on html "Inicio Biblioteca La Vida Pasa Crear Importar Preguntas Frecuentes Guías de vid…" at bounding box center [444, 247] width 888 height 495
click at [592, 72] on html "Inicio Biblioteca La Vida Pasa Crear Importar Preguntas Frecuentes Guías de vid…" at bounding box center [444, 247] width 888 height 495
click at [576, 75] on img at bounding box center [578, 77] width 40 height 23
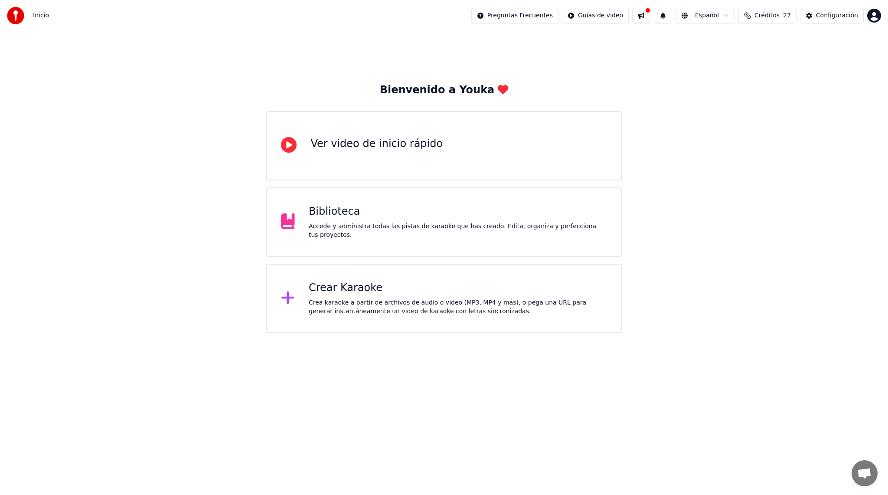
click at [498, 230] on div "Accede y administra todas las pistas de karaoke que has creado. Edita, organiza…" at bounding box center [458, 230] width 298 height 17
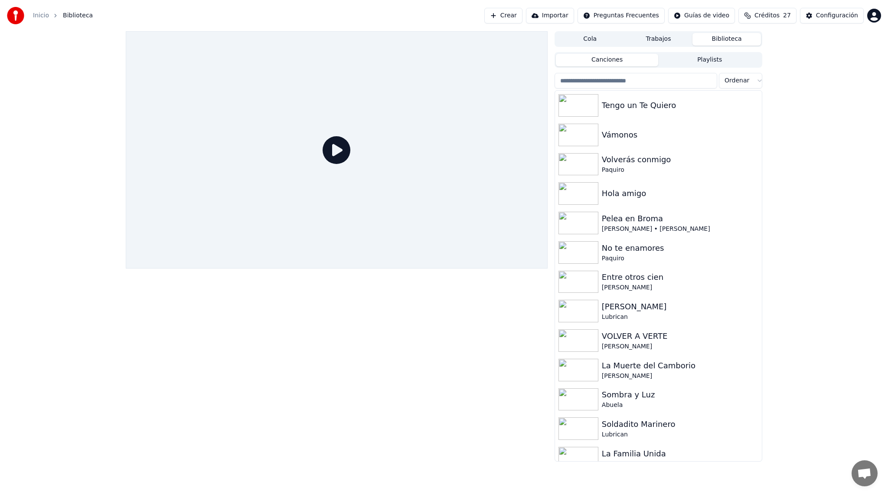
click at [591, 36] on button "Cola" at bounding box center [590, 39] width 68 height 13
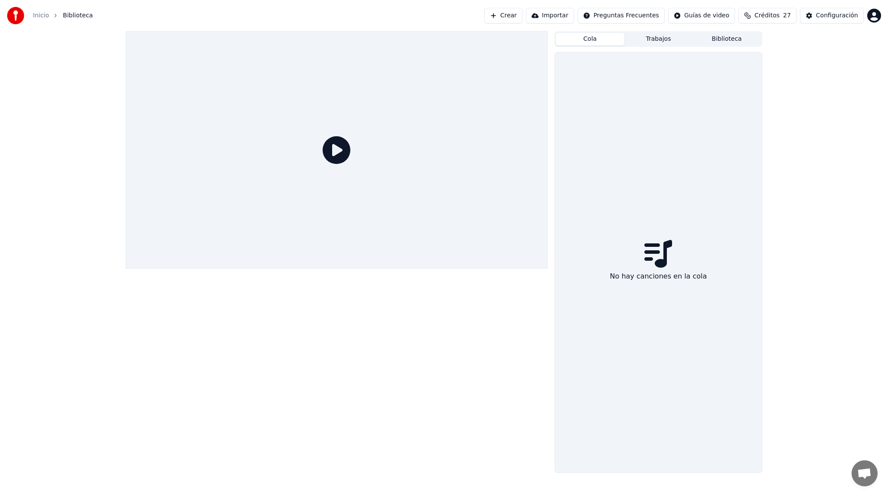
click at [636, 161] on div "No hay canciones en la cola" at bounding box center [658, 262] width 207 height 420
click at [669, 35] on button "Trabajos" at bounding box center [658, 39] width 68 height 13
click at [715, 43] on button "Biblioteca" at bounding box center [726, 39] width 68 height 13
click at [686, 61] on button "Playlists" at bounding box center [709, 60] width 103 height 13
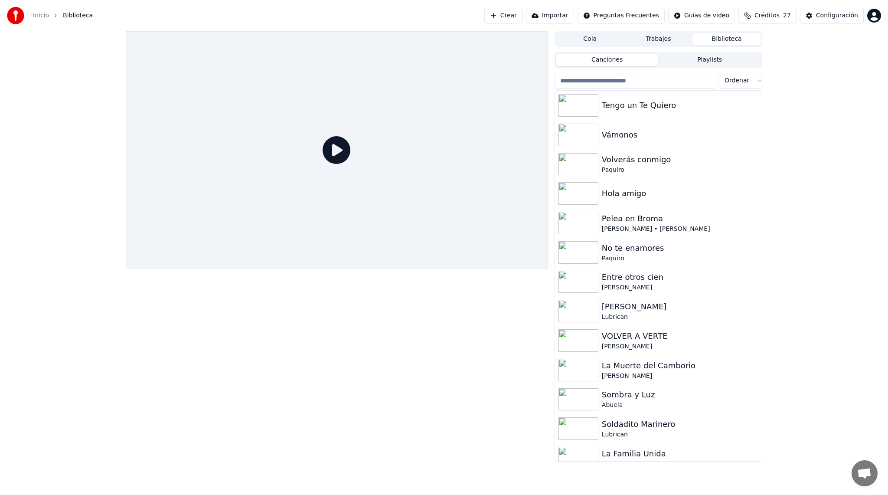
click at [615, 59] on button "Canciones" at bounding box center [607, 60] width 103 height 13
click at [768, 21] on button "Créditos 27" at bounding box center [767, 16] width 58 height 16
click at [770, 83] on button "Actualizar" at bounding box center [770, 80] width 52 height 16
click at [579, 55] on button "Canciones" at bounding box center [607, 60] width 103 height 13
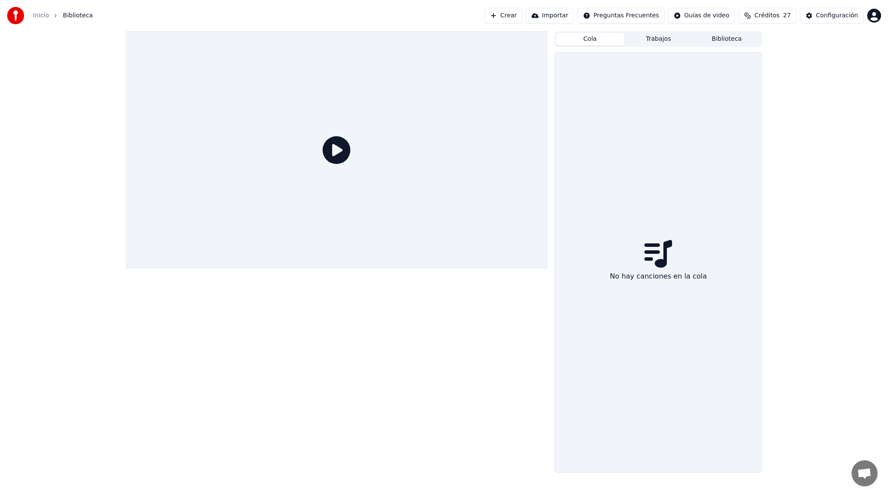
click at [586, 42] on button "Cola" at bounding box center [590, 39] width 68 height 13
click at [652, 269] on div "No hay canciones en la cola" at bounding box center [658, 275] width 104 height 17
click at [307, 163] on div at bounding box center [337, 149] width 422 height 237
click at [348, 144] on icon at bounding box center [336, 150] width 28 height 28
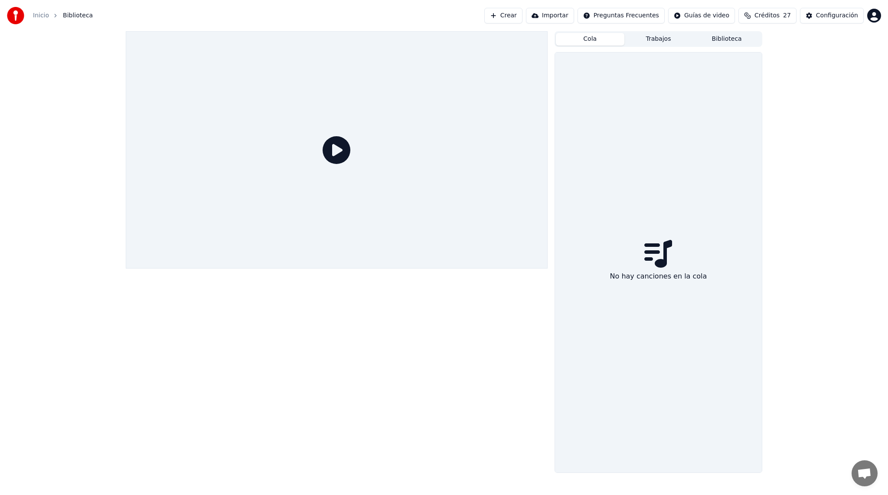
click at [345, 156] on icon at bounding box center [336, 150] width 28 height 28
click at [522, 14] on button "Crear" at bounding box center [503, 16] width 38 height 16
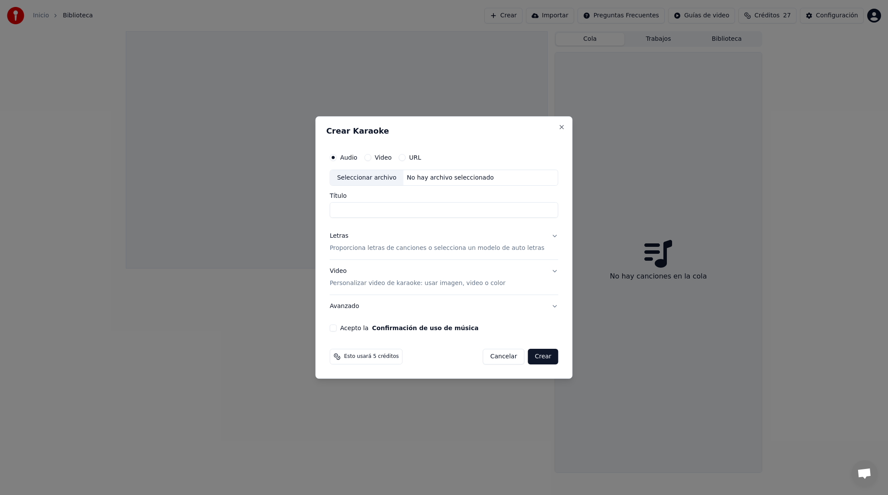
click at [433, 213] on input "Título" at bounding box center [443, 210] width 228 height 16
click at [385, 180] on div "Seleccionar archivo" at bounding box center [366, 178] width 73 height 16
click at [448, 211] on input "**********" at bounding box center [443, 210] width 228 height 16
type input "**********"
click at [532, 245] on p "Proporciona letras de canciones o selecciona un modelo de auto letras" at bounding box center [436, 248] width 215 height 9
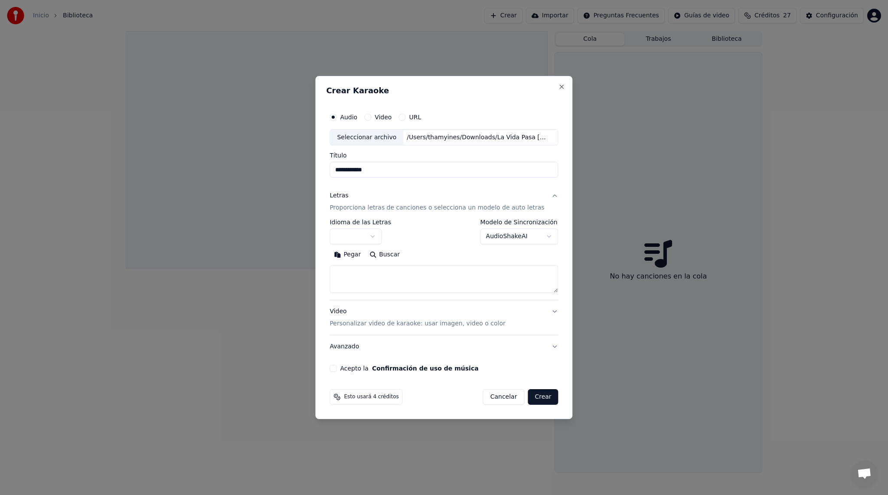
click at [429, 286] on textarea at bounding box center [443, 279] width 228 height 28
paste textarea "**********"
type textarea "**********"
click at [336, 369] on button "Acepto la Confirmación de uso de música" at bounding box center [332, 368] width 7 height 7
click at [426, 316] on div "Video Personalizar video de karaoke: usar imagen, video o color" at bounding box center [417, 317] width 176 height 21
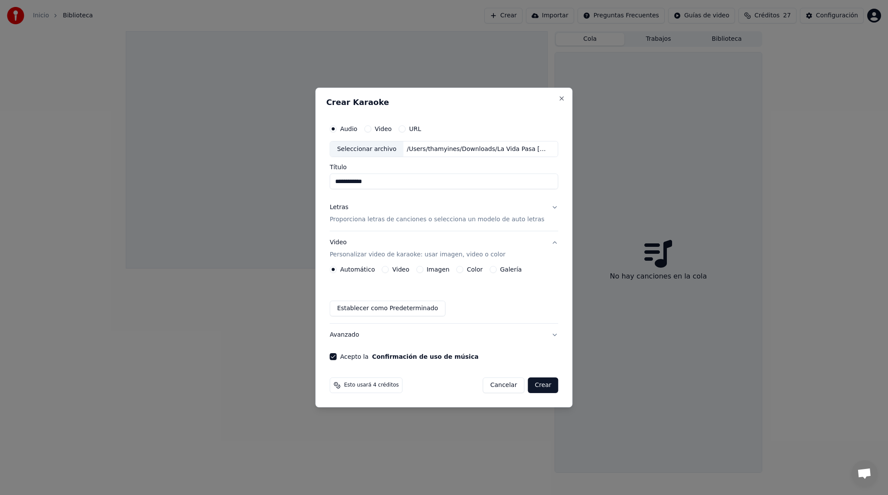
click at [421, 270] on button "Imagen" at bounding box center [419, 269] width 7 height 7
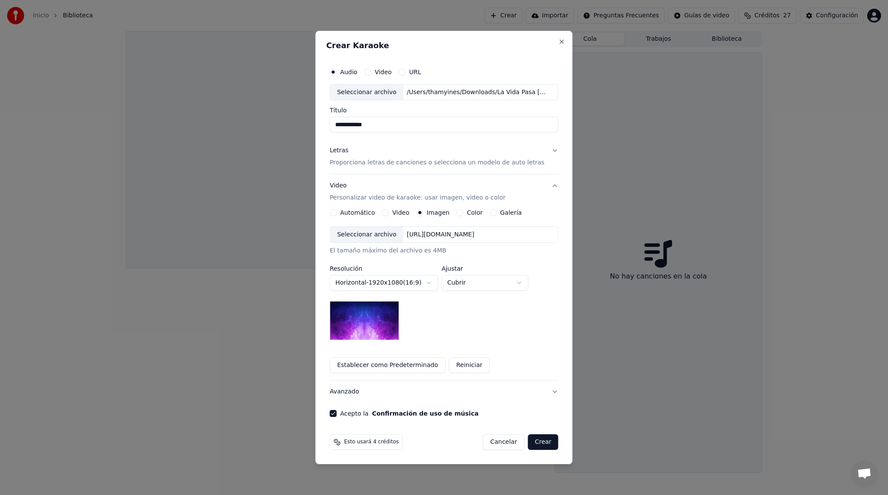
click at [484, 271] on label "Ajustar" at bounding box center [484, 268] width 87 height 6
click at [483, 286] on body "**********" at bounding box center [444, 247] width 888 height 495
click at [395, 234] on body "**********" at bounding box center [444, 247] width 888 height 495
click at [388, 232] on div "Seleccionar archivo" at bounding box center [366, 235] width 73 height 16
click at [530, 161] on p "Proporciona letras de canciones o selecciona un modelo de auto letras" at bounding box center [436, 163] width 215 height 9
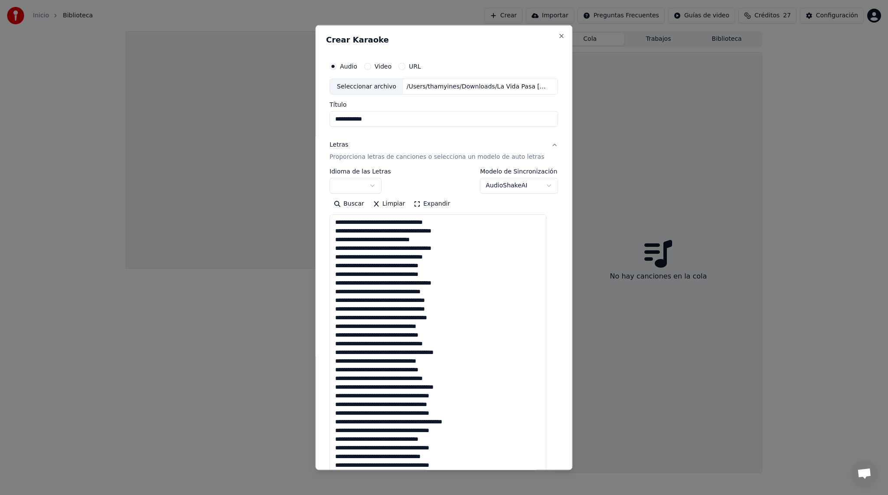
drag, startPoint x: 551, startPoint y: 290, endPoint x: 526, endPoint y: 531, distance: 242.3
click at [526, 494] on html "**********" at bounding box center [444, 247] width 888 height 495
click at [342, 221] on textarea at bounding box center [437, 374] width 217 height 320
click at [465, 243] on textarea at bounding box center [437, 374] width 217 height 320
click at [462, 258] on textarea at bounding box center [437, 374] width 217 height 320
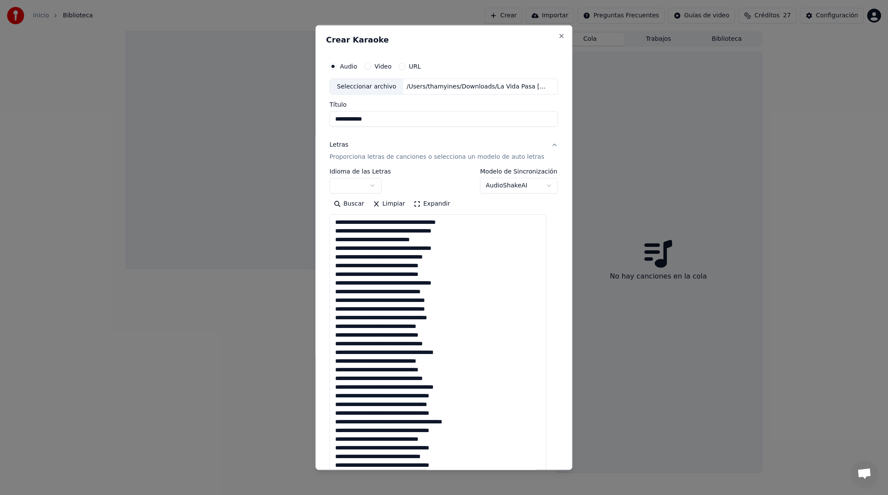
click at [482, 243] on textarea at bounding box center [437, 374] width 217 height 320
click at [478, 247] on textarea at bounding box center [437, 374] width 217 height 320
click at [506, 251] on textarea at bounding box center [437, 374] width 217 height 320
click at [469, 251] on textarea at bounding box center [437, 374] width 217 height 320
click at [422, 222] on textarea at bounding box center [437, 374] width 217 height 320
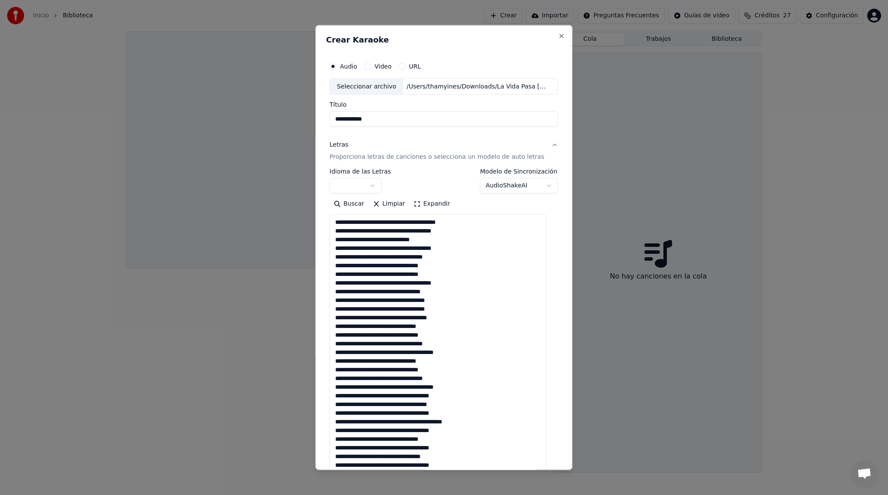
click at [364, 222] on textarea at bounding box center [437, 374] width 217 height 320
click at [423, 223] on textarea at bounding box center [437, 374] width 217 height 320
click at [470, 252] on textarea at bounding box center [437, 374] width 217 height 320
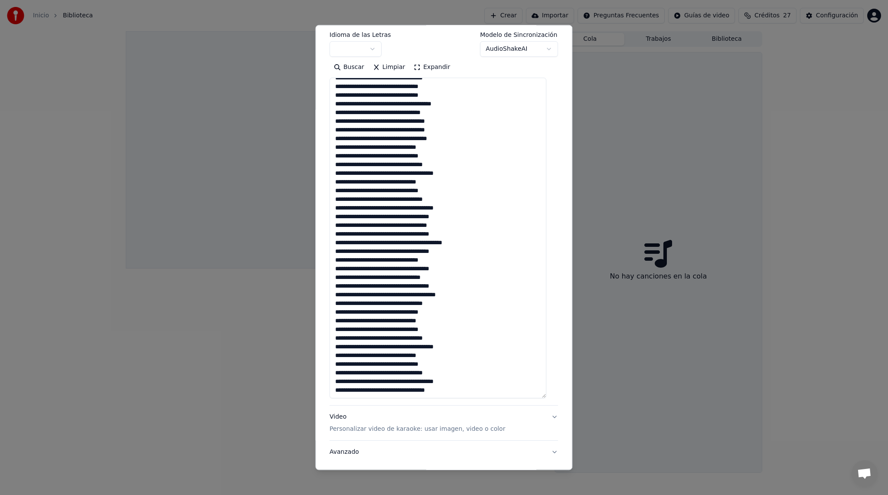
scroll to position [149, 0]
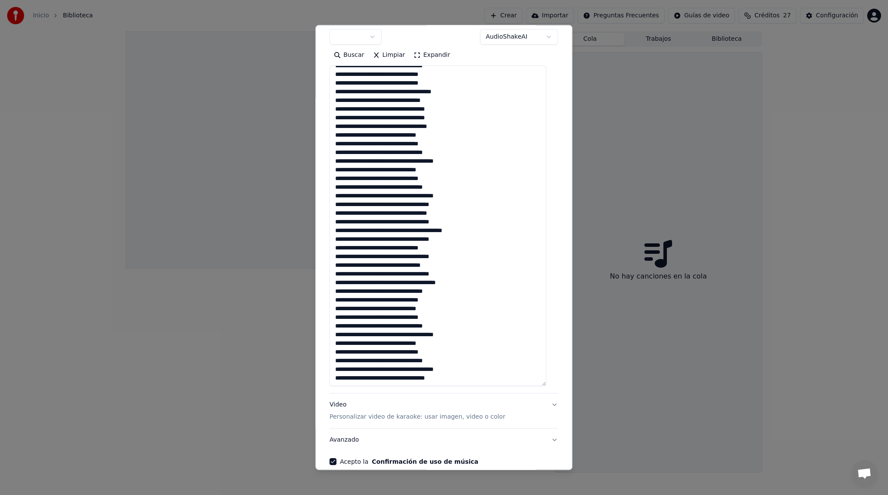
click at [462, 272] on textarea at bounding box center [437, 225] width 217 height 320
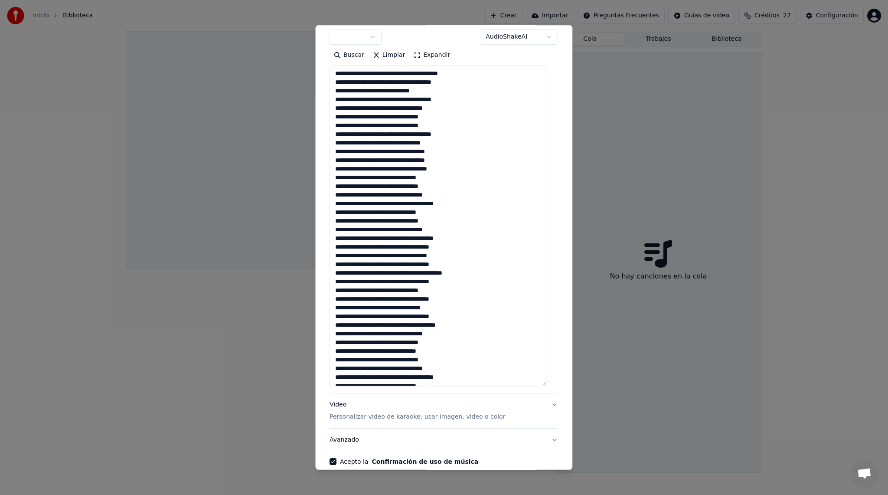
click at [423, 76] on textarea at bounding box center [437, 225] width 217 height 320
type textarea "**********"
